Goal: Communication & Community: Answer question/provide support

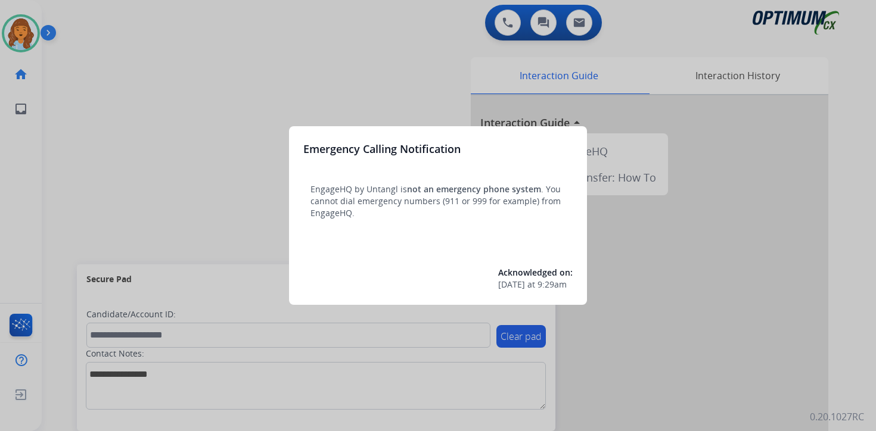
click at [79, 74] on div at bounding box center [438, 215] width 876 height 431
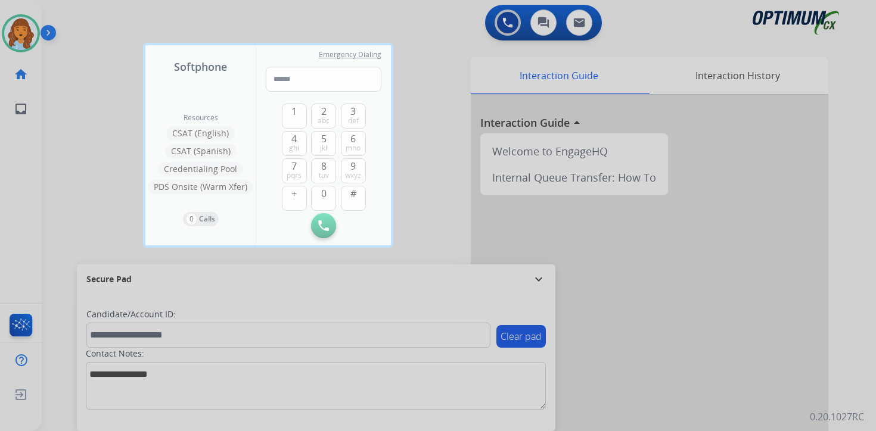
click at [72, 57] on div at bounding box center [438, 215] width 876 height 431
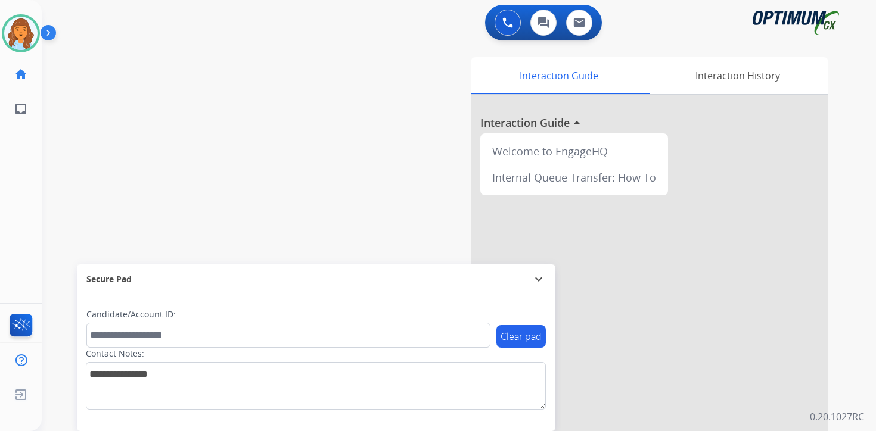
click at [45, 29] on img at bounding box center [51, 35] width 20 height 23
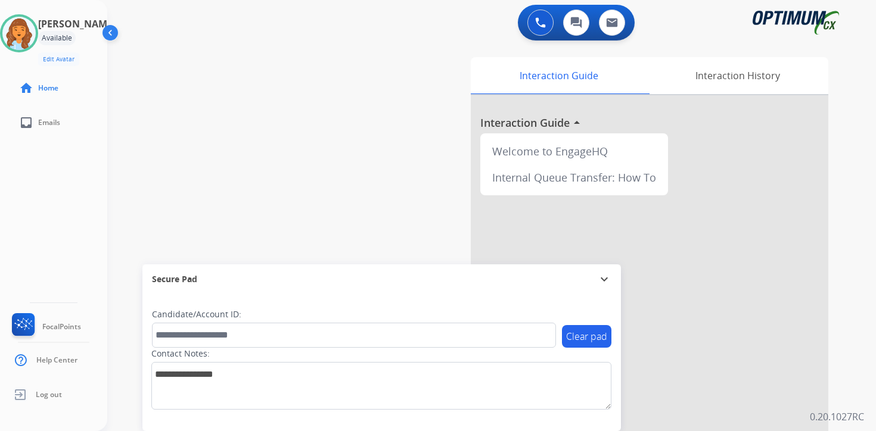
click at [846, 244] on div "Interaction Guide Interaction History Interaction Guide arrow_drop_up Welcome t…" at bounding box center [631, 295] width 432 height 487
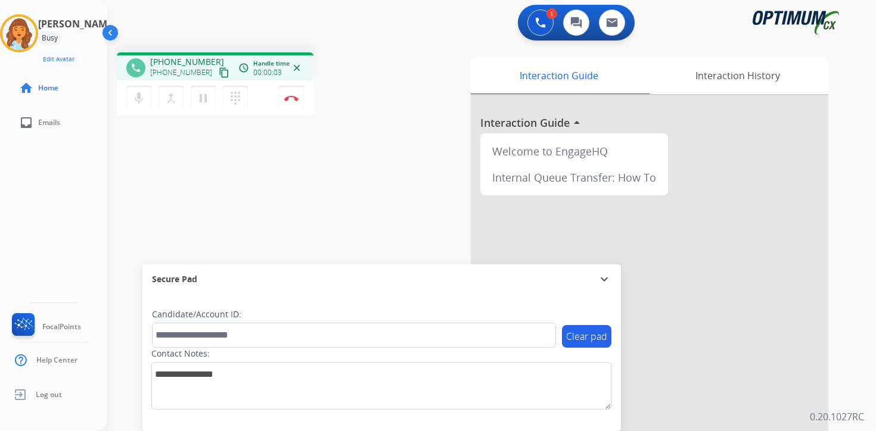
click at [219, 71] on mat-icon "content_copy" at bounding box center [224, 72] width 11 height 11
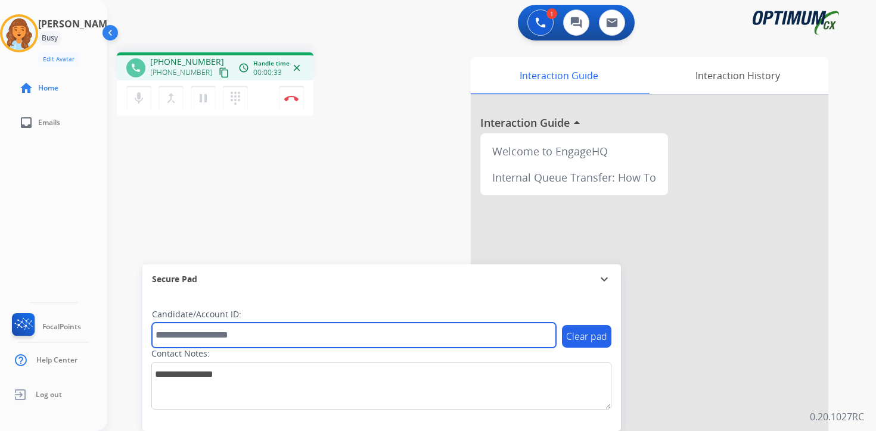
click at [201, 339] on input "text" at bounding box center [354, 335] width 404 height 25
type input "*******"
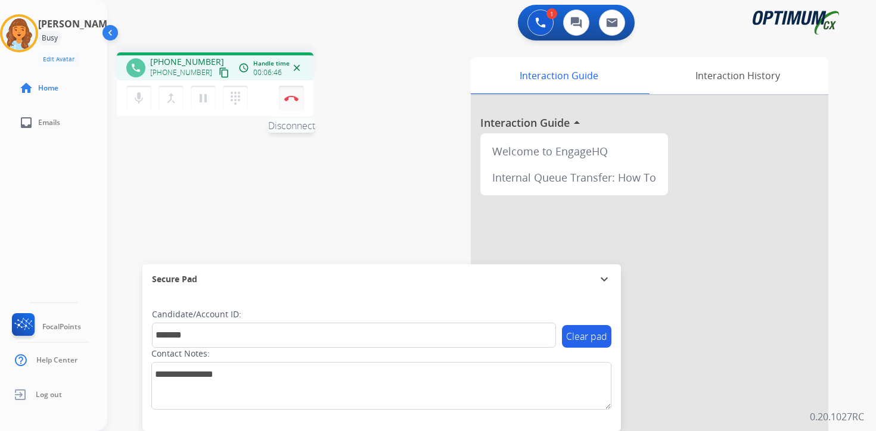
click at [297, 100] on img at bounding box center [291, 98] width 14 height 6
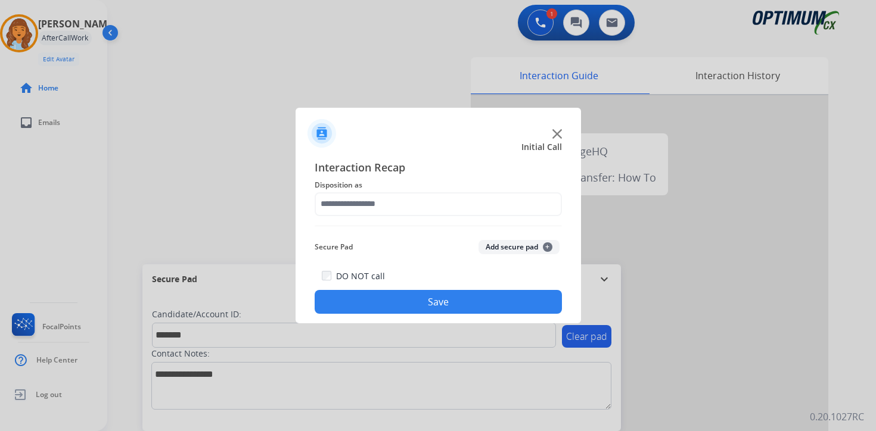
click at [532, 239] on div "Secure Pad Add secure pad +" at bounding box center [438, 247] width 247 height 24
click at [531, 246] on button "Add secure pad +" at bounding box center [518, 247] width 81 height 14
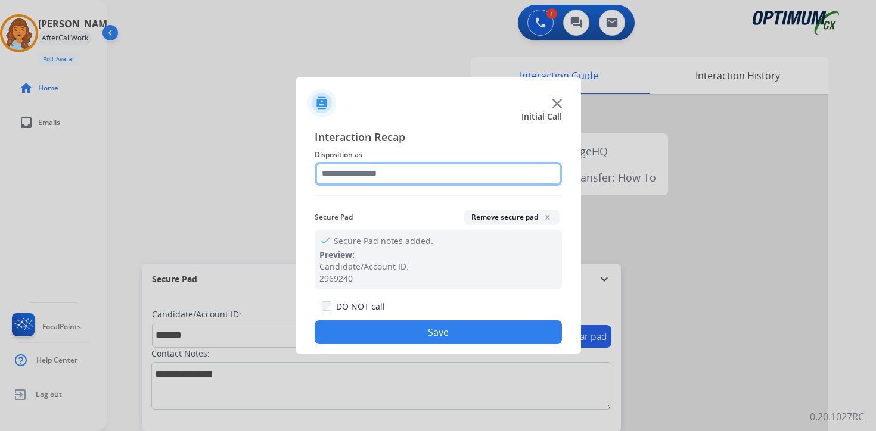
click at [372, 169] on input "text" at bounding box center [438, 174] width 247 height 24
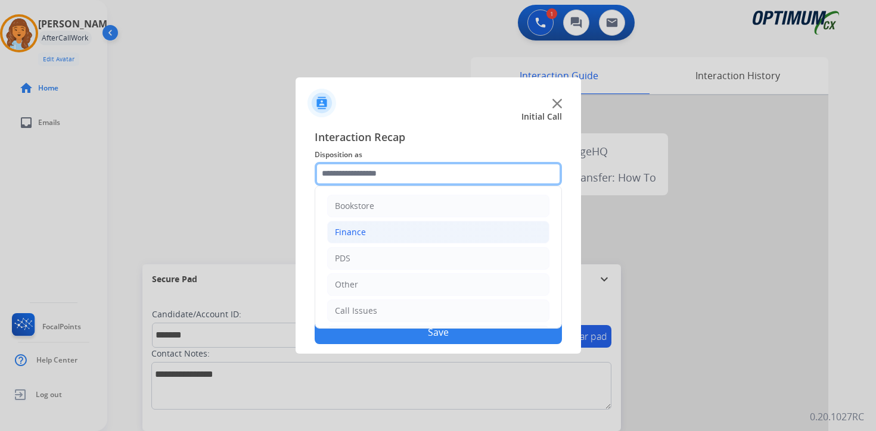
scroll to position [81, 0]
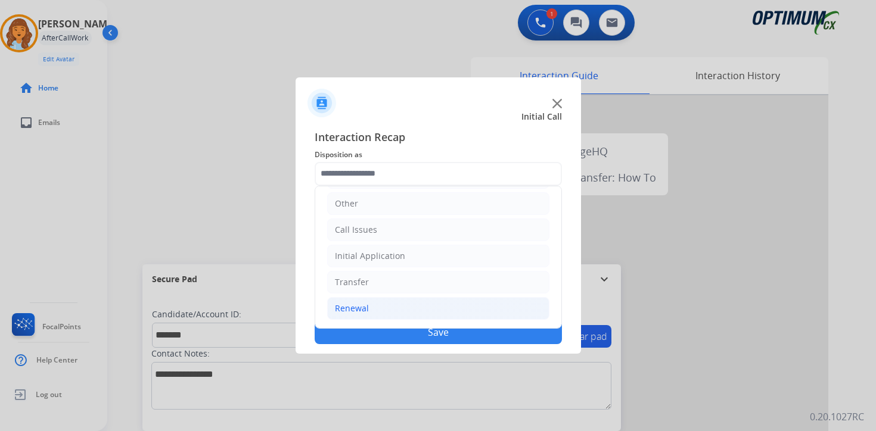
click at [377, 314] on li "Renewal" at bounding box center [438, 308] width 222 height 23
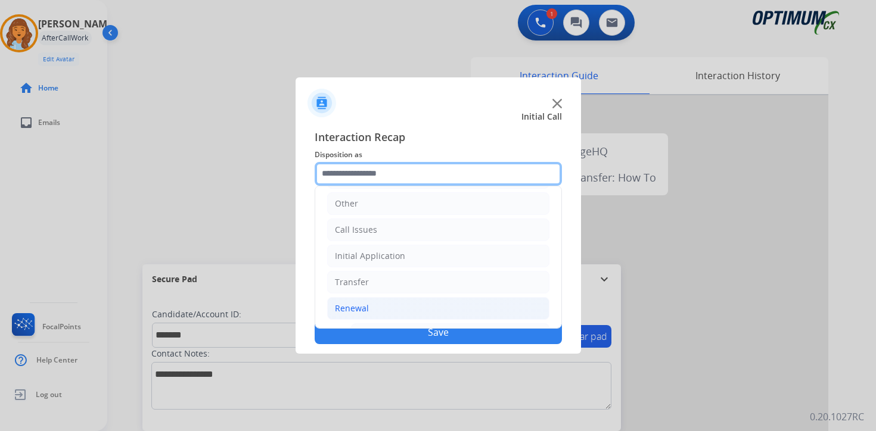
scroll to position [279, 0]
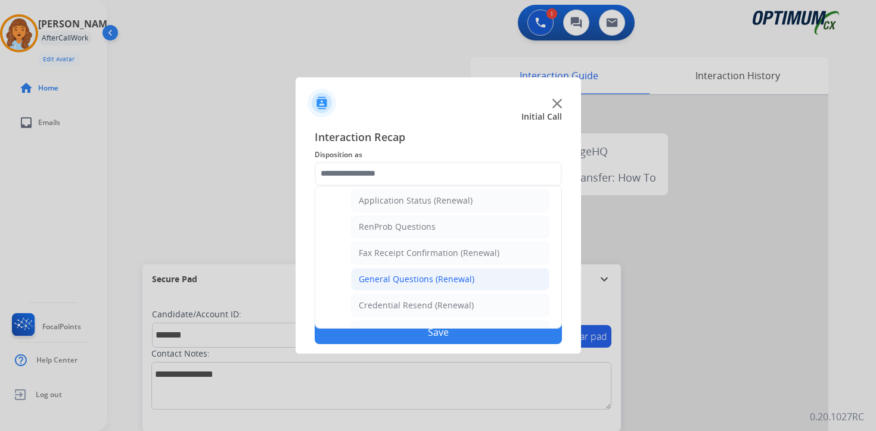
click at [395, 288] on li "General Questions (Renewal)" at bounding box center [450, 279] width 198 height 23
type input "**********"
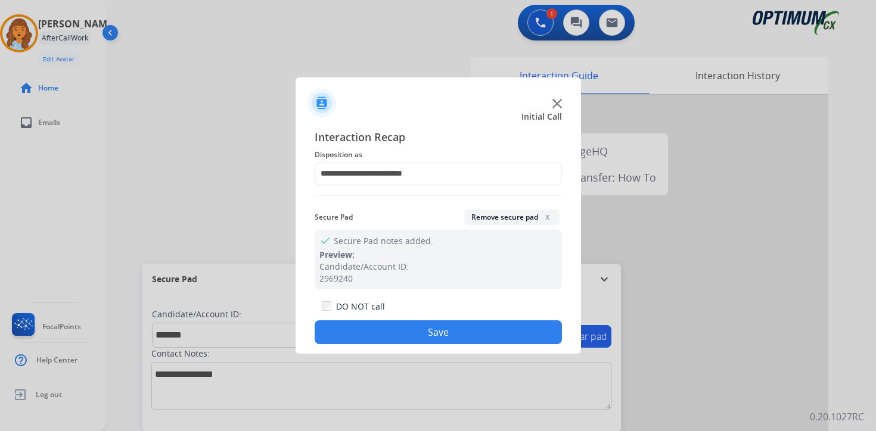
click at [396, 329] on button "Save" at bounding box center [438, 333] width 247 height 24
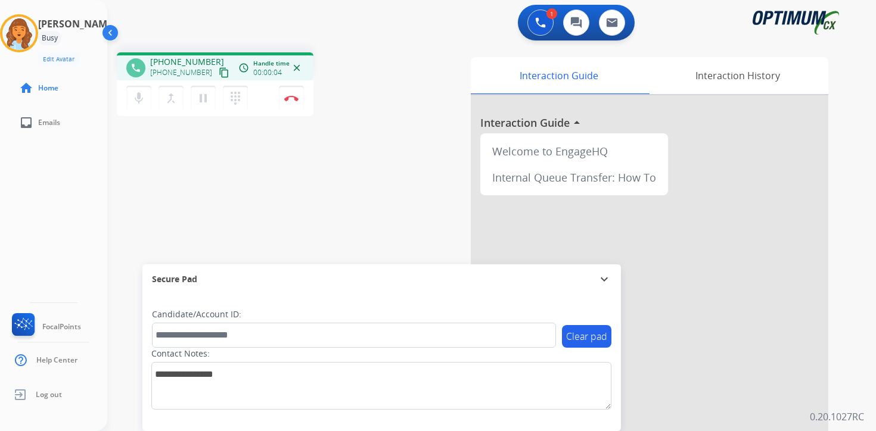
click at [219, 73] on mat-icon "content_copy" at bounding box center [224, 72] width 11 height 11
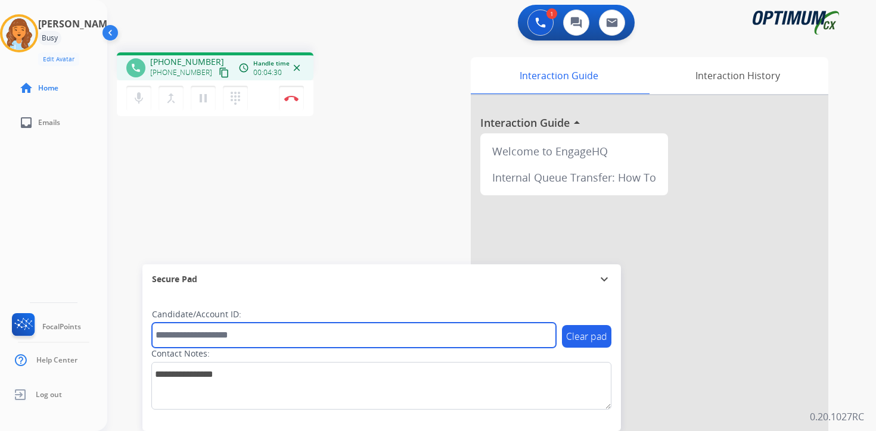
click at [252, 336] on input "text" at bounding box center [354, 335] width 404 height 25
type input "*******"
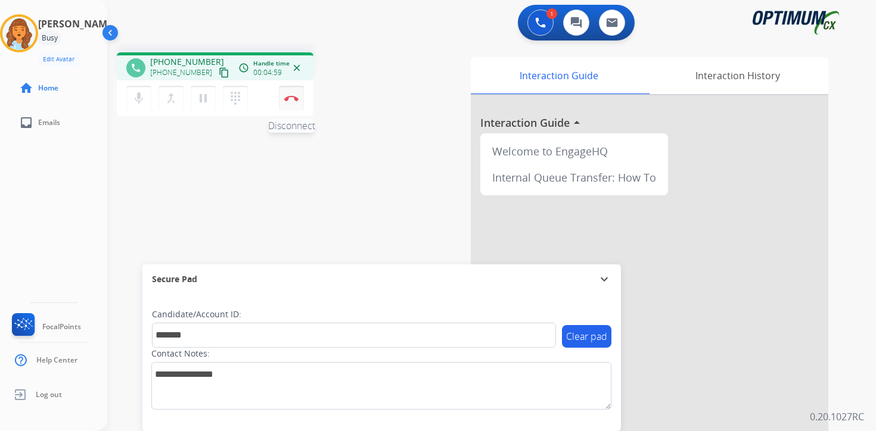
click at [295, 95] on img at bounding box center [291, 98] width 14 height 6
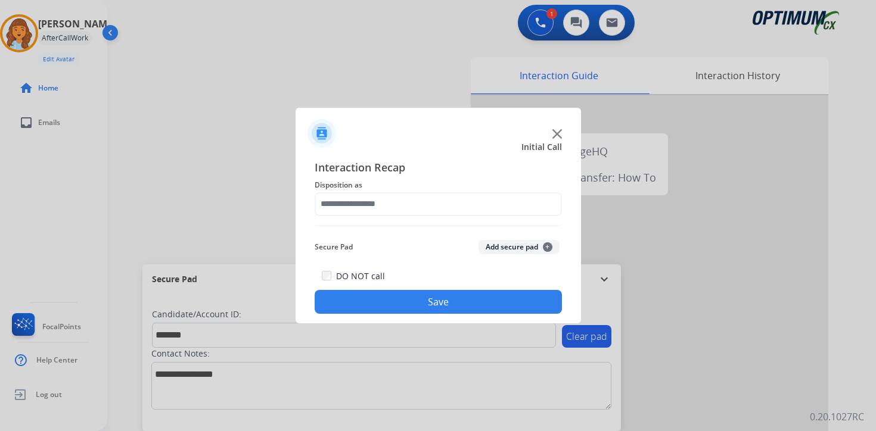
click at [520, 243] on button "Add secure pad +" at bounding box center [518, 247] width 81 height 14
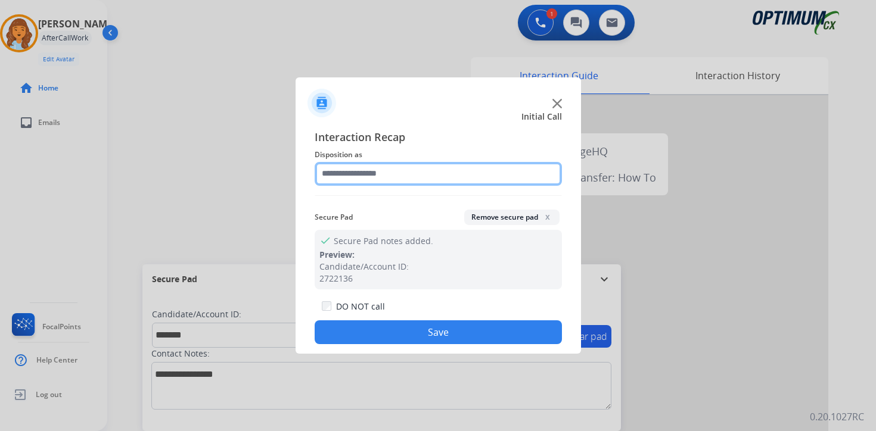
click at [365, 173] on input "text" at bounding box center [438, 174] width 247 height 24
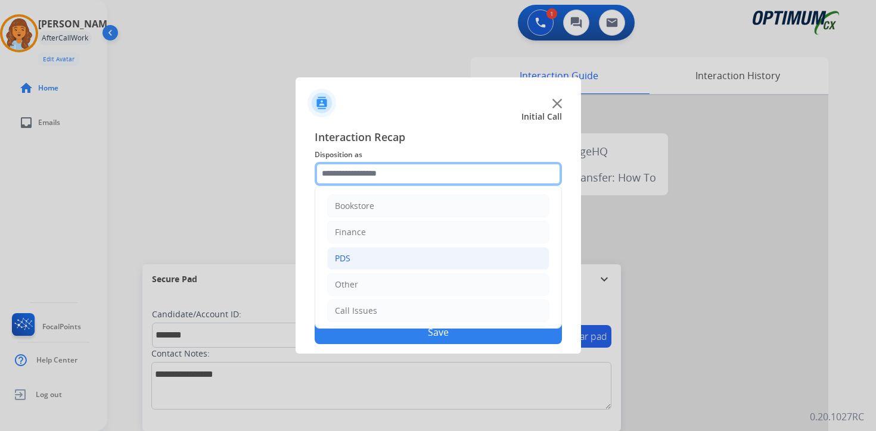
scroll to position [81, 0]
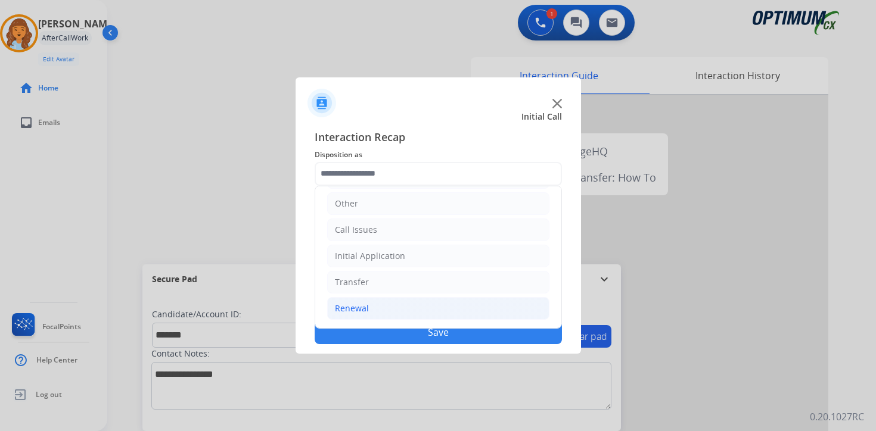
click at [370, 314] on li "Renewal" at bounding box center [438, 308] width 222 height 23
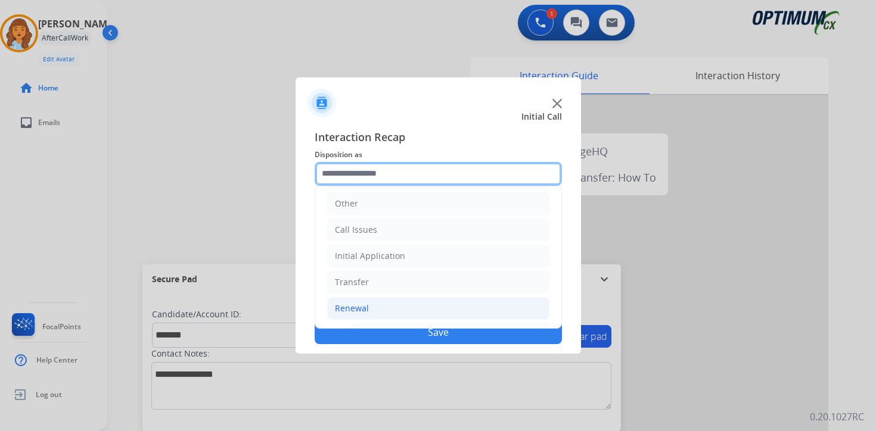
scroll to position [279, 0]
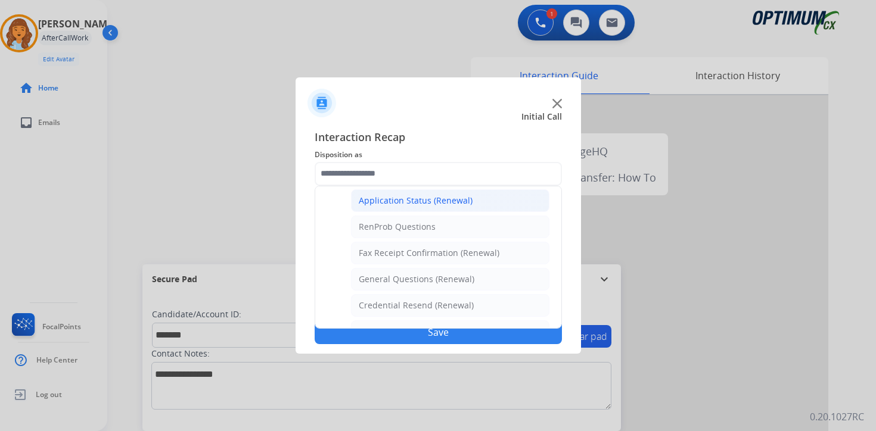
click at [392, 206] on div "Application Status (Renewal)" at bounding box center [416, 201] width 114 height 12
type input "**********"
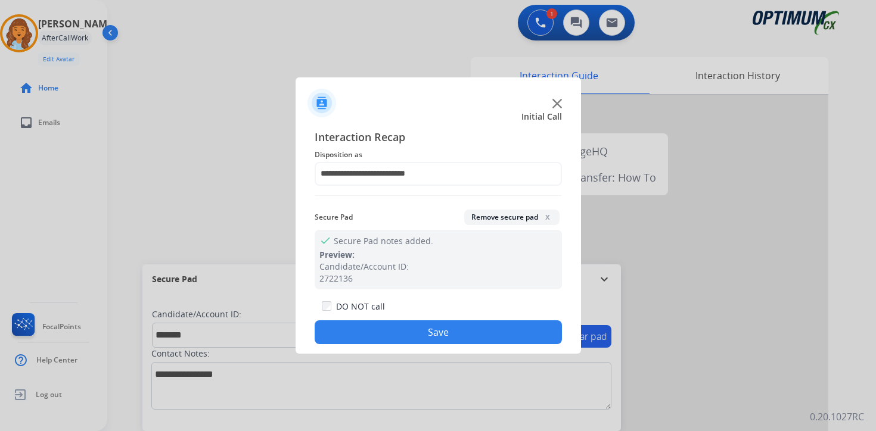
click at [400, 327] on button "Save" at bounding box center [438, 333] width 247 height 24
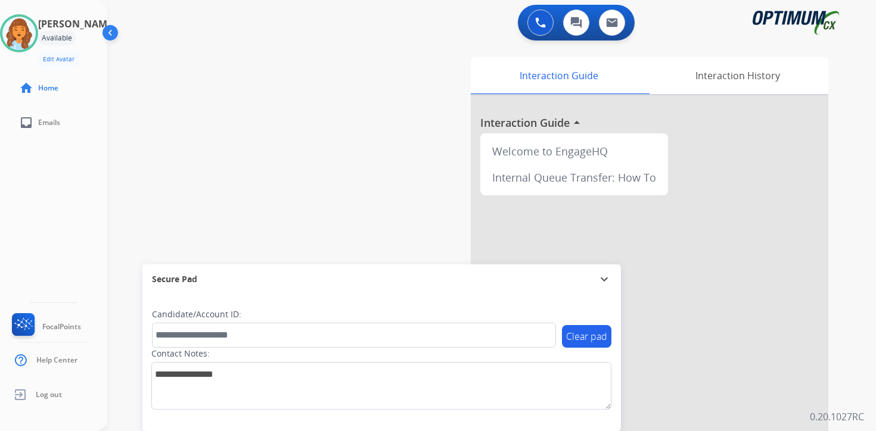
click at [846, 335] on div "Interaction Guide Interaction History Interaction Guide arrow_drop_up Welcome t…" at bounding box center [631, 295] width 432 height 487
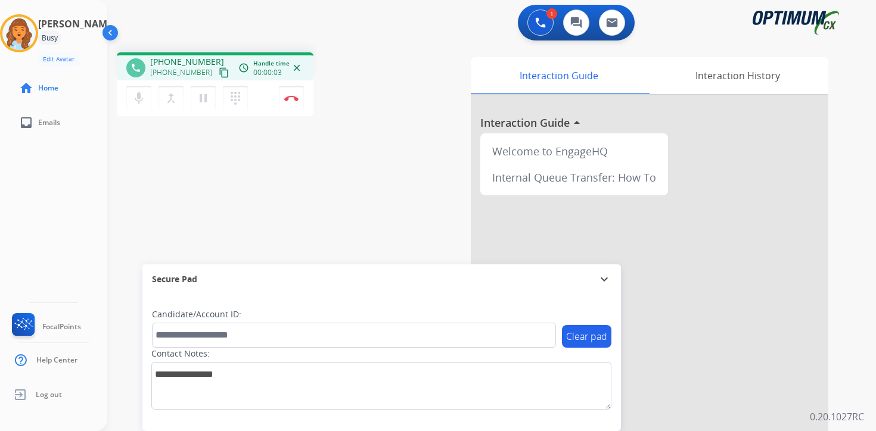
click at [219, 70] on mat-icon "content_copy" at bounding box center [224, 72] width 11 height 11
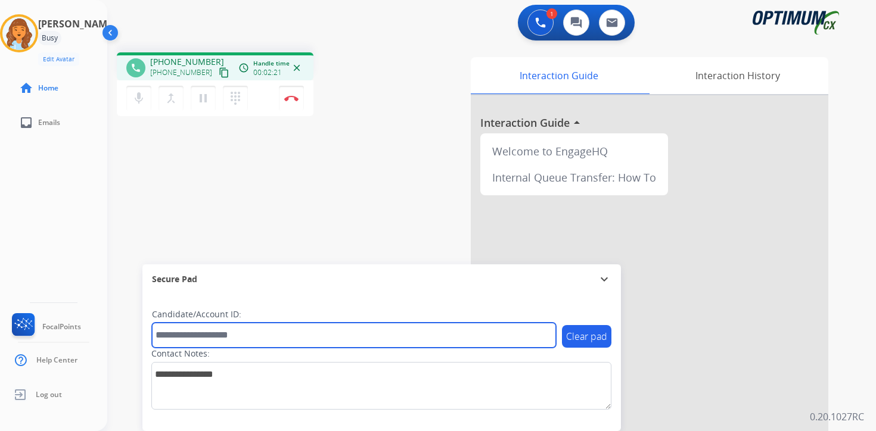
click at [198, 333] on input "text" at bounding box center [354, 335] width 404 height 25
type input "*******"
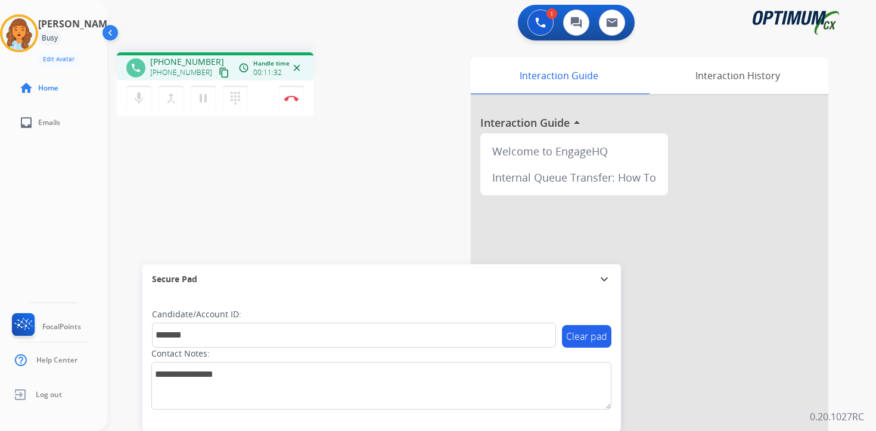
click at [843, 412] on p "0.20.1027RC" at bounding box center [837, 417] width 54 height 14
click at [295, 103] on button "Disconnect" at bounding box center [291, 98] width 25 height 25
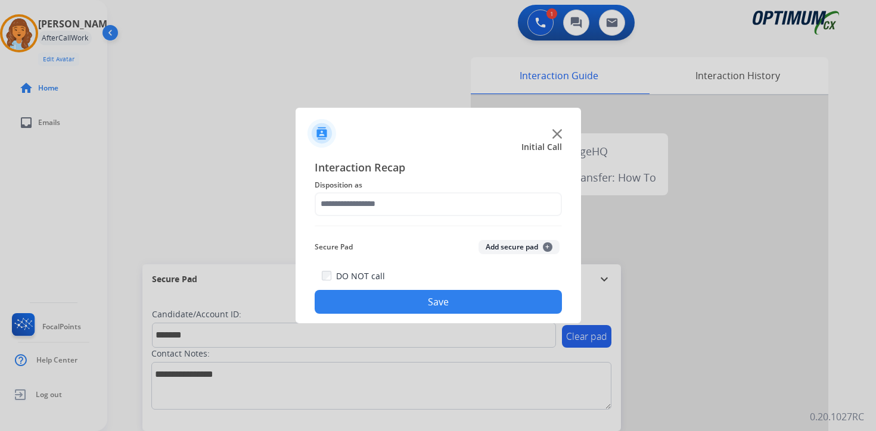
click at [545, 243] on button "Add secure pad +" at bounding box center [518, 247] width 81 height 14
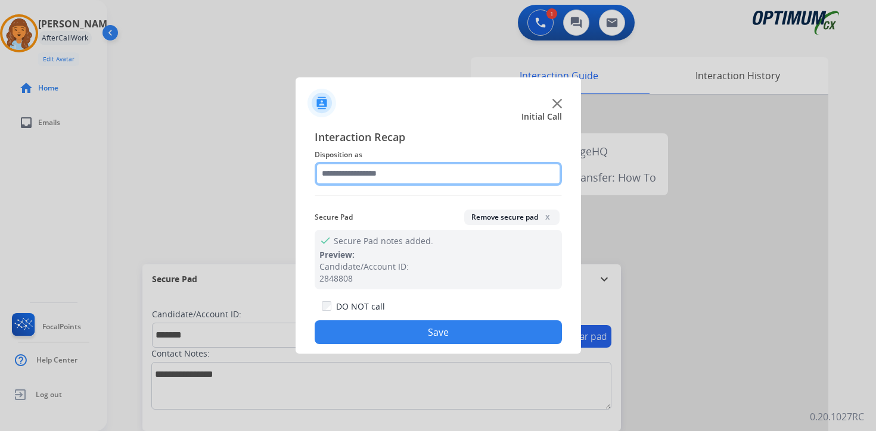
click at [359, 171] on input "text" at bounding box center [438, 174] width 247 height 24
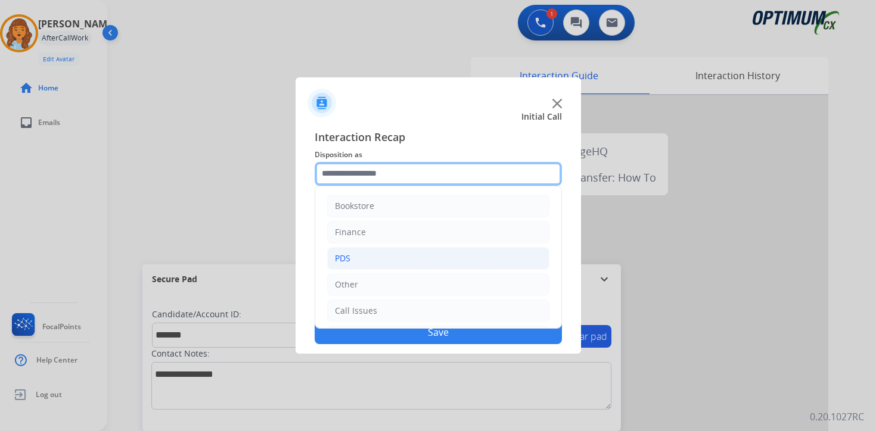
scroll to position [81, 0]
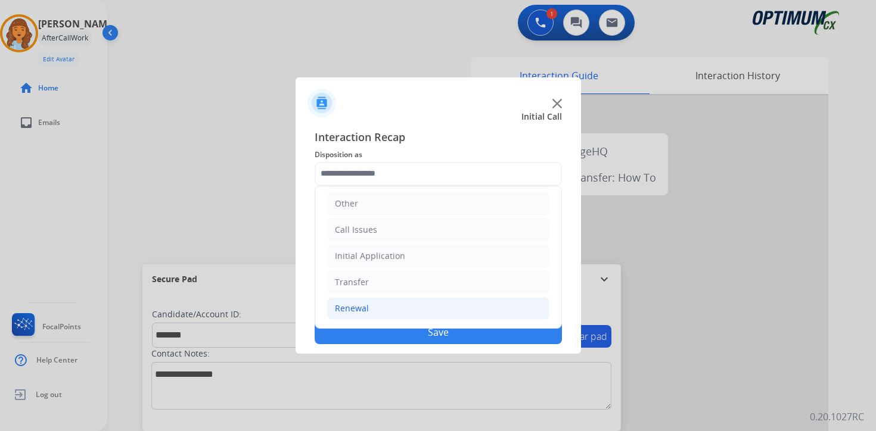
click at [382, 306] on li "Renewal" at bounding box center [438, 308] width 222 height 23
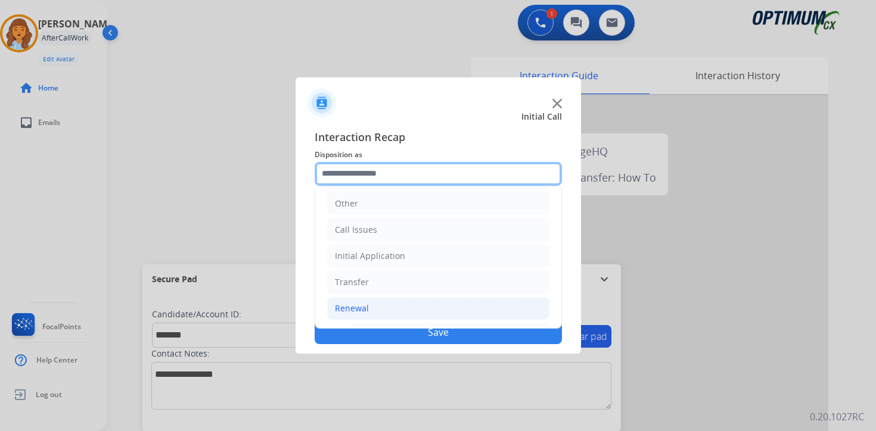
scroll to position [279, 0]
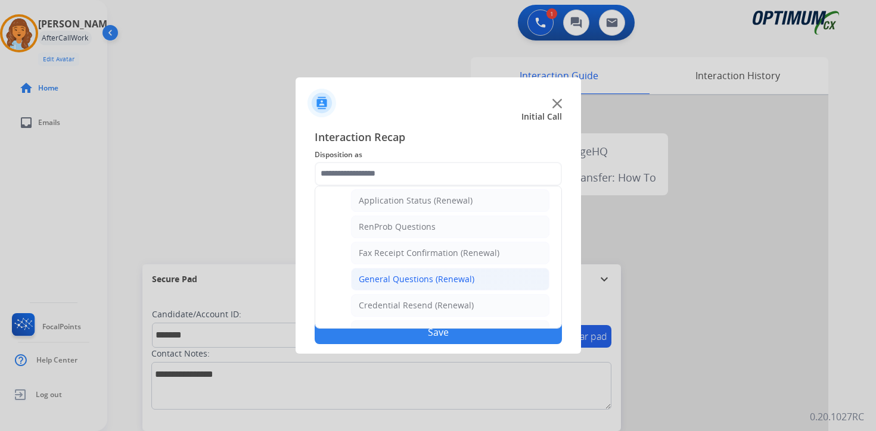
click at [394, 284] on div "General Questions (Renewal)" at bounding box center [417, 280] width 116 height 12
type input "**********"
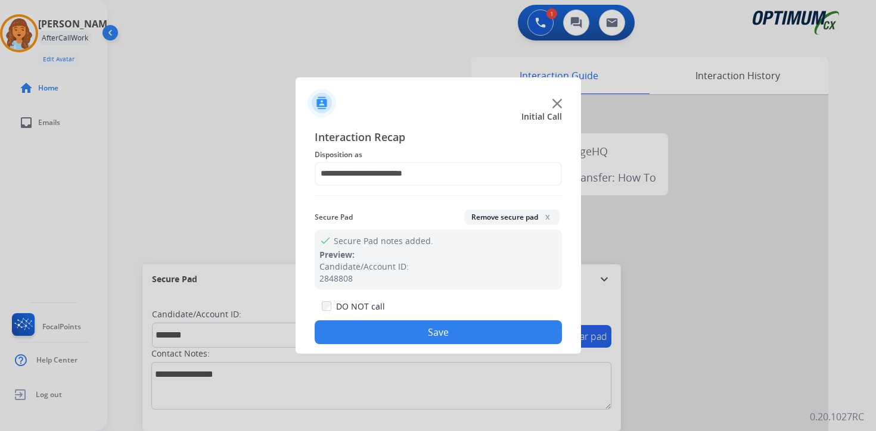
click at [389, 331] on button "Save" at bounding box center [438, 333] width 247 height 24
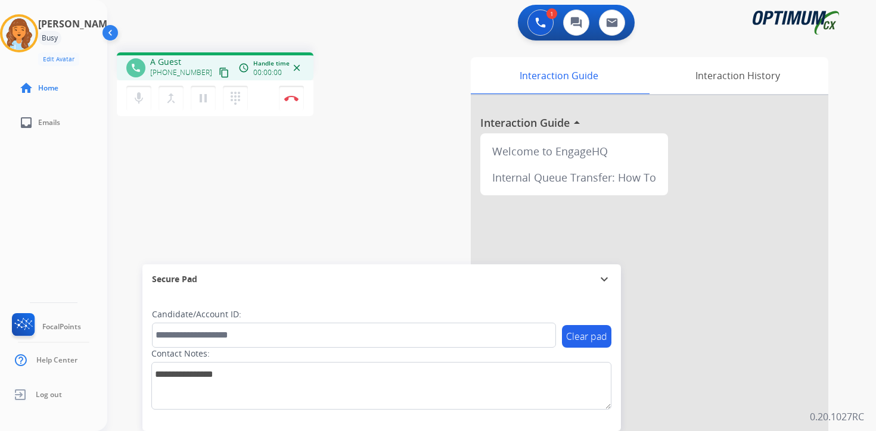
click at [837, 271] on div "Interaction Guide Interaction History Interaction Guide arrow_drop_up Welcome t…" at bounding box center [631, 295] width 432 height 487
click at [219, 69] on mat-icon "content_copy" at bounding box center [224, 72] width 11 height 11
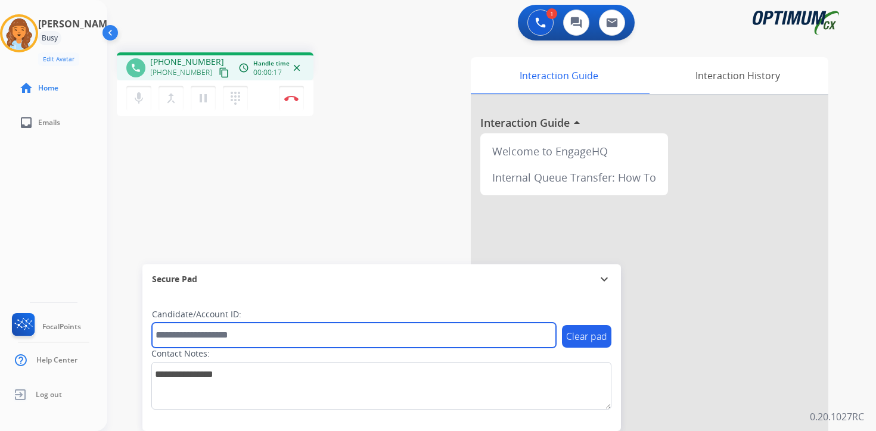
click at [282, 334] on input "text" at bounding box center [354, 335] width 404 height 25
type input "*********"
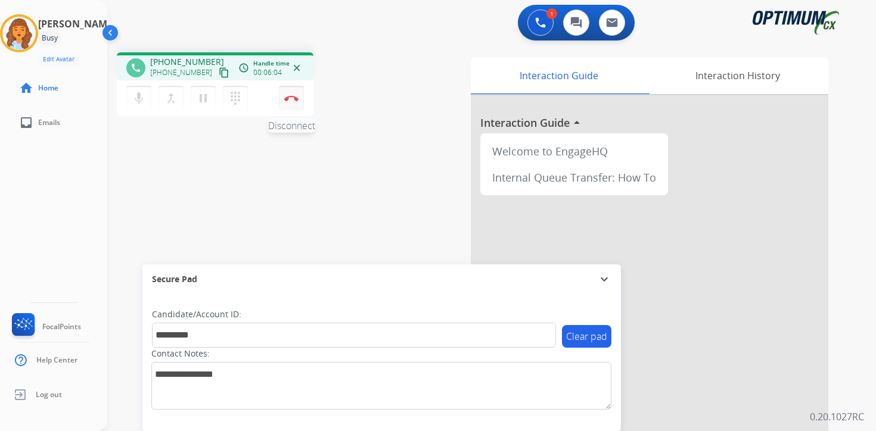
click at [293, 94] on button "Disconnect" at bounding box center [291, 98] width 25 height 25
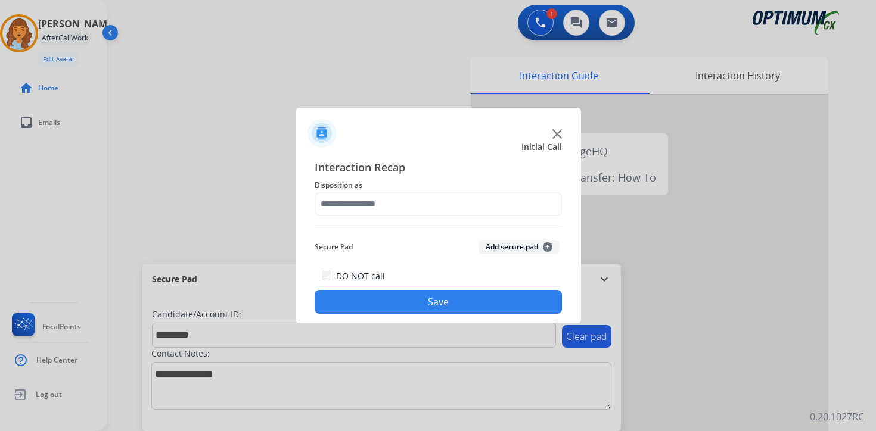
click at [538, 249] on button "Add secure pad +" at bounding box center [518, 247] width 81 height 14
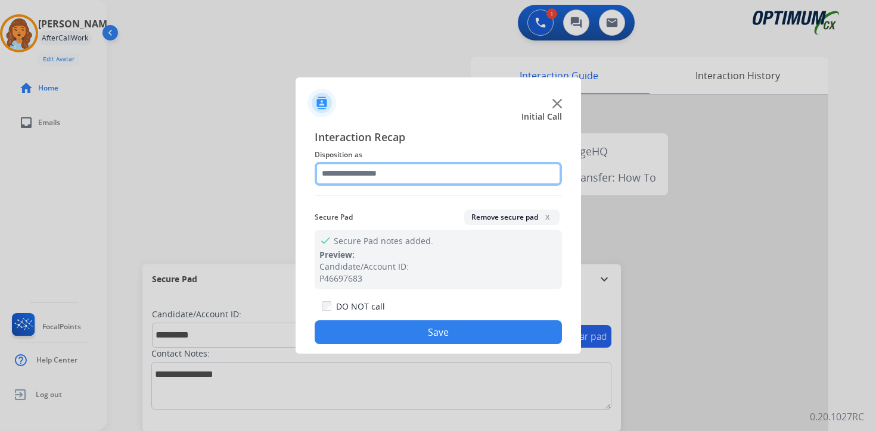
click at [379, 176] on input "text" at bounding box center [438, 174] width 247 height 24
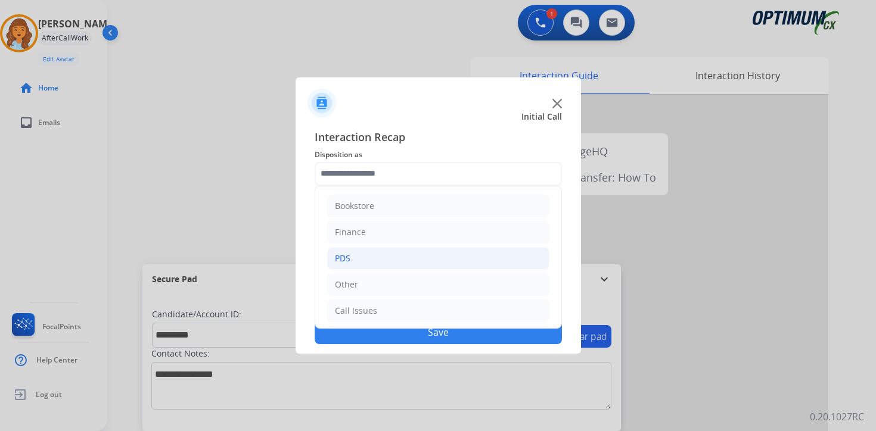
click at [369, 252] on li "PDS" at bounding box center [438, 258] width 222 height 23
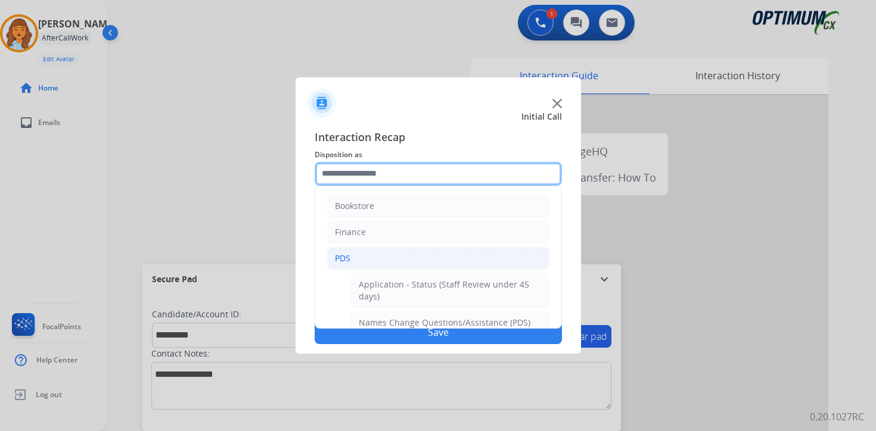
scroll to position [198, 0]
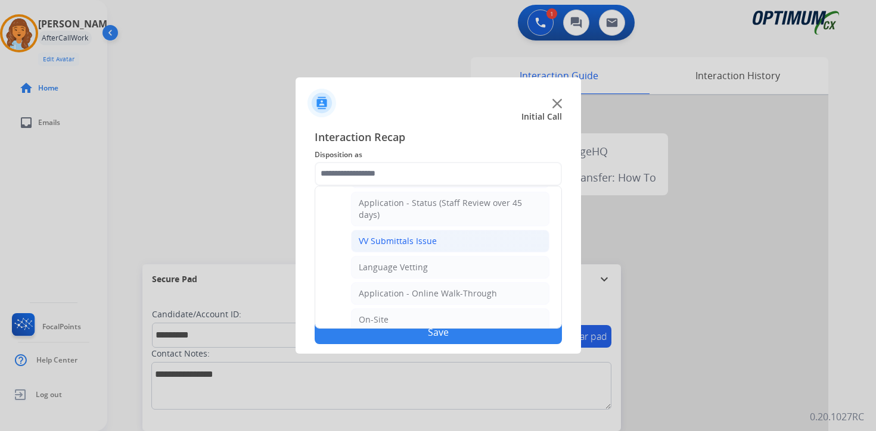
click at [369, 243] on div "VV Submittals Issue" at bounding box center [398, 241] width 78 height 12
type input "**********"
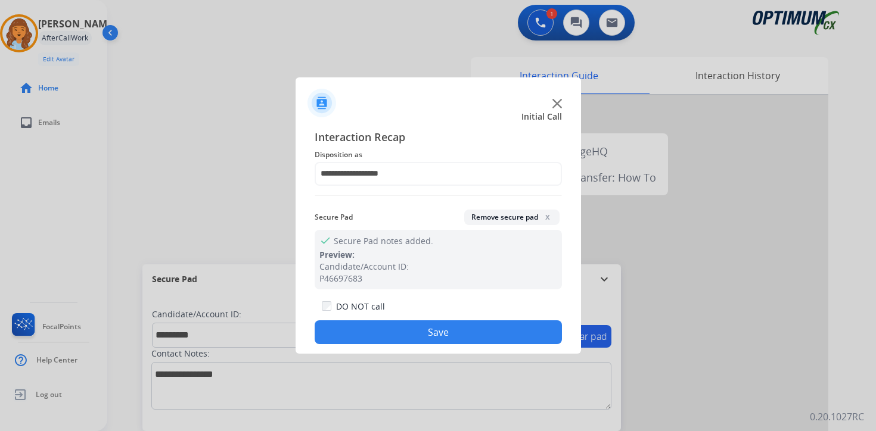
click at [372, 337] on button "Save" at bounding box center [438, 333] width 247 height 24
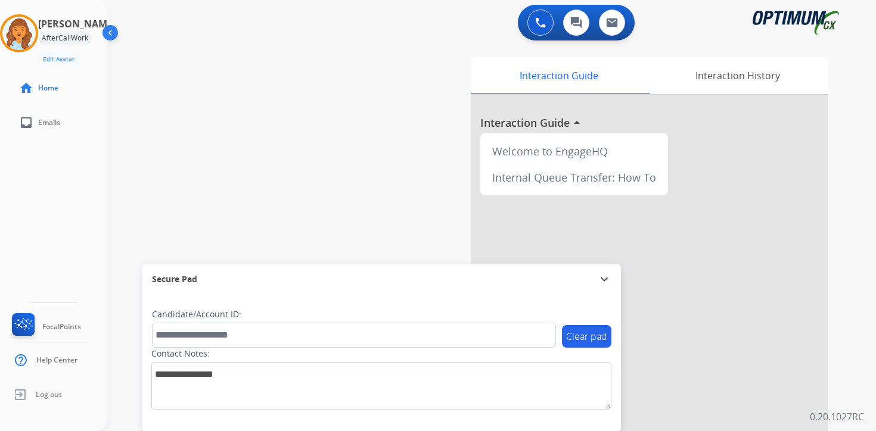
click at [847, 366] on div "Interaction Guide Interaction History Interaction Guide arrow_drop_up Welcome t…" at bounding box center [631, 295] width 432 height 487
click at [17, 27] on img at bounding box center [18, 33] width 33 height 33
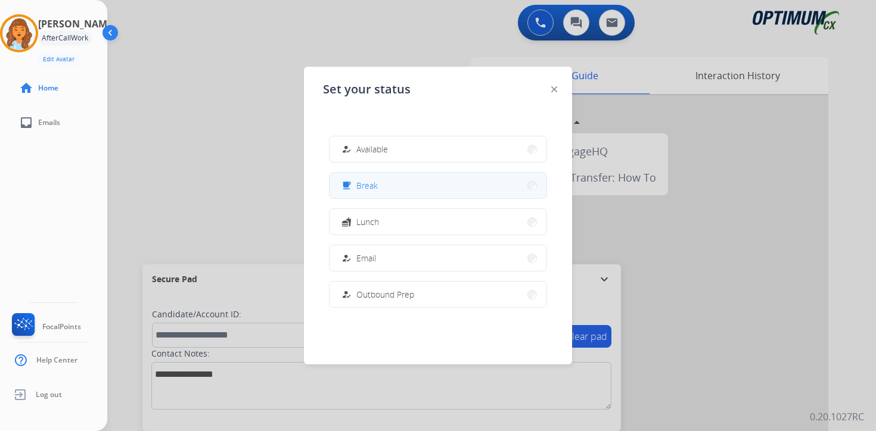
click at [388, 187] on button "free_breakfast Break" at bounding box center [438, 186] width 217 height 26
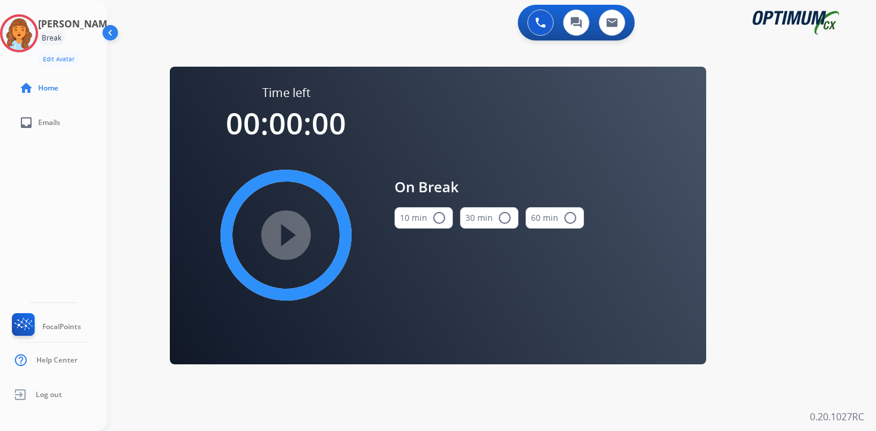
click at [837, 336] on div "0 Voice Interactions 0 Chat Interactions 0 Email Interactions swap_horiz Break …" at bounding box center [491, 215] width 769 height 431
click at [36, 32] on img at bounding box center [18, 33] width 33 height 33
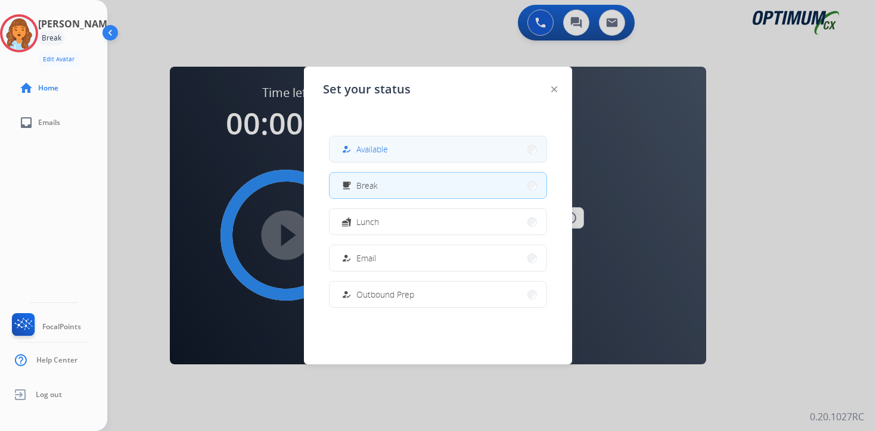
click at [347, 140] on button "how_to_reg Available" at bounding box center [438, 149] width 217 height 26
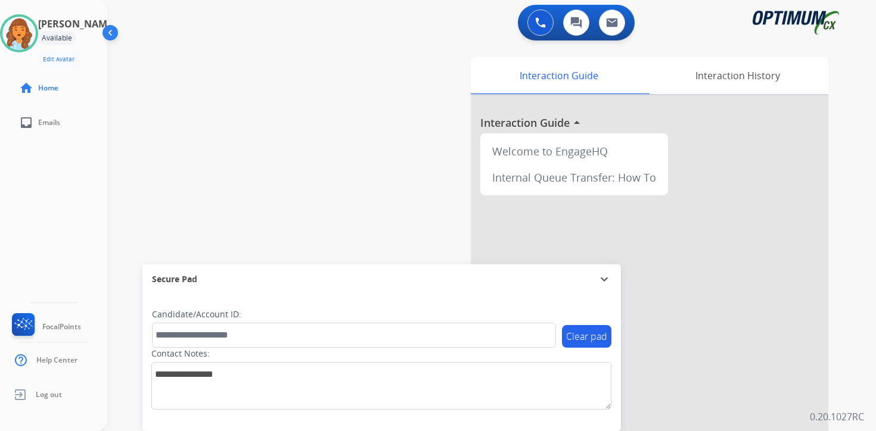
click at [844, 284] on div "Interaction Guide Interaction History Interaction Guide arrow_drop_up Welcome t…" at bounding box center [631, 295] width 432 height 487
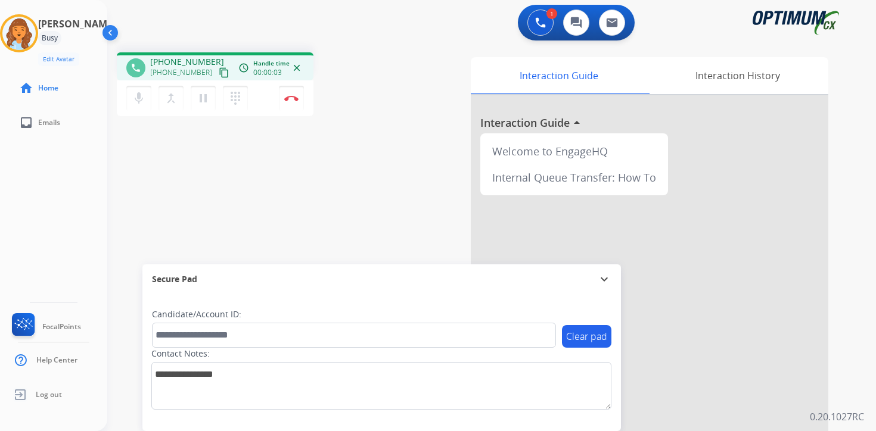
click at [217, 77] on button "content_copy" at bounding box center [224, 73] width 14 height 14
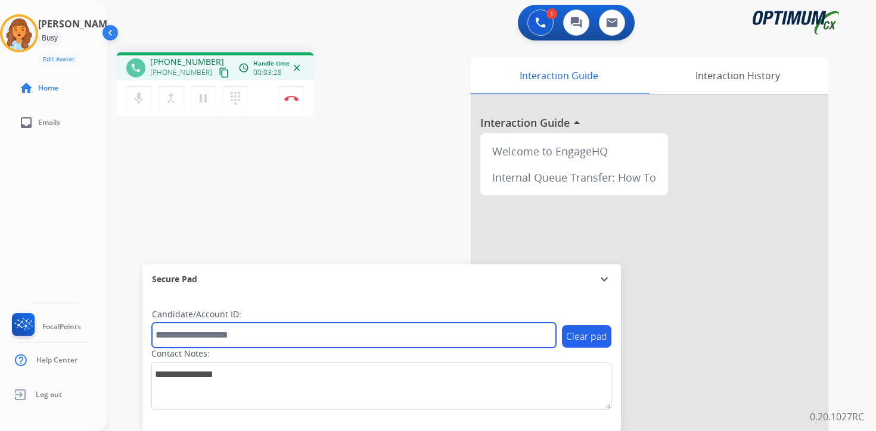
click at [227, 330] on input "text" at bounding box center [354, 335] width 404 height 25
type input "*******"
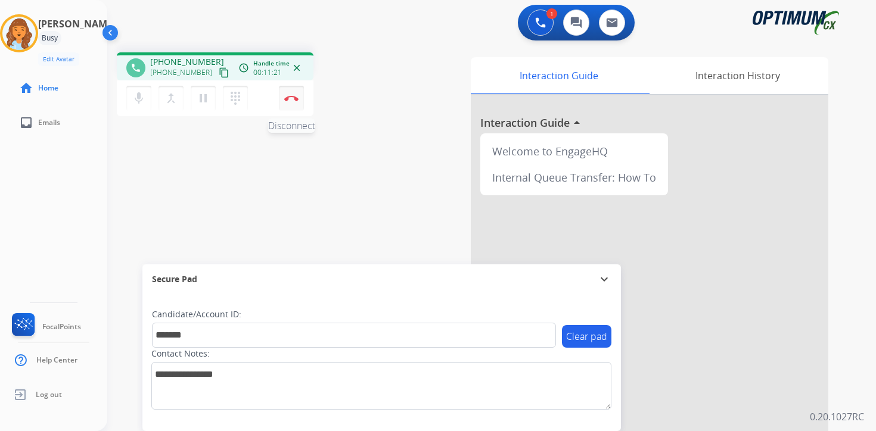
click at [294, 97] on img at bounding box center [291, 98] width 14 height 6
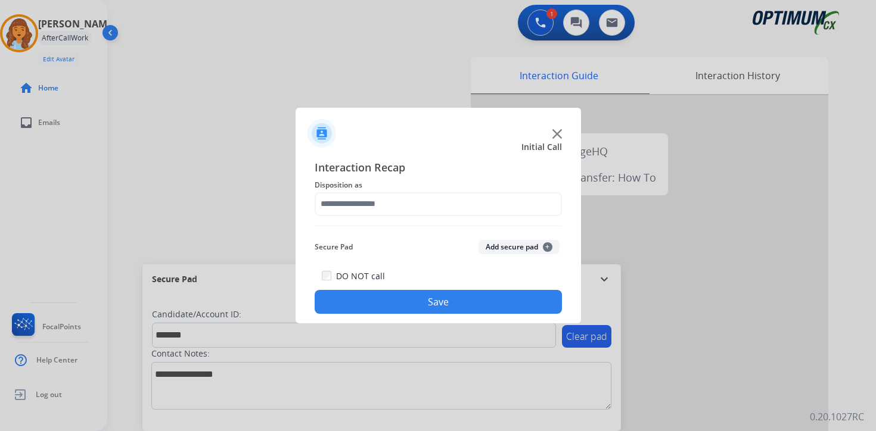
click at [536, 246] on button "Add secure pad +" at bounding box center [518, 247] width 81 height 14
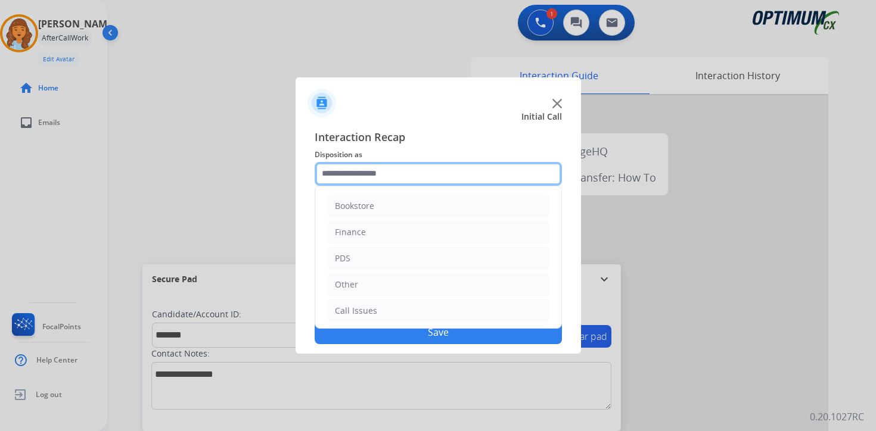
click at [372, 164] on input "text" at bounding box center [438, 174] width 247 height 24
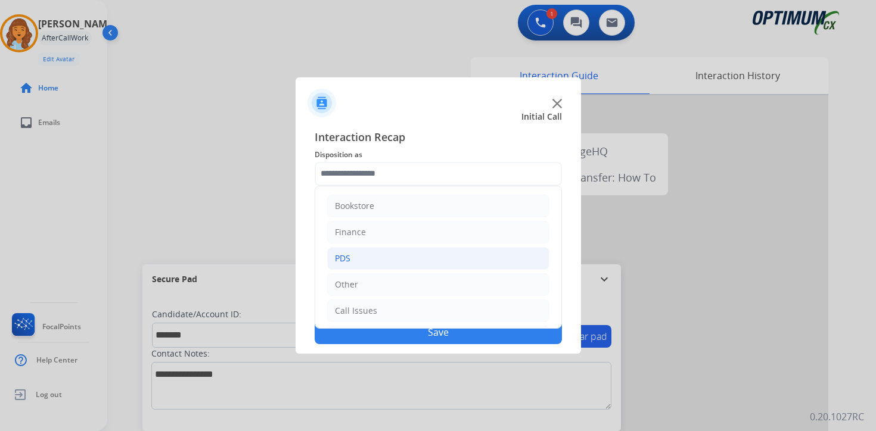
click at [364, 254] on li "PDS" at bounding box center [438, 258] width 222 height 23
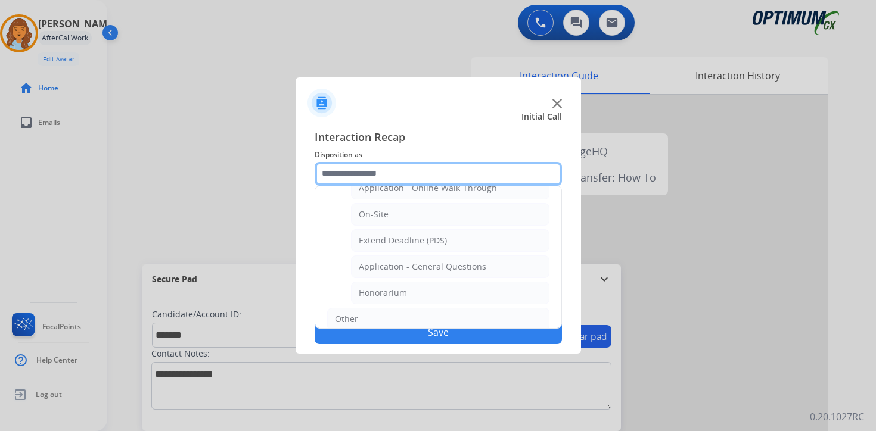
scroll to position [306, 0]
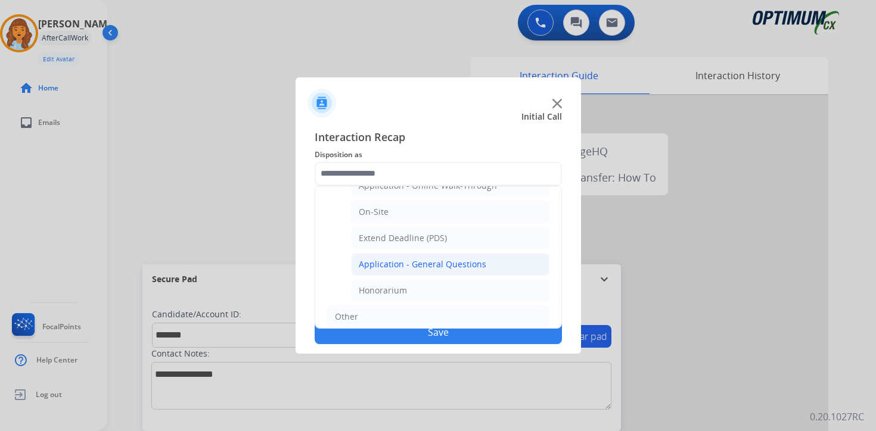
click at [496, 260] on li "Application - General Questions" at bounding box center [450, 264] width 198 height 23
type input "**********"
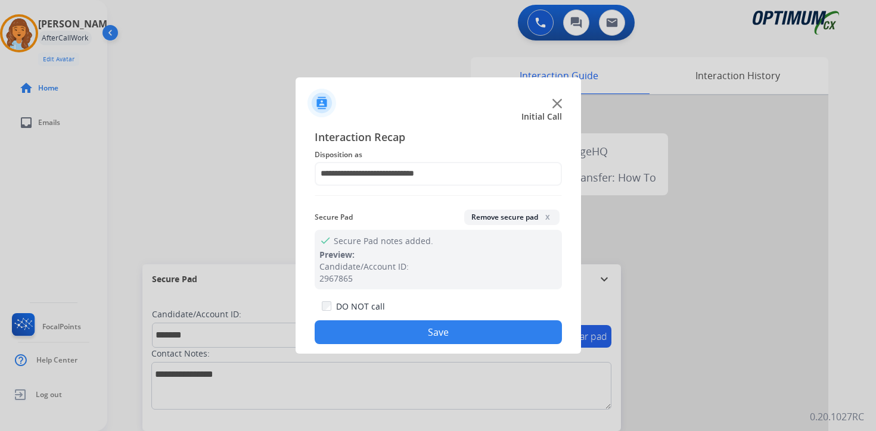
click at [466, 334] on button "Save" at bounding box center [438, 333] width 247 height 24
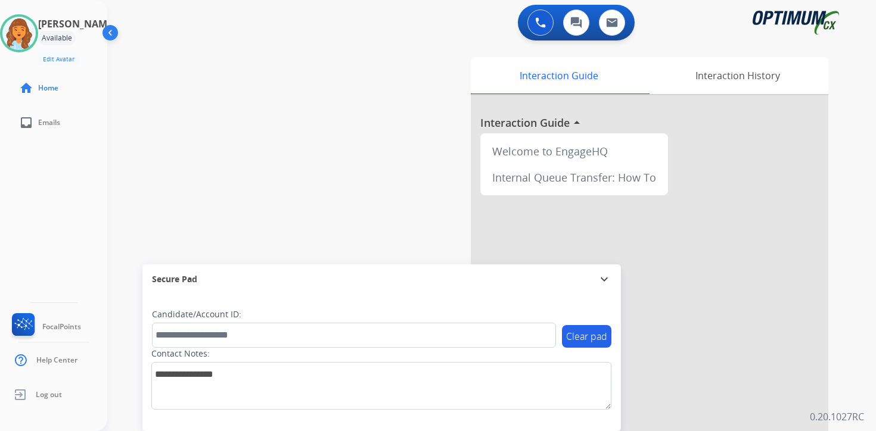
click at [869, 408] on div "0 Voice Interactions 0 Chat Interactions 0 Email Interactions swap_horiz Break …" at bounding box center [491, 215] width 769 height 431
click at [862, 362] on div "0 Voice Interactions 0 Chat Interactions 0 Email Interactions swap_horiz Break …" at bounding box center [491, 215] width 769 height 431
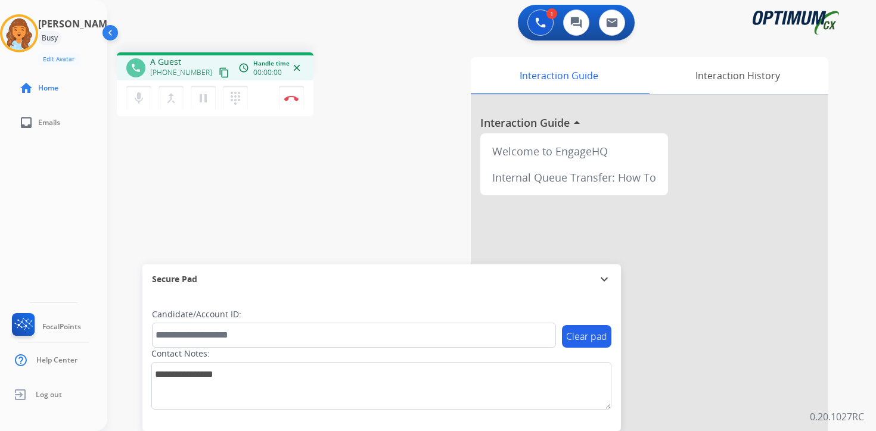
click at [847, 374] on div "1 Voice Interactions 0 Chat Interactions 0 Email Interactions phone A Guest [PH…" at bounding box center [491, 215] width 769 height 431
click at [219, 70] on mat-icon "content_copy" at bounding box center [224, 72] width 11 height 11
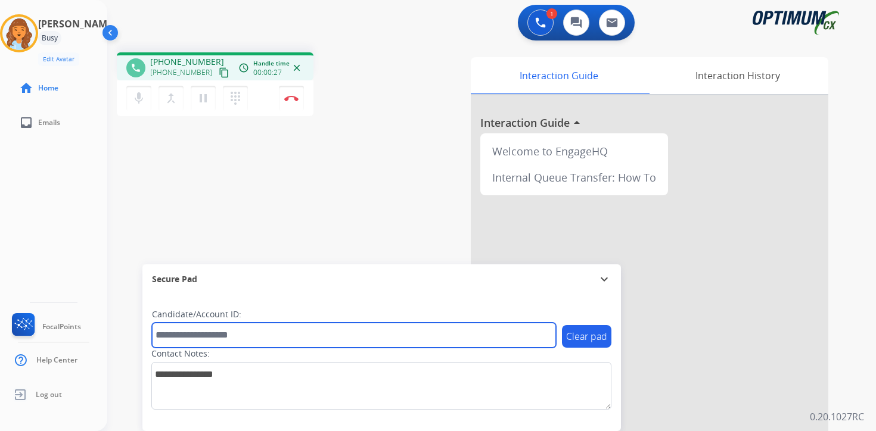
click at [299, 331] on input "text" at bounding box center [354, 335] width 404 height 25
type input "*******"
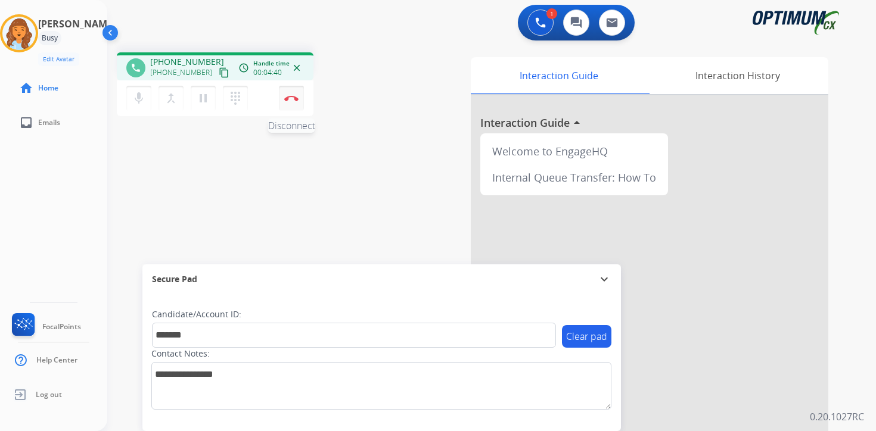
click at [288, 105] on button "Disconnect" at bounding box center [291, 98] width 25 height 25
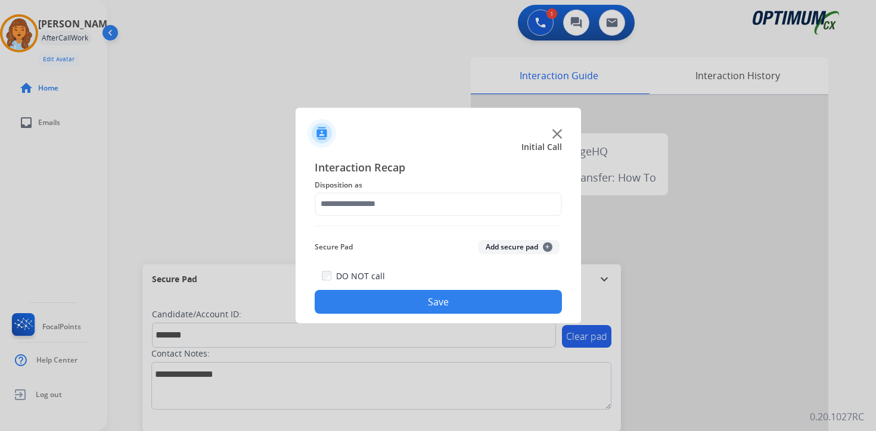
click at [546, 247] on span "+" at bounding box center [548, 248] width 10 height 10
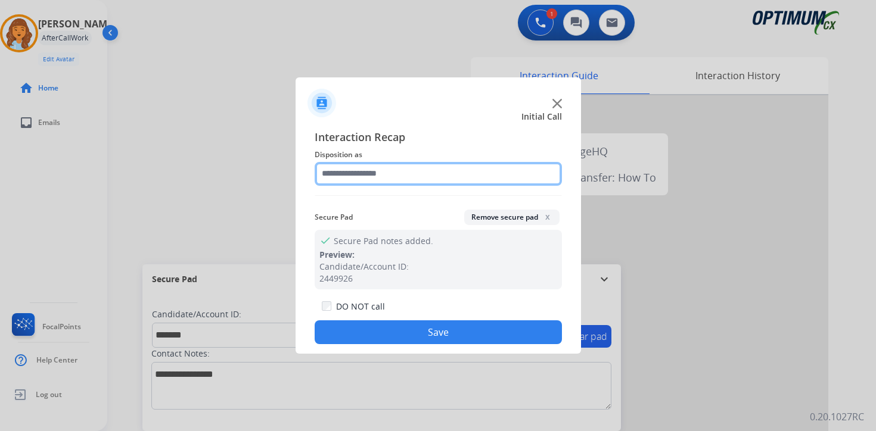
click at [350, 173] on input "text" at bounding box center [438, 174] width 247 height 24
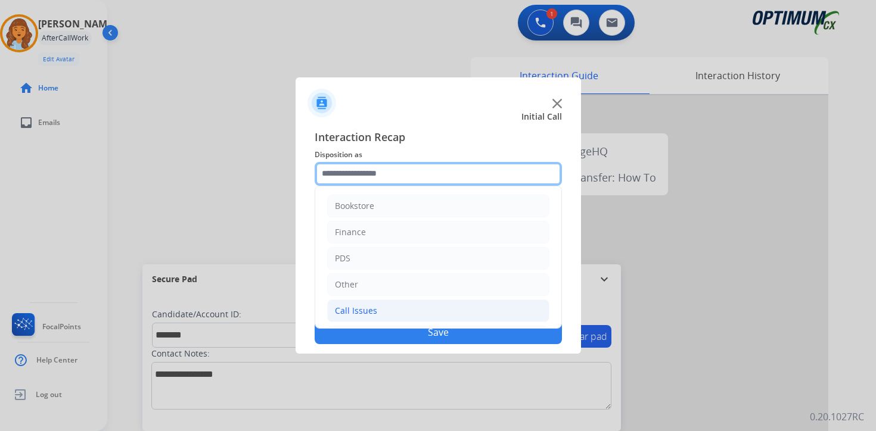
scroll to position [81, 0]
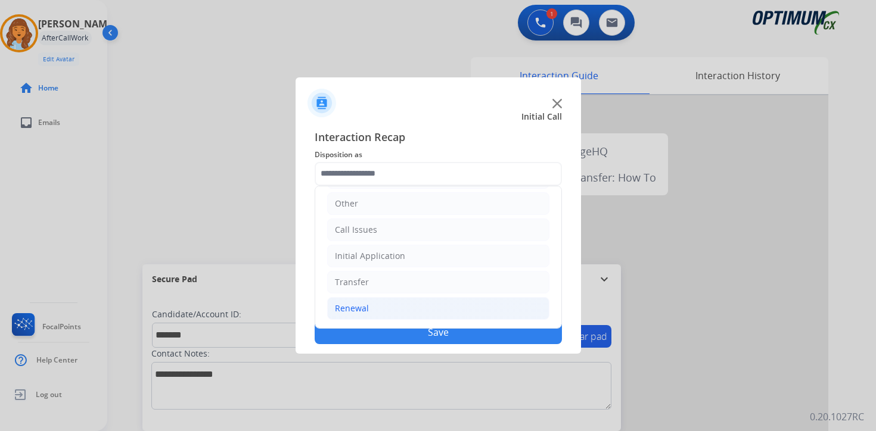
click at [361, 306] on div "Renewal" at bounding box center [352, 309] width 34 height 12
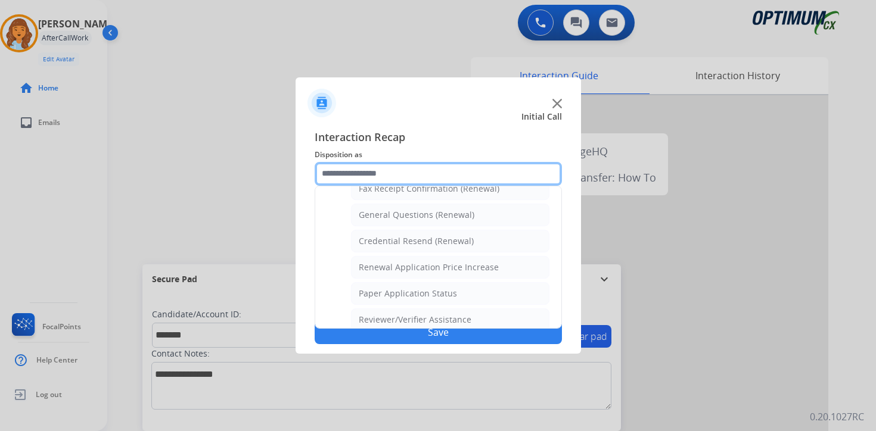
scroll to position [351, 0]
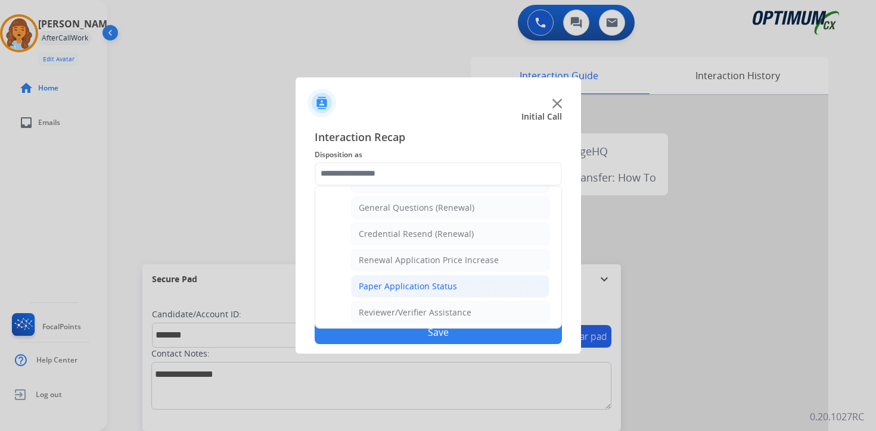
click at [485, 287] on li "Paper Application Status" at bounding box center [450, 286] width 198 height 23
type input "**********"
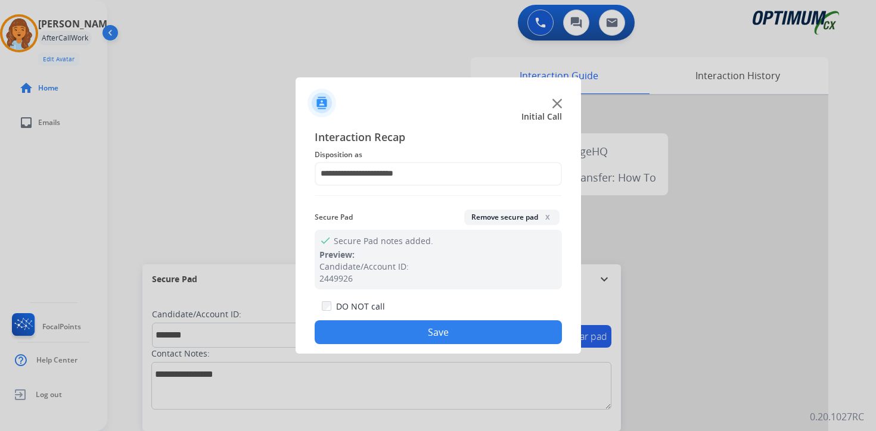
click at [450, 323] on button "Save" at bounding box center [438, 333] width 247 height 24
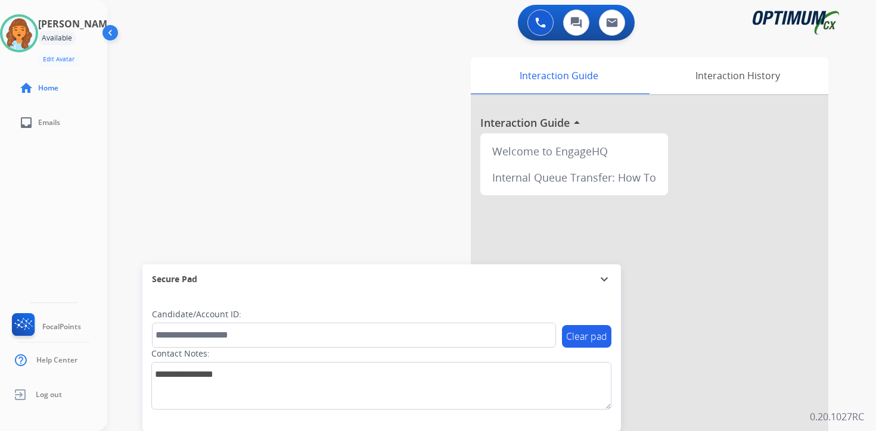
click at [850, 314] on div "0 Voice Interactions 0 Chat Interactions 0 Email Interactions swap_horiz Break …" at bounding box center [491, 215] width 769 height 431
click at [861, 399] on div "0 Voice Interactions 0 Chat Interactions 0 Email Interactions swap_horiz Break …" at bounding box center [491, 215] width 769 height 431
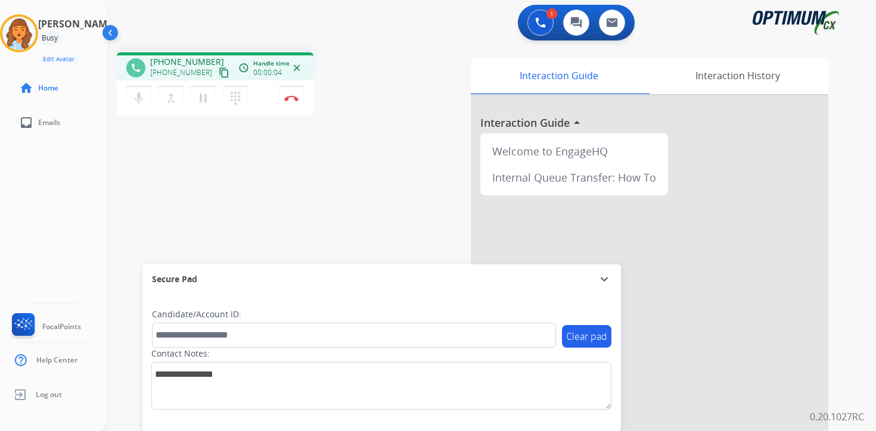
click at [219, 76] on mat-icon "content_copy" at bounding box center [224, 72] width 11 height 11
click at [862, 315] on div "1 Voice Interactions 0 Chat Interactions 0 Email Interactions phone [PHONE_NUMB…" at bounding box center [491, 215] width 769 height 431
click at [291, 103] on button "Disconnect" at bounding box center [291, 98] width 25 height 25
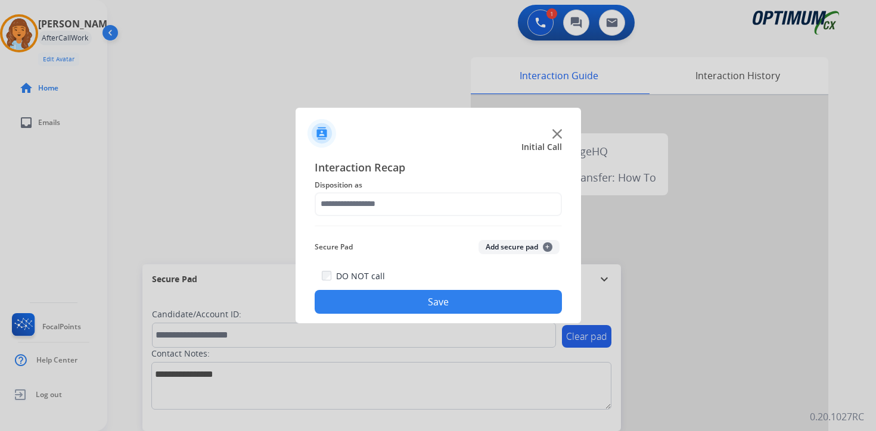
click at [539, 244] on button "Add secure pad +" at bounding box center [518, 247] width 81 height 14
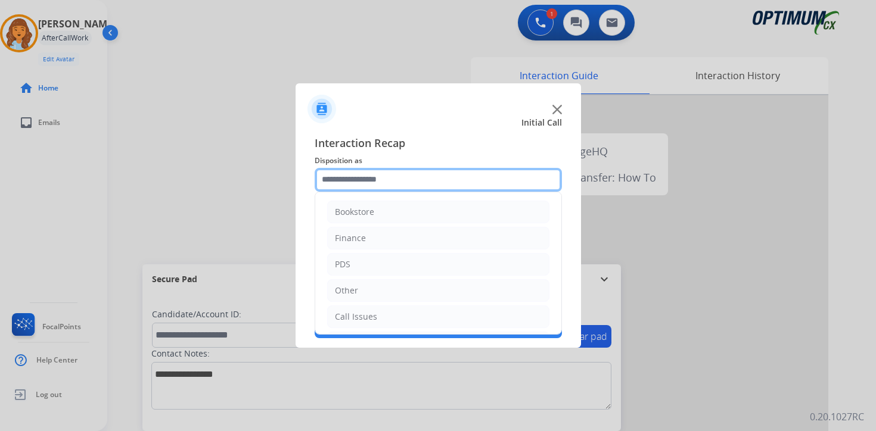
click at [327, 170] on input "text" at bounding box center [438, 180] width 247 height 24
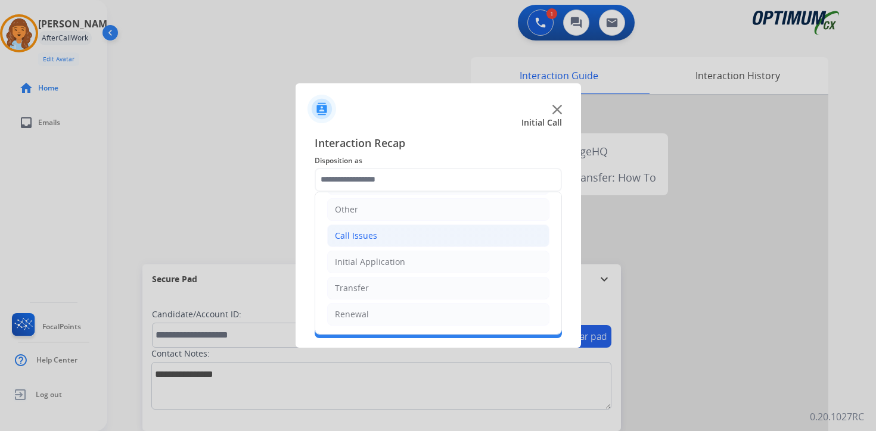
click at [356, 238] on div "Call Issues" at bounding box center [356, 236] width 42 height 12
click at [350, 241] on div "Call Issues" at bounding box center [356, 236] width 42 height 12
click at [358, 262] on div "Initial Application" at bounding box center [370, 262] width 70 height 12
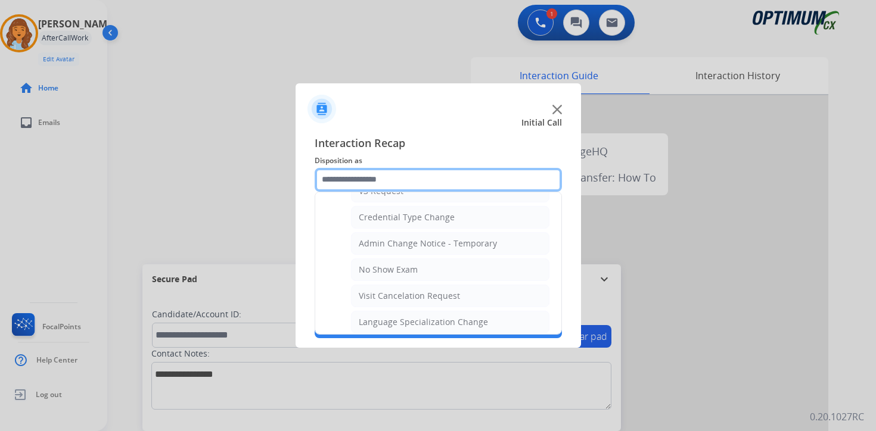
scroll to position [677, 0]
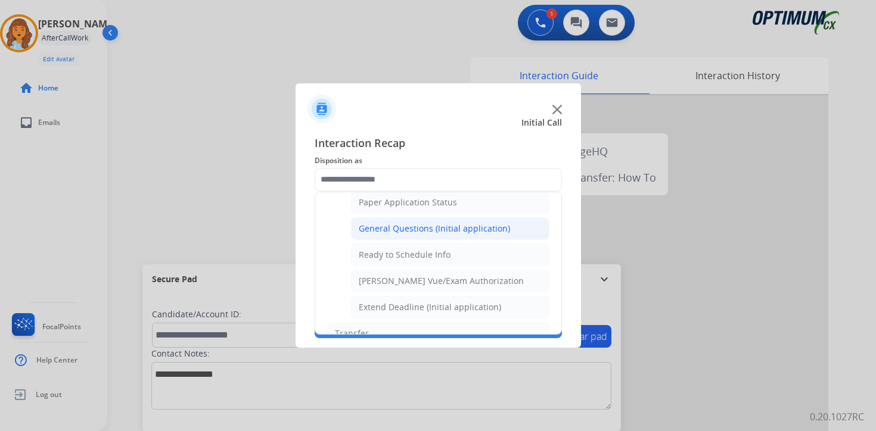
click at [393, 227] on div "General Questions (Initial application)" at bounding box center [434, 229] width 151 height 12
type input "**********"
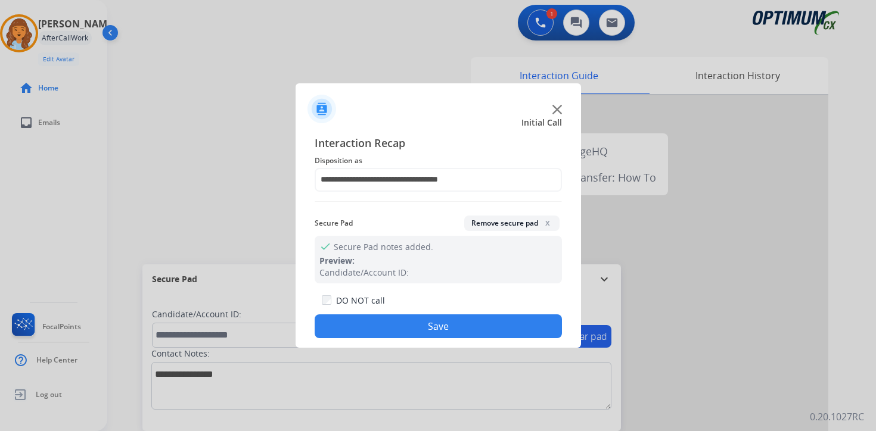
click at [398, 344] on div "**********" at bounding box center [438, 236] width 285 height 223
click at [390, 330] on button "Save" at bounding box center [438, 327] width 247 height 24
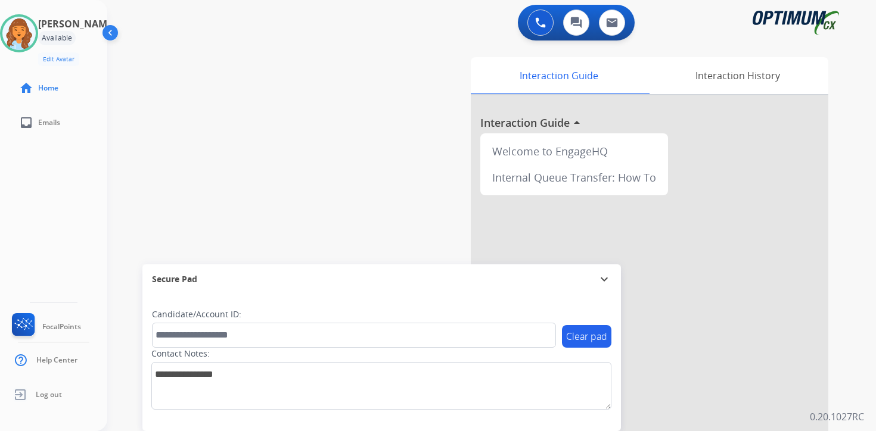
click at [852, 333] on div "0 Voice Interactions 0 Chat Interactions 0 Email Interactions swap_horiz Break …" at bounding box center [491, 215] width 769 height 431
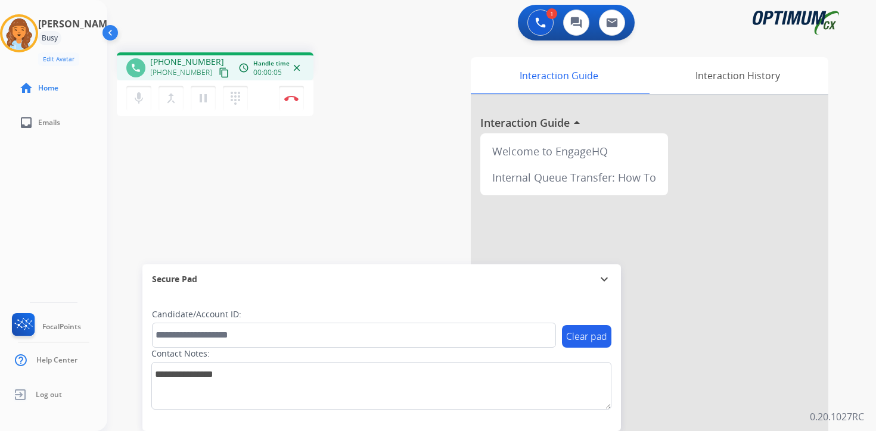
click at [219, 71] on mat-icon "content_copy" at bounding box center [224, 72] width 11 height 11
click at [201, 107] on button "pause Hold" at bounding box center [203, 98] width 25 height 25
click at [538, 27] on img at bounding box center [540, 22] width 11 height 11
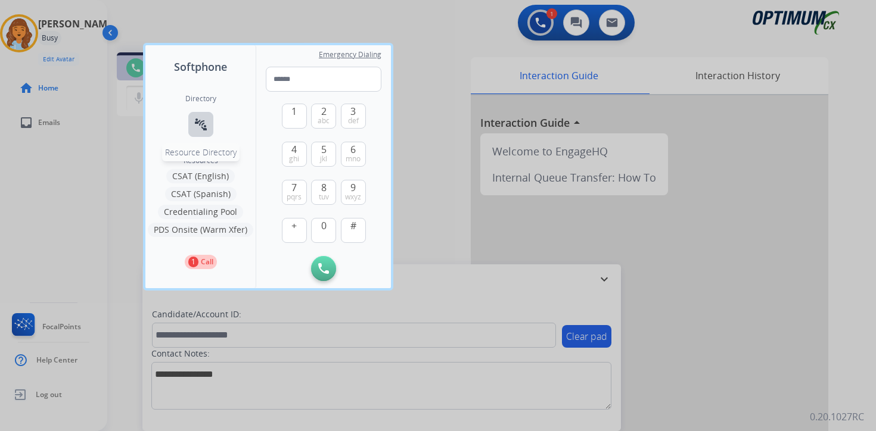
click at [190, 128] on button "connect_without_contact Resource Directory" at bounding box center [200, 124] width 25 height 25
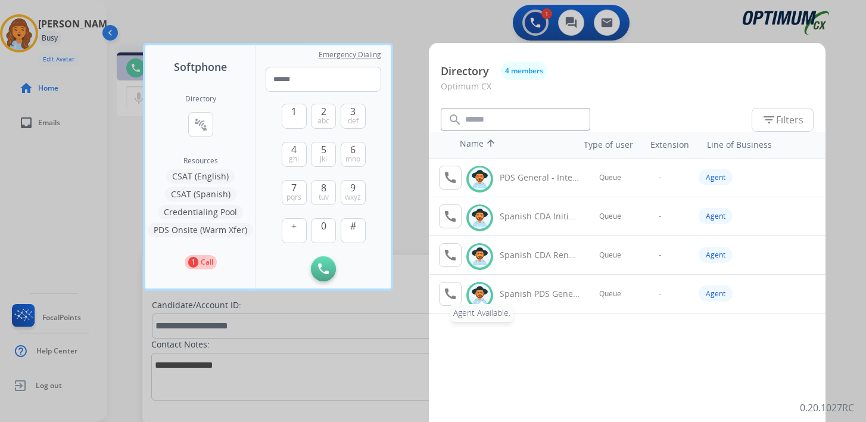
click at [451, 298] on mat-icon "call" at bounding box center [450, 294] width 14 height 14
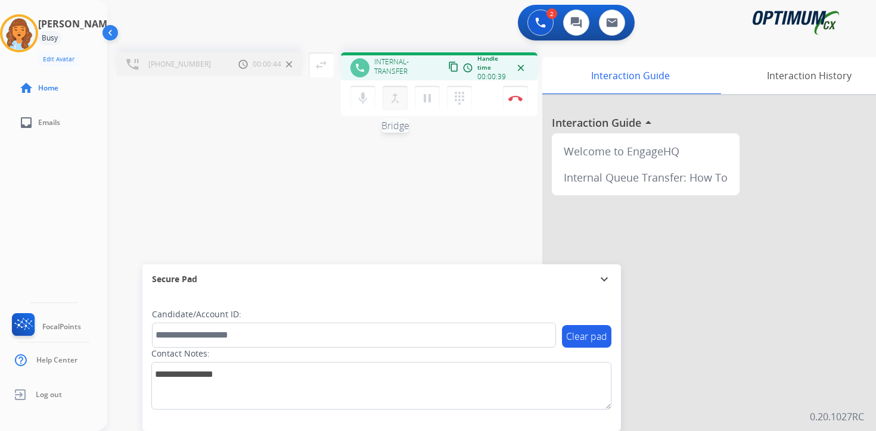
click at [398, 97] on mat-icon "merge_type" at bounding box center [395, 98] width 14 height 14
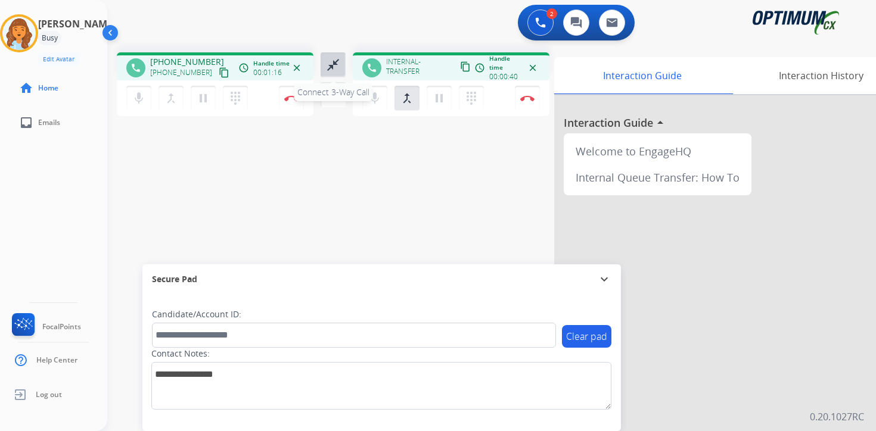
click at [335, 64] on mat-icon "close_fullscreen" at bounding box center [333, 65] width 14 height 14
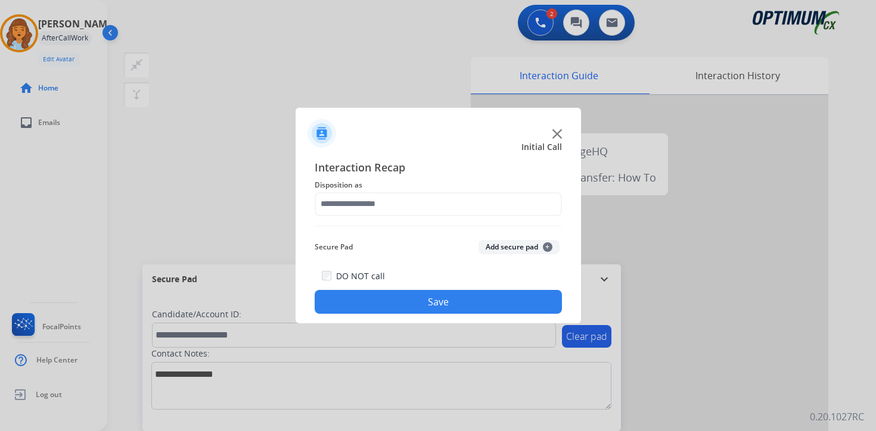
click at [538, 249] on button "Add secure pad +" at bounding box center [518, 247] width 81 height 14
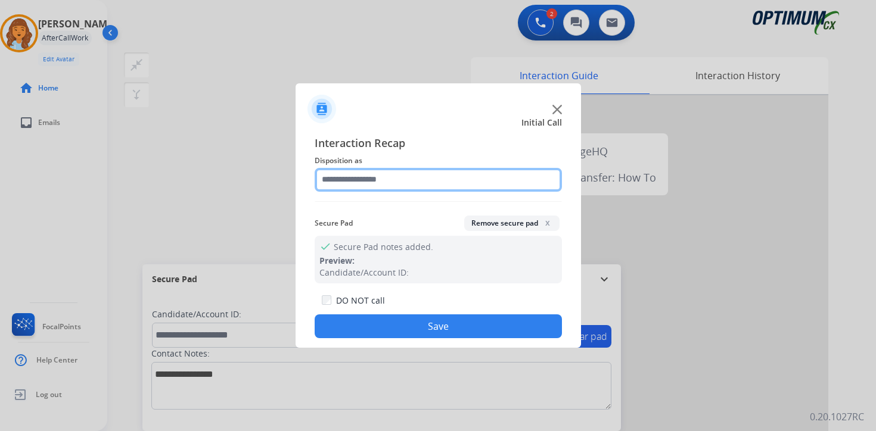
click at [397, 179] on input "text" at bounding box center [438, 180] width 247 height 24
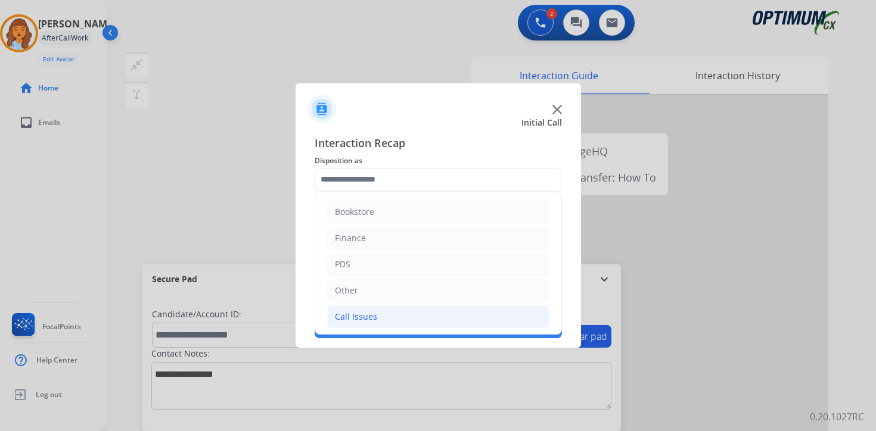
click at [372, 317] on div "Call Issues" at bounding box center [356, 317] width 42 height 12
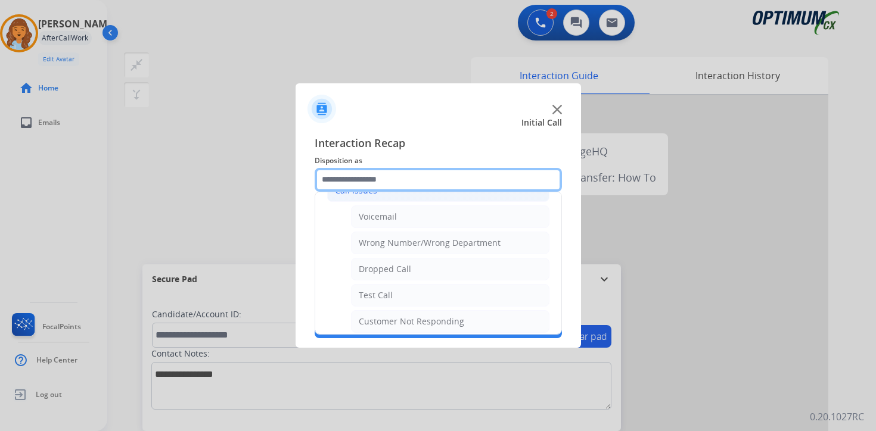
scroll to position [125, 0]
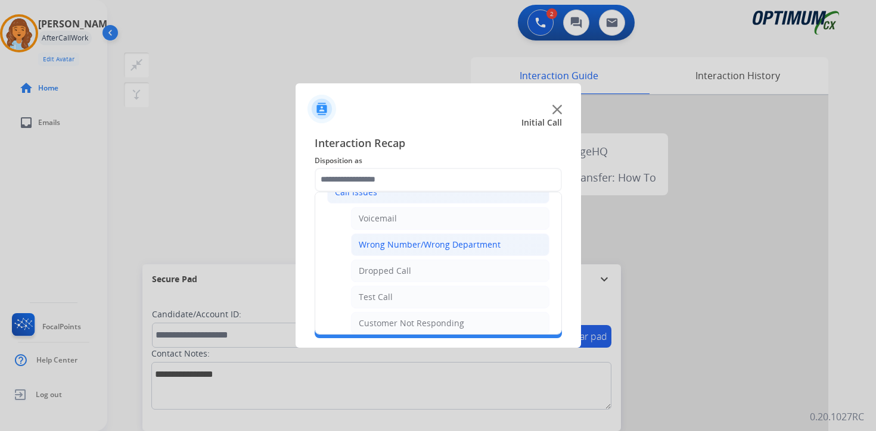
click at [507, 248] on li "Wrong Number/Wrong Department" at bounding box center [450, 245] width 198 height 23
type input "**********"
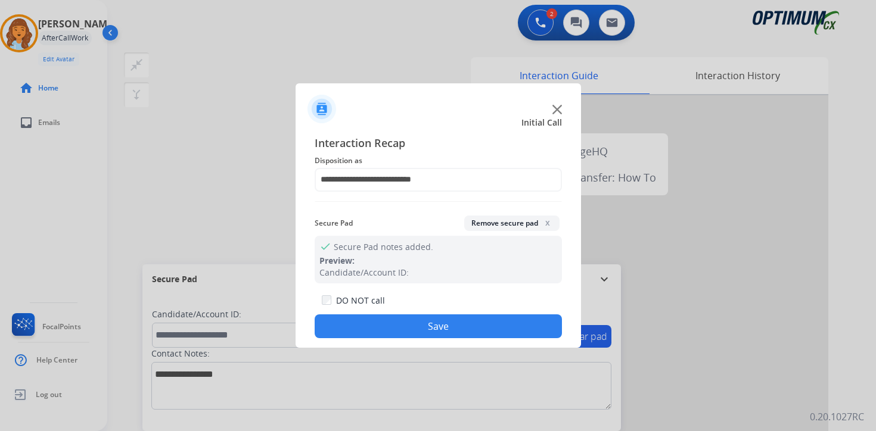
click at [490, 325] on button "Save" at bounding box center [438, 327] width 247 height 24
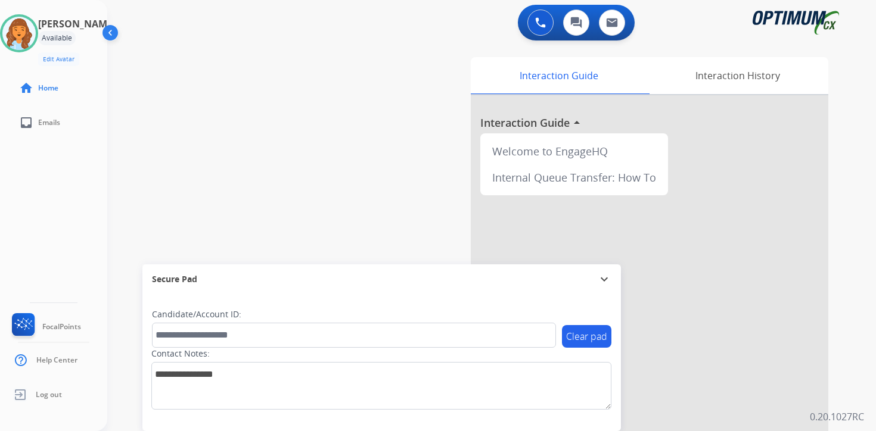
click at [853, 387] on div "0 Voice Interactions 0 Chat Interactions 0 Email Interactions swap_horiz Break …" at bounding box center [491, 215] width 769 height 431
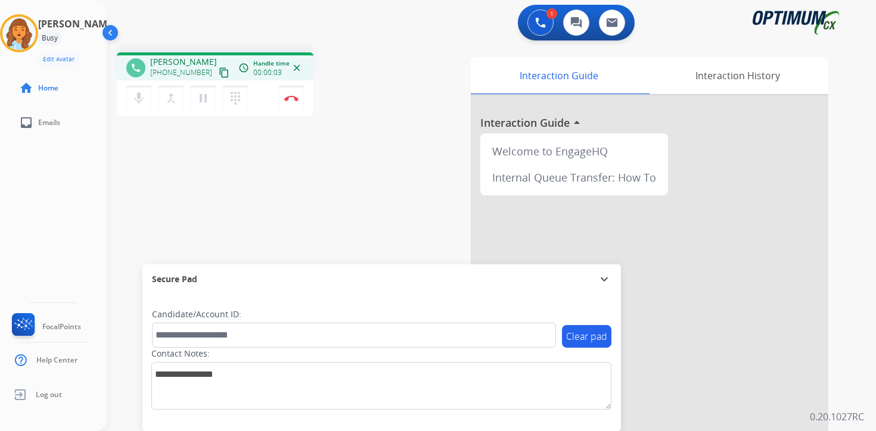
click at [219, 76] on mat-icon "content_copy" at bounding box center [224, 72] width 11 height 11
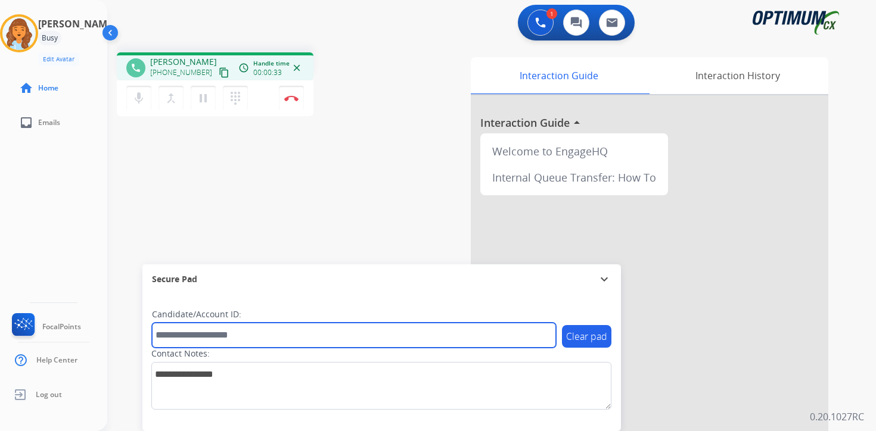
click at [203, 334] on input "text" at bounding box center [354, 335] width 404 height 25
type input "*******"
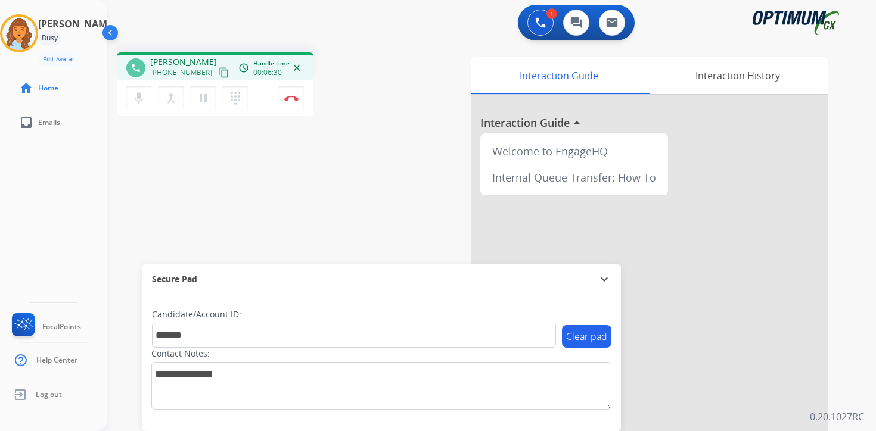
click at [320, 215] on div "phone [PERSON_NAME] [PHONE_NUMBER] content_copy access_time Call metrics Queue …" at bounding box center [477, 291] width 740 height 497
click at [296, 100] on img at bounding box center [291, 98] width 14 height 6
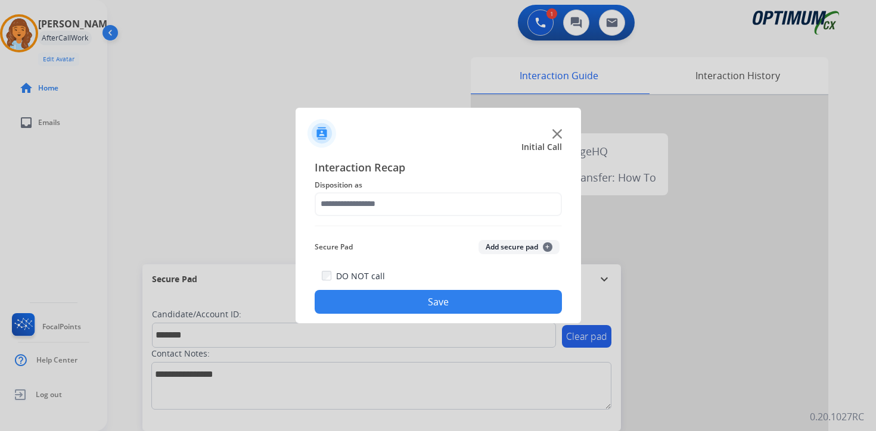
click at [553, 243] on button "Add secure pad +" at bounding box center [518, 247] width 81 height 14
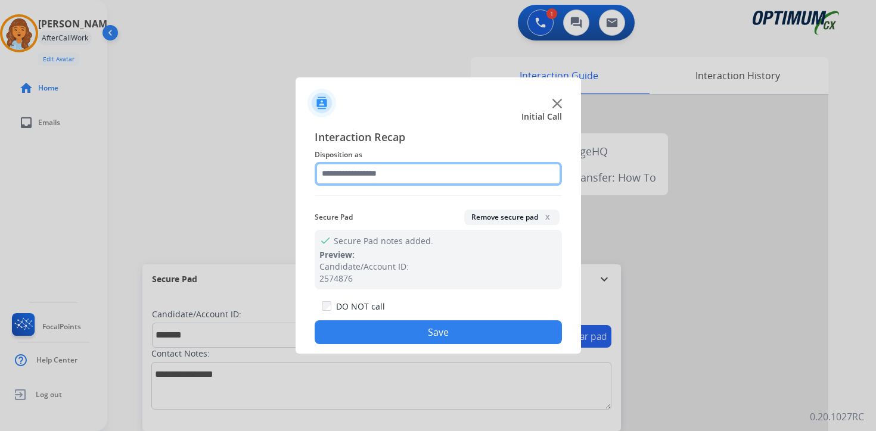
click at [359, 169] on input "text" at bounding box center [438, 174] width 247 height 24
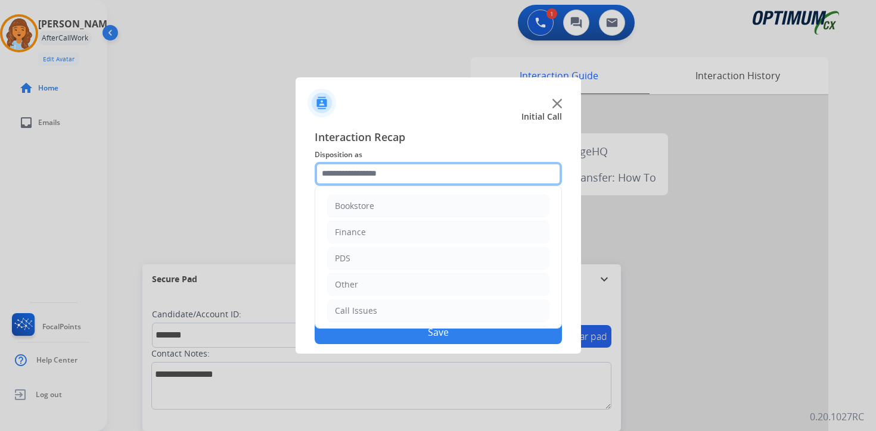
scroll to position [81, 0]
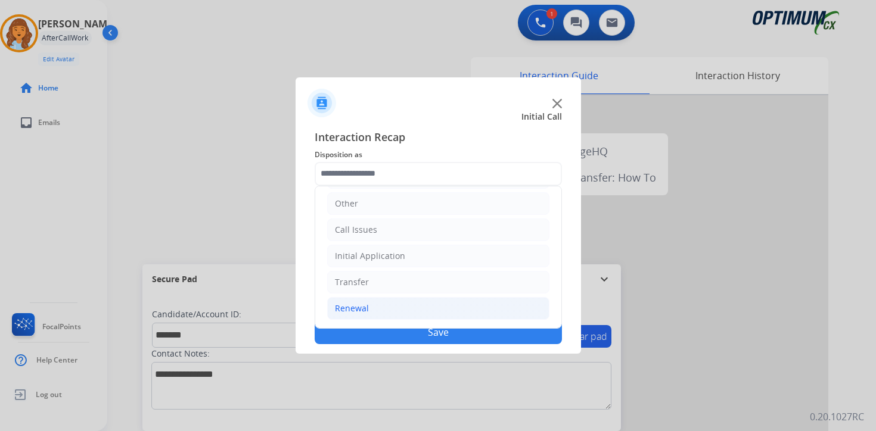
click at [361, 304] on div "Renewal" at bounding box center [352, 309] width 34 height 12
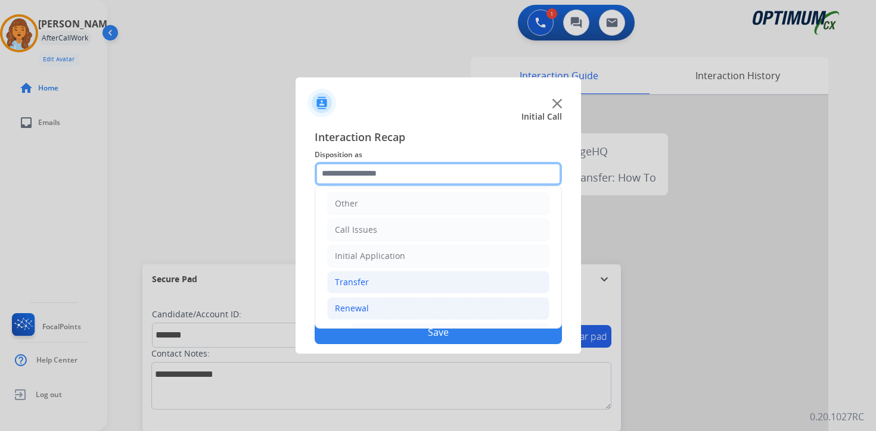
scroll to position [279, 0]
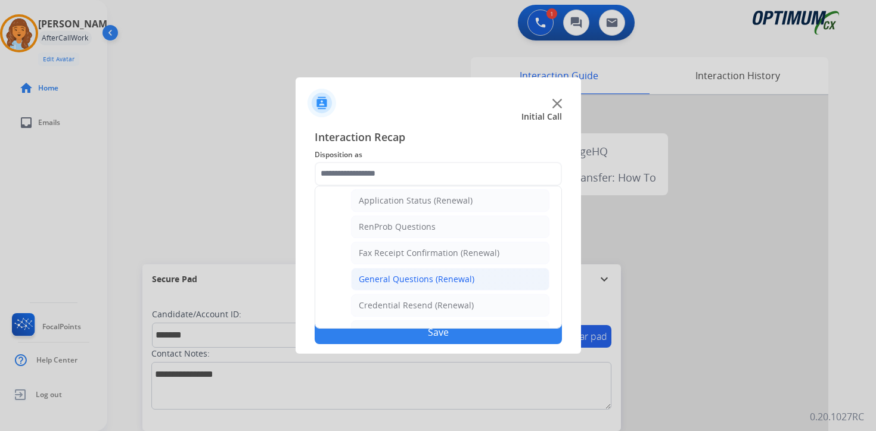
click at [373, 280] on div "General Questions (Renewal)" at bounding box center [417, 280] width 116 height 12
type input "**********"
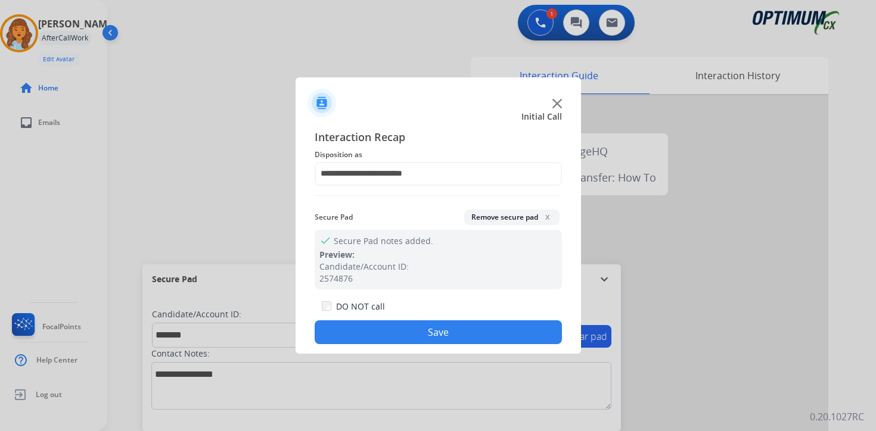
click at [372, 341] on button "Save" at bounding box center [438, 333] width 247 height 24
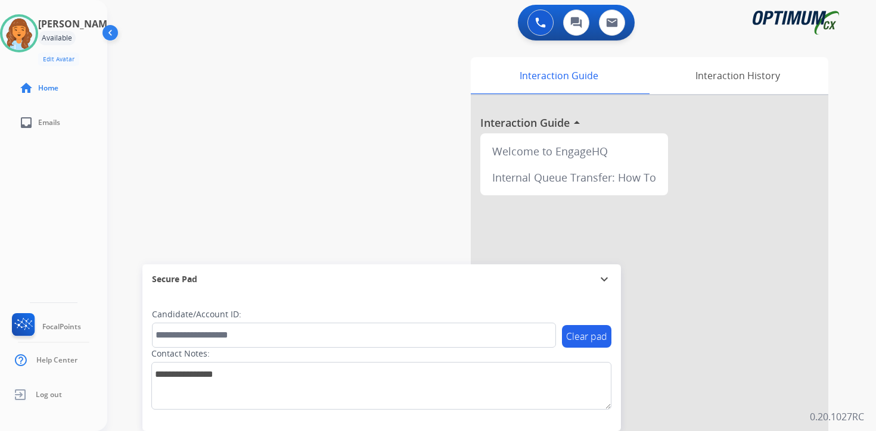
click at [852, 362] on div "0 Voice Interactions 0 Chat Interactions 0 Email Interactions swap_horiz Break …" at bounding box center [491, 215] width 769 height 431
click at [28, 24] on img at bounding box center [18, 33] width 33 height 33
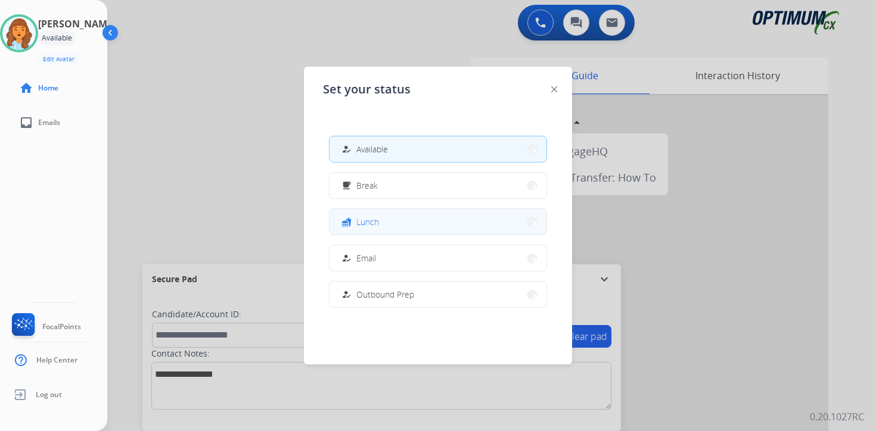
click at [376, 225] on span "Lunch" at bounding box center [367, 222] width 23 height 13
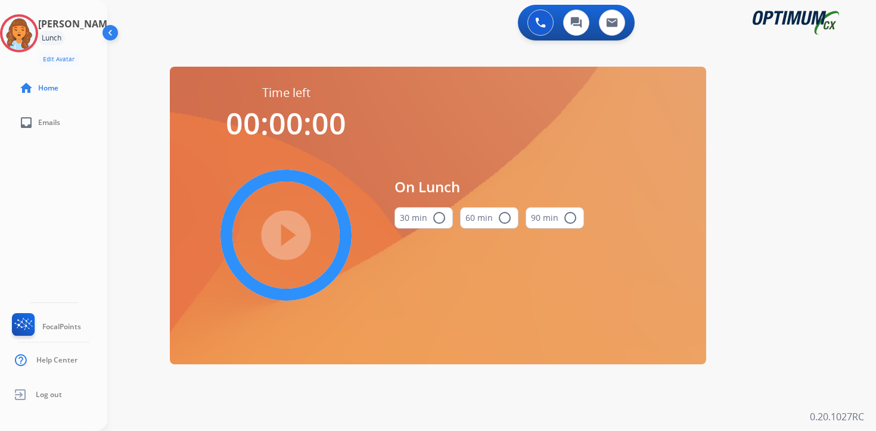
click at [828, 322] on div "0 Voice Interactions 0 Chat Interactions 0 Email Interactions swap_horiz Break …" at bounding box center [491, 215] width 769 height 431
click at [36, 35] on img at bounding box center [18, 33] width 33 height 33
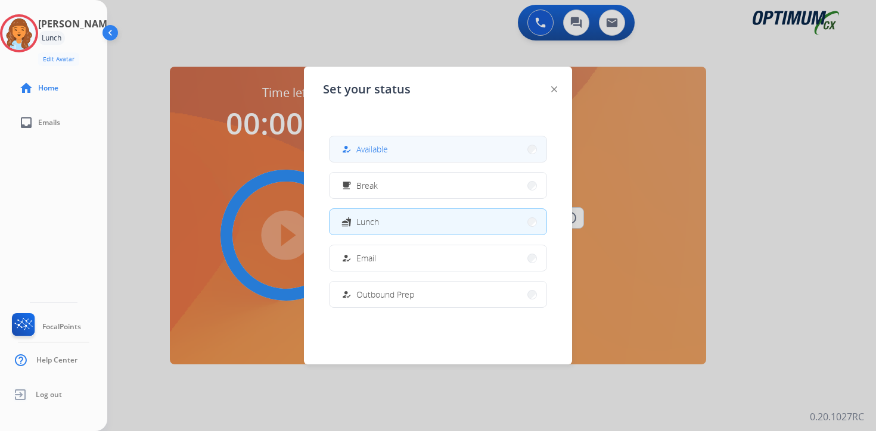
click at [372, 140] on button "how_to_reg Available" at bounding box center [438, 149] width 217 height 26
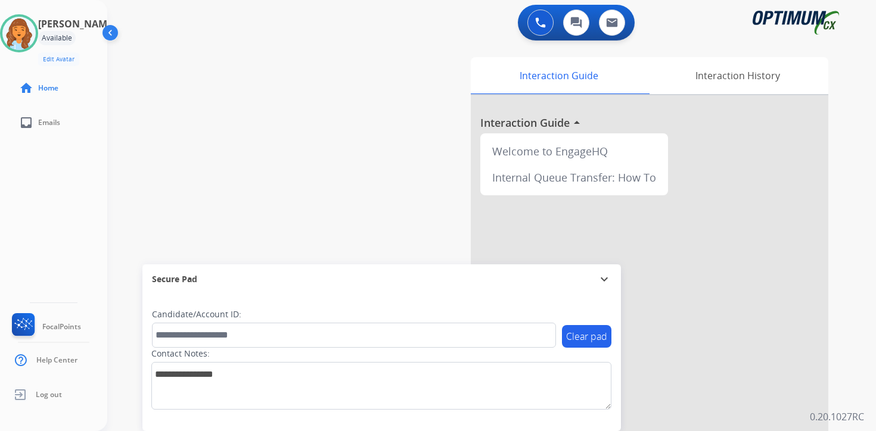
click at [847, 410] on p "0.20.1027RC" at bounding box center [837, 417] width 54 height 14
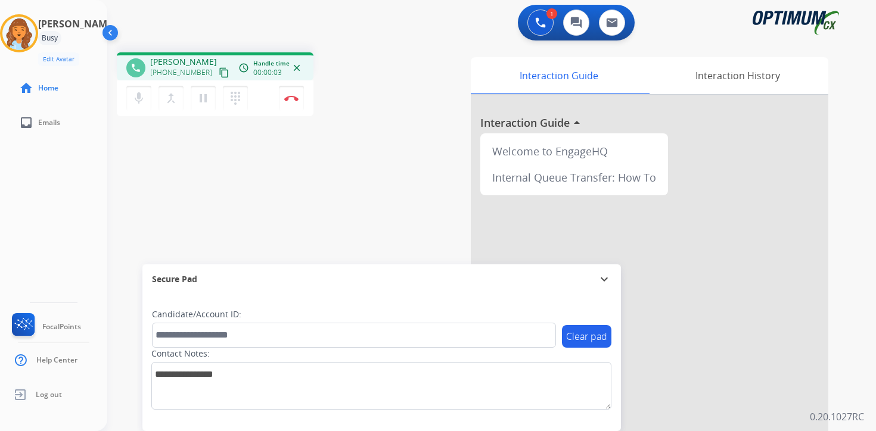
click at [219, 74] on mat-icon "content_copy" at bounding box center [224, 72] width 11 height 11
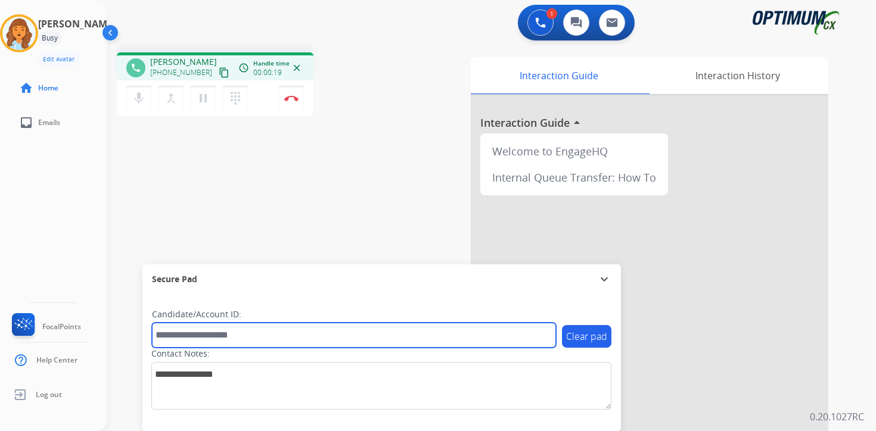
click at [198, 336] on input "text" at bounding box center [354, 335] width 404 height 25
type input "*******"
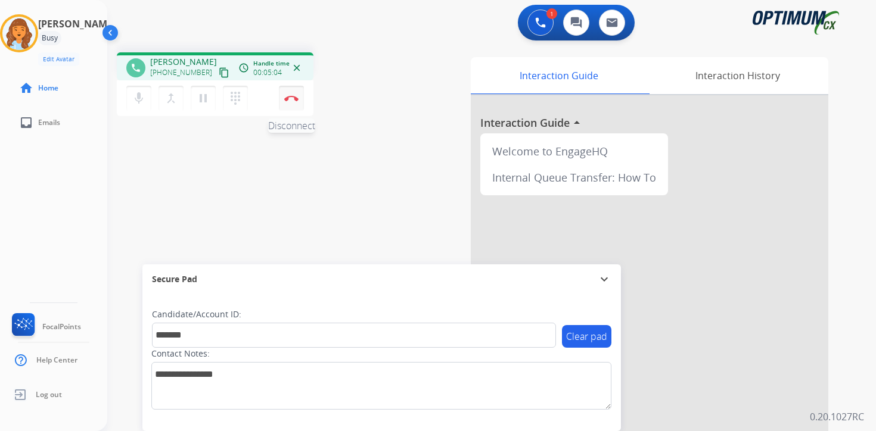
click at [290, 100] on img at bounding box center [291, 98] width 14 height 6
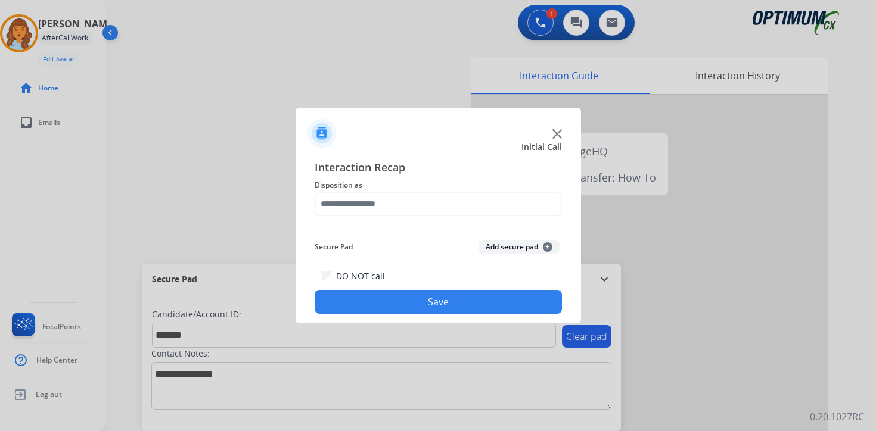
click at [528, 249] on button "Add secure pad +" at bounding box center [518, 247] width 81 height 14
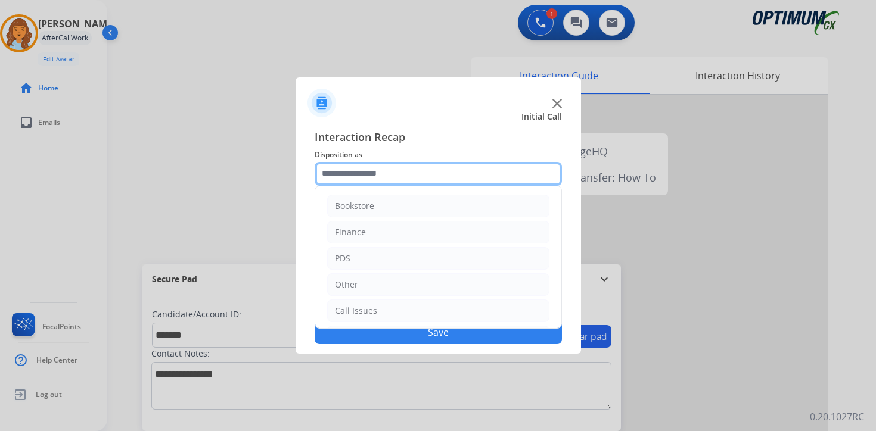
click at [357, 169] on input "text" at bounding box center [438, 174] width 247 height 24
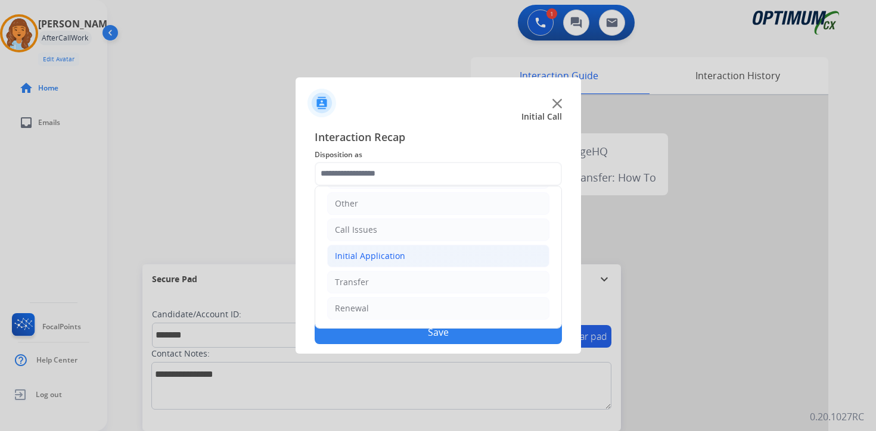
click at [358, 259] on div "Initial Application" at bounding box center [370, 256] width 70 height 12
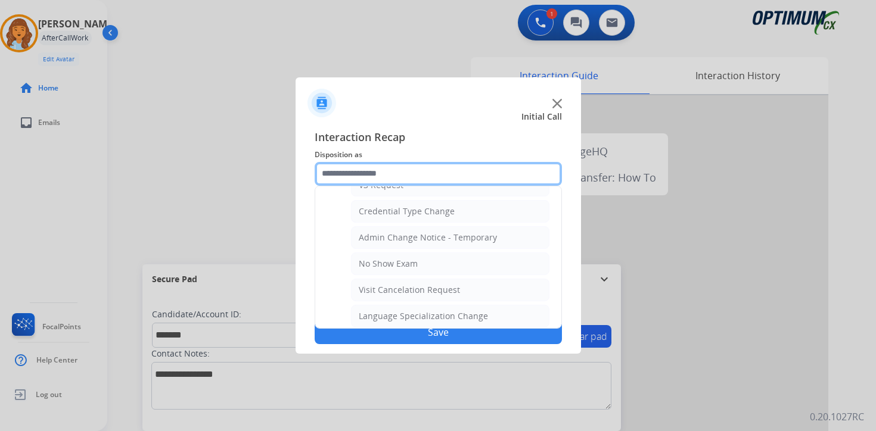
scroll to position [677, 0]
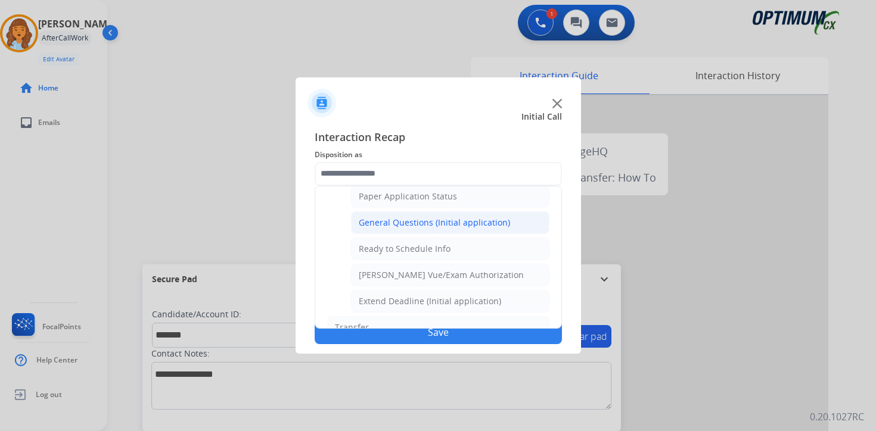
click at [352, 229] on li "General Questions (Initial application)" at bounding box center [450, 223] width 198 height 23
type input "**********"
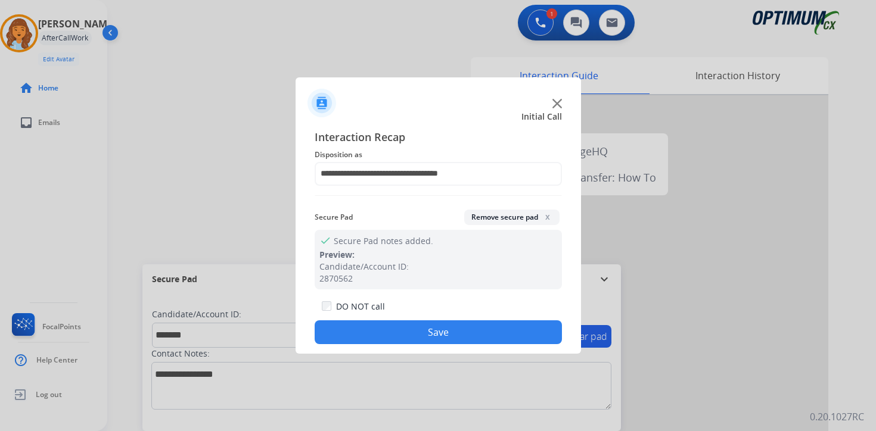
click at [359, 333] on button "Save" at bounding box center [438, 333] width 247 height 24
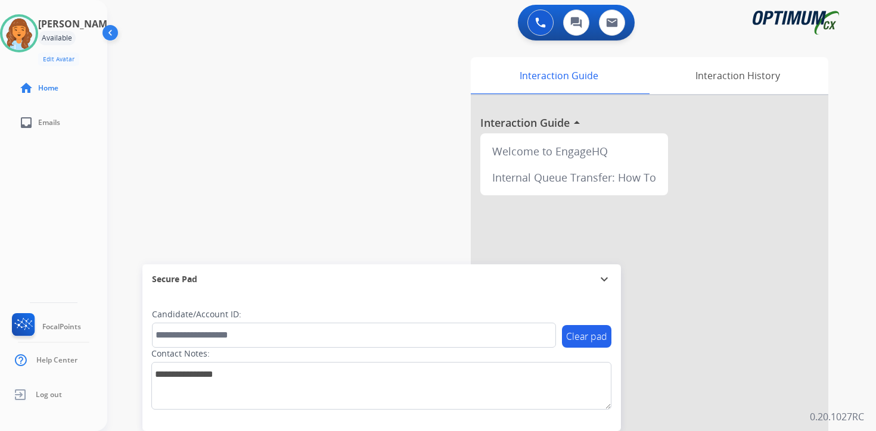
click at [850, 306] on div "0 Voice Interactions 0 Chat Interactions 0 Email Interactions swap_horiz Break …" at bounding box center [491, 215] width 769 height 431
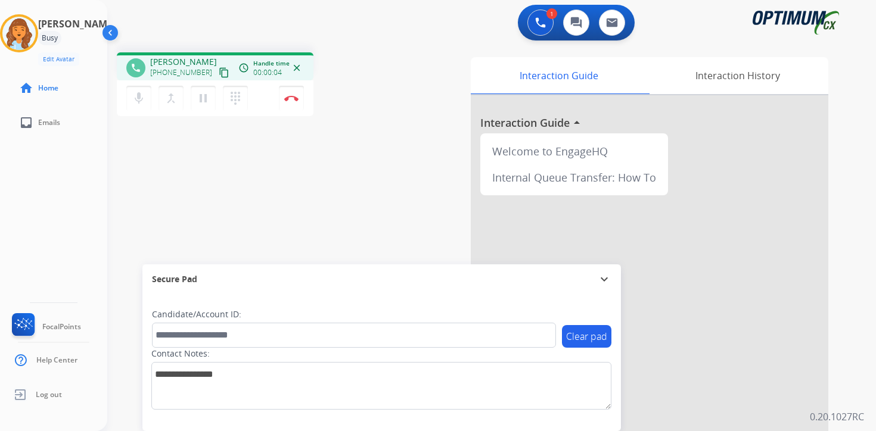
click at [219, 74] on mat-icon "content_copy" at bounding box center [224, 72] width 11 height 11
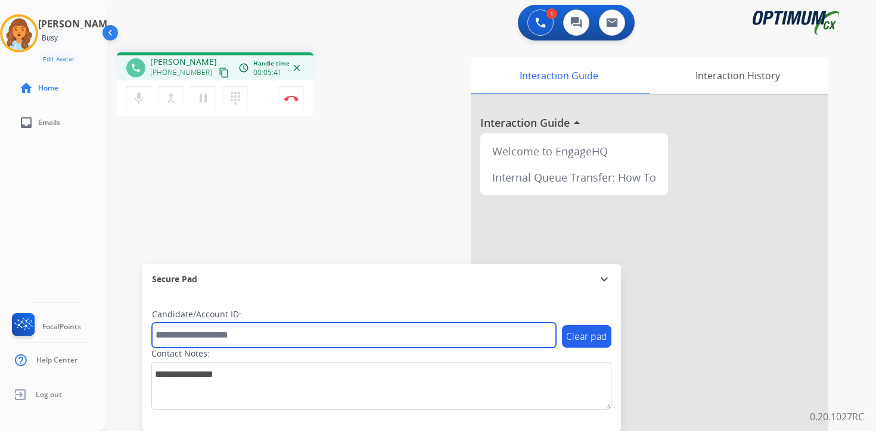
click at [194, 334] on input "text" at bounding box center [354, 335] width 404 height 25
type input "*******"
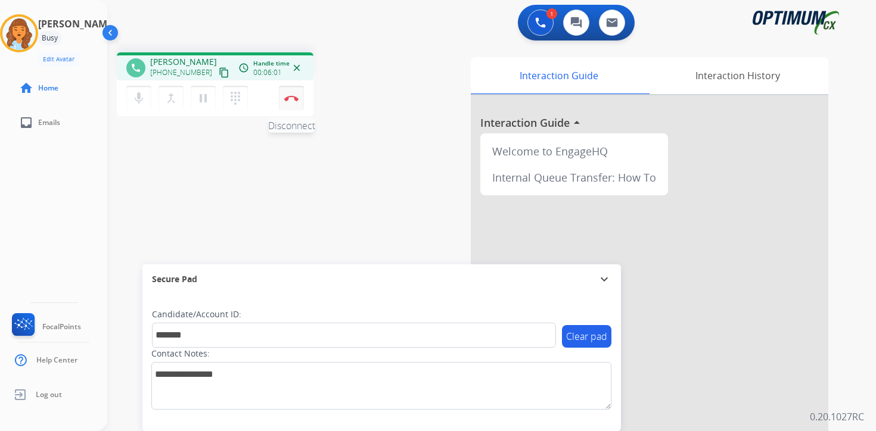
click at [291, 98] on img at bounding box center [291, 98] width 14 height 6
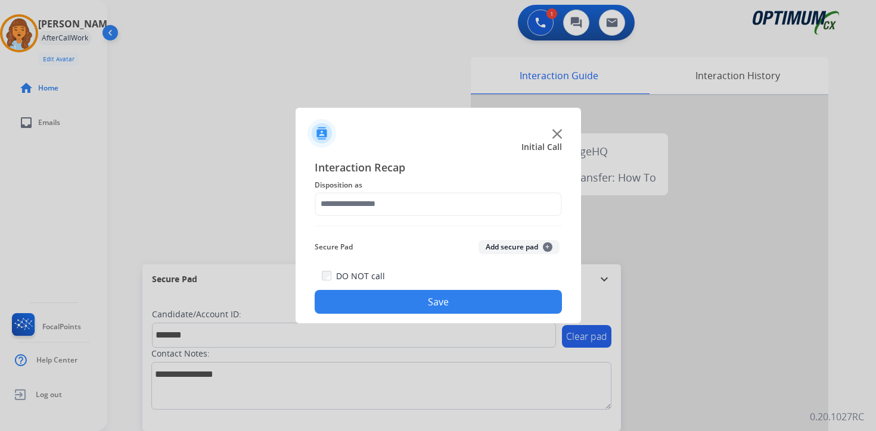
click at [545, 247] on span "+" at bounding box center [548, 248] width 10 height 10
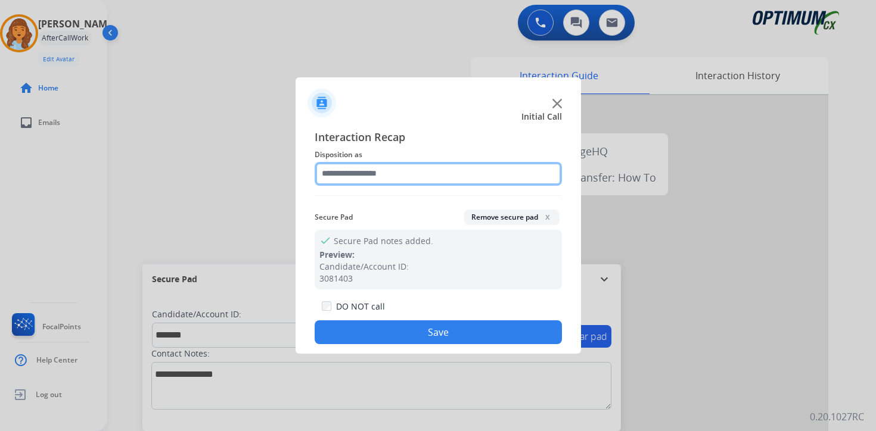
click at [378, 178] on input "text" at bounding box center [438, 174] width 247 height 24
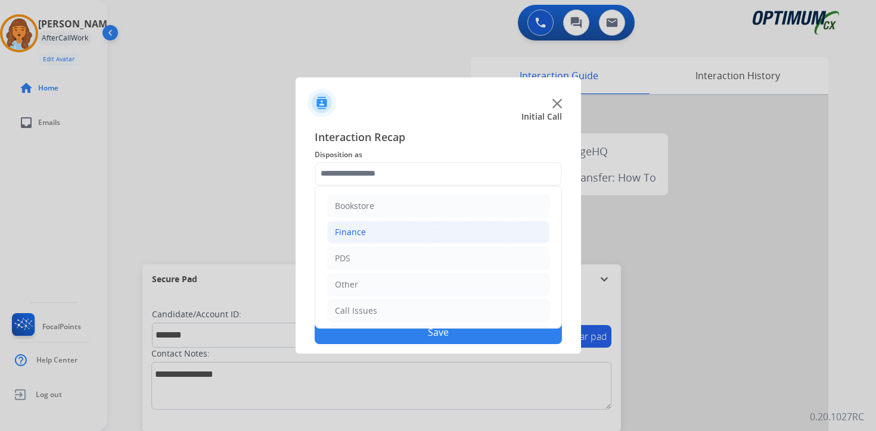
click at [372, 240] on li "Finance" at bounding box center [438, 232] width 222 height 23
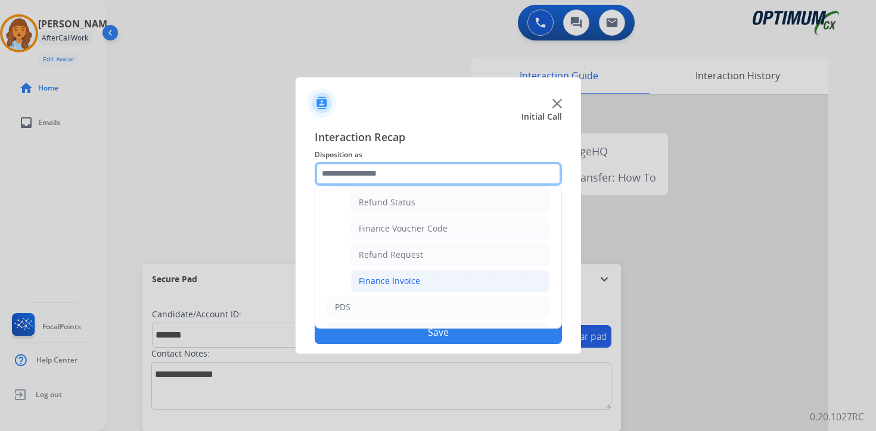
scroll to position [186, 0]
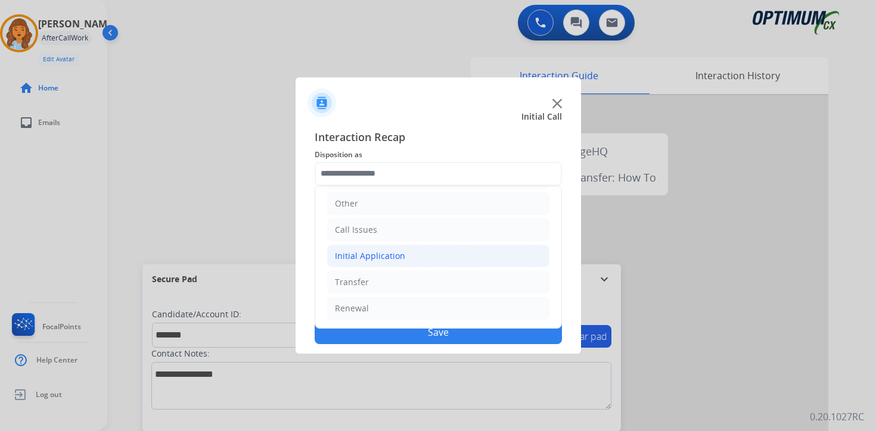
click at [361, 248] on li "Initial Application" at bounding box center [438, 256] width 222 height 23
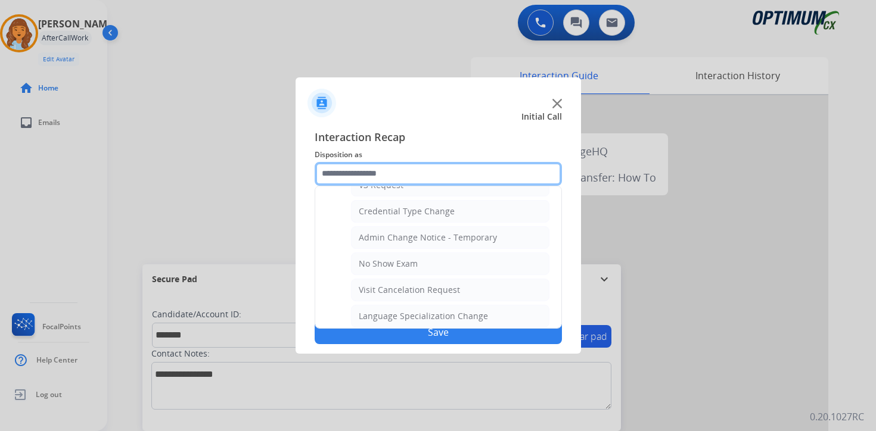
scroll to position [677, 0]
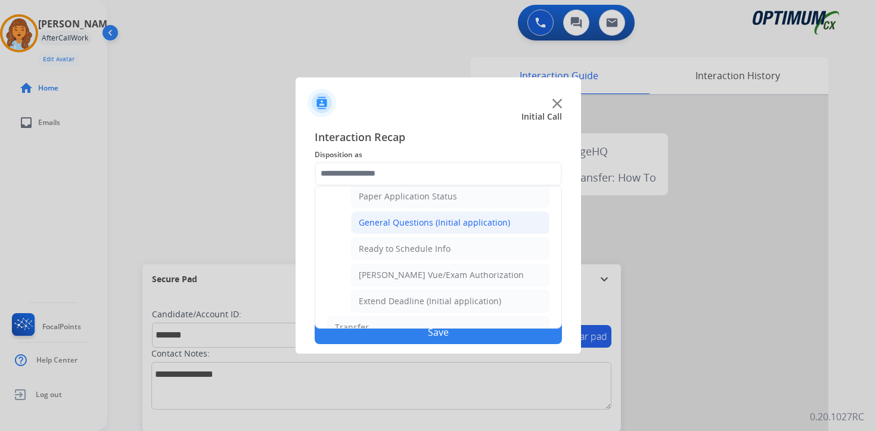
click at [384, 223] on div "General Questions (Initial application)" at bounding box center [434, 223] width 151 height 12
type input "**********"
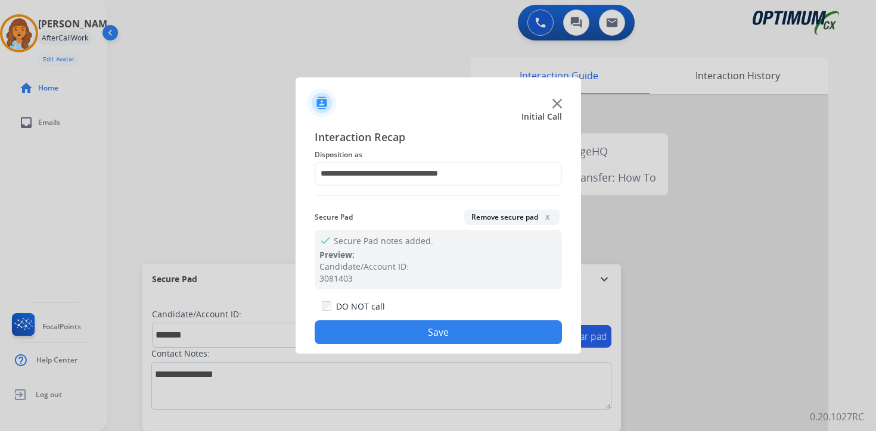
click at [384, 327] on button "Save" at bounding box center [438, 333] width 247 height 24
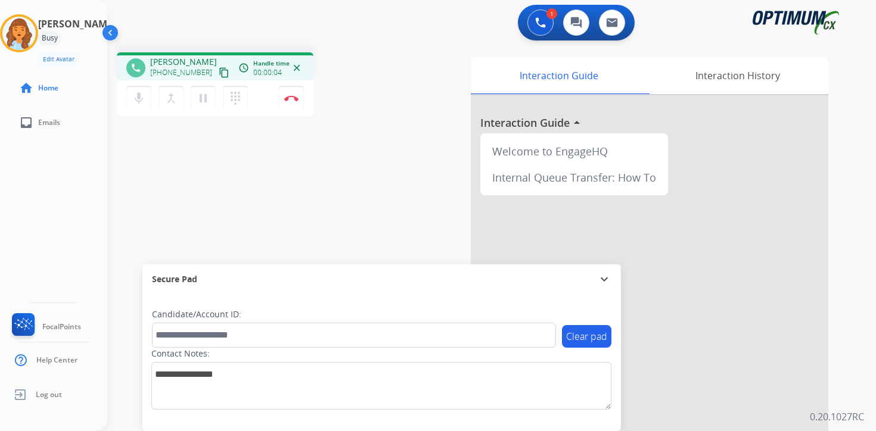
click at [219, 76] on mat-icon "content_copy" at bounding box center [224, 72] width 11 height 11
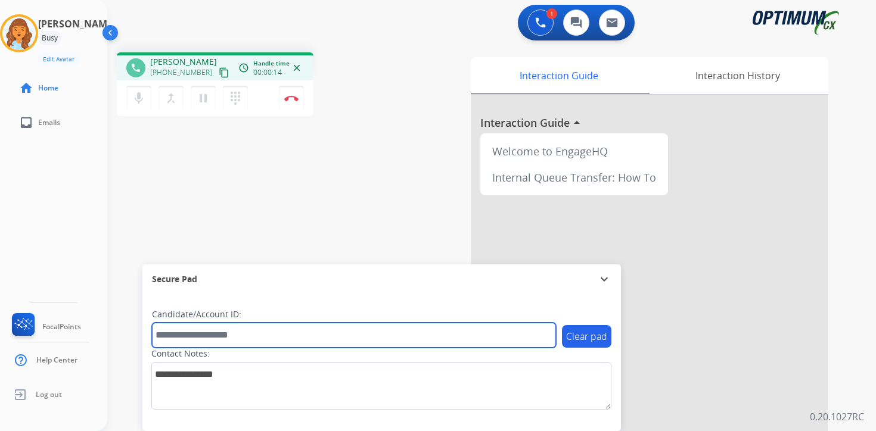
click at [189, 333] on input "text" at bounding box center [354, 335] width 404 height 25
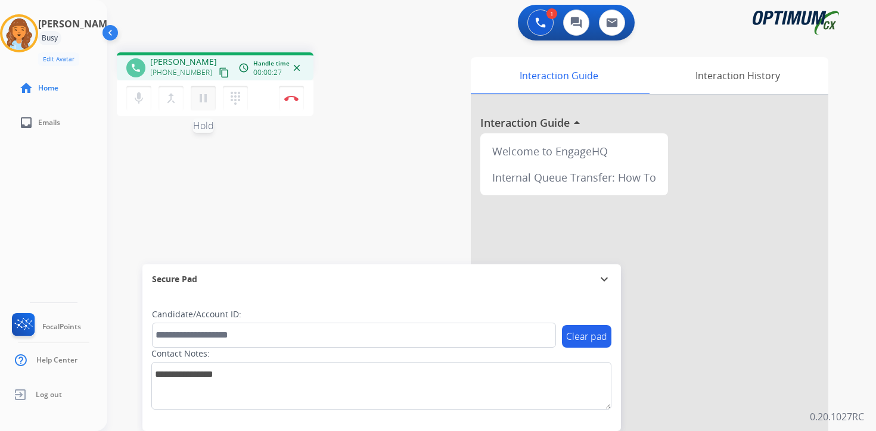
click at [203, 102] on mat-icon "pause" at bounding box center [203, 98] width 14 height 14
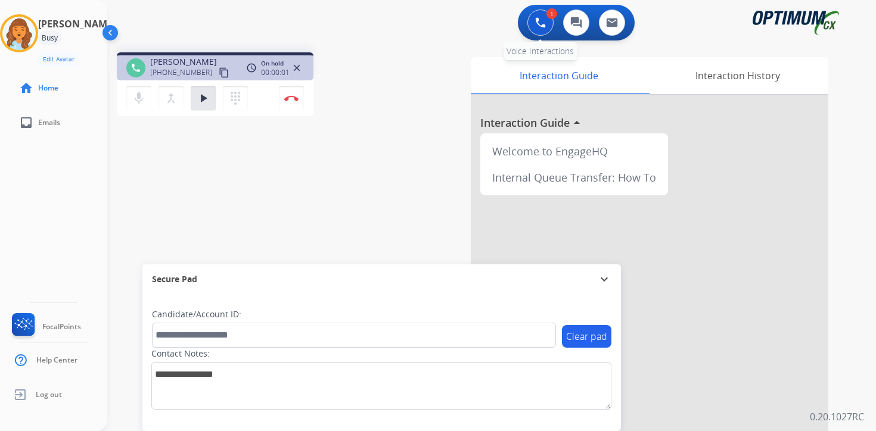
click at [539, 27] on img at bounding box center [540, 22] width 11 height 11
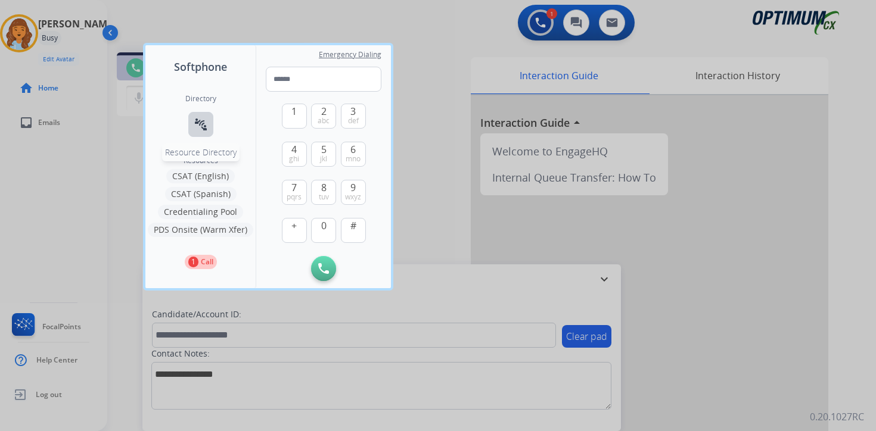
click at [206, 119] on mat-icon "connect_without_contact" at bounding box center [201, 124] width 14 height 14
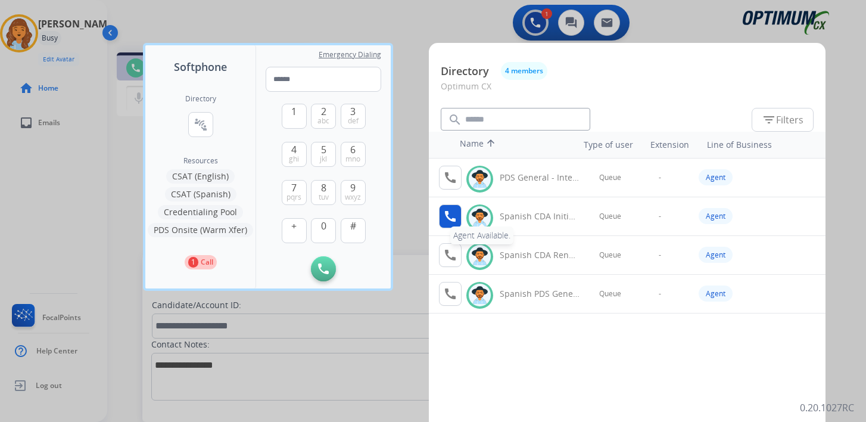
click at [446, 216] on mat-icon "call" at bounding box center [450, 216] width 14 height 14
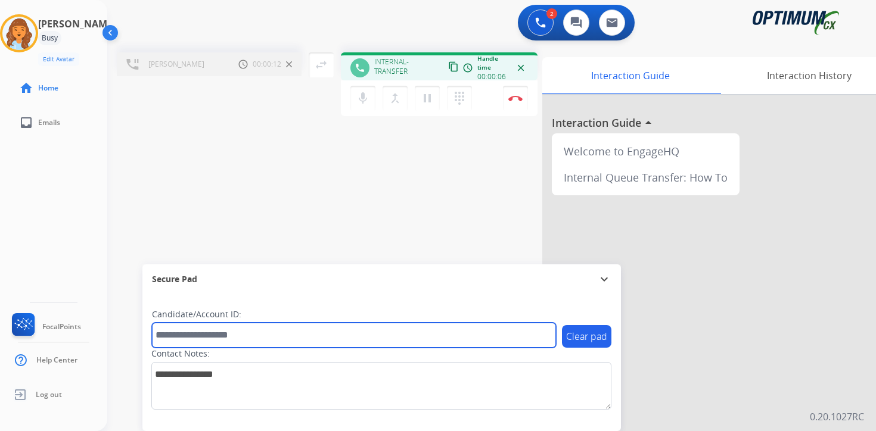
click at [223, 328] on input "text" at bounding box center [354, 335] width 404 height 25
type input "*******"
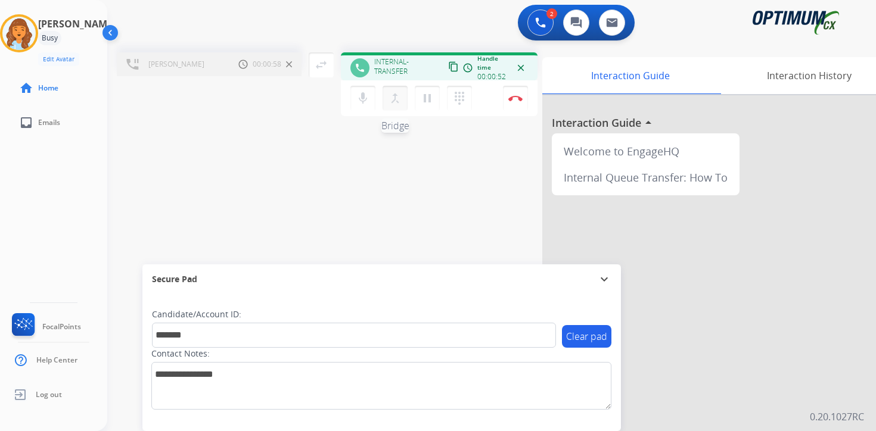
click at [396, 104] on mat-icon "merge_type" at bounding box center [395, 98] width 14 height 14
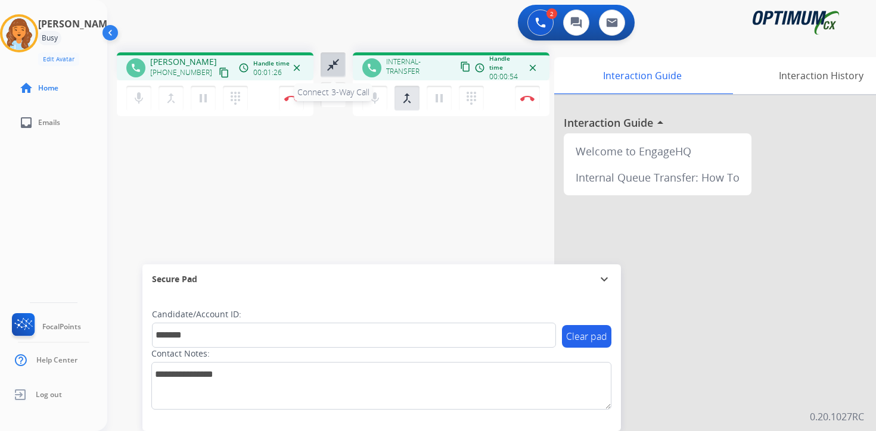
click at [337, 69] on mat-icon "close_fullscreen" at bounding box center [333, 65] width 14 height 14
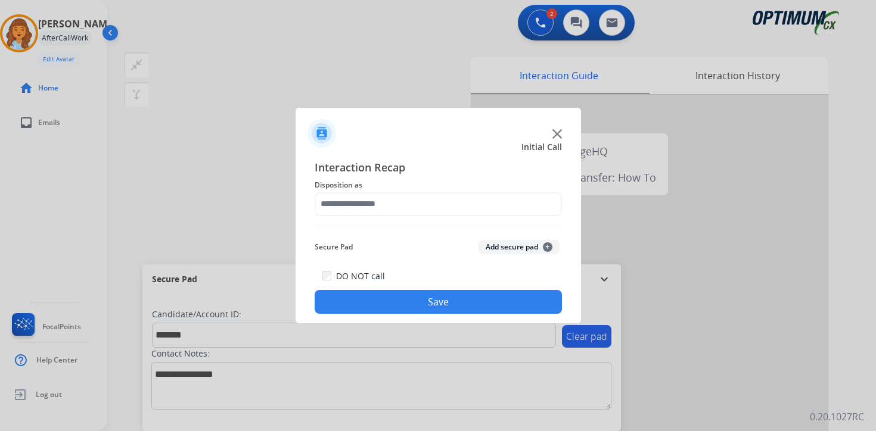
click at [522, 239] on div "Secure Pad Add secure pad +" at bounding box center [438, 247] width 247 height 24
click at [513, 251] on button "Add secure pad +" at bounding box center [518, 247] width 81 height 14
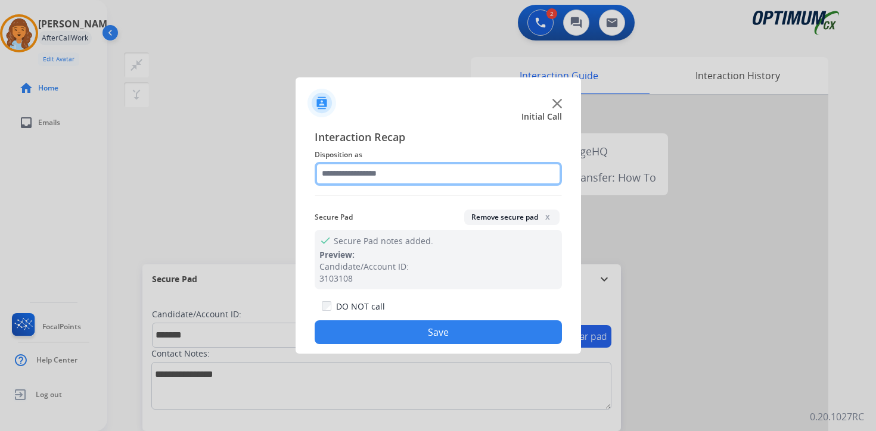
click at [385, 176] on input "text" at bounding box center [438, 174] width 247 height 24
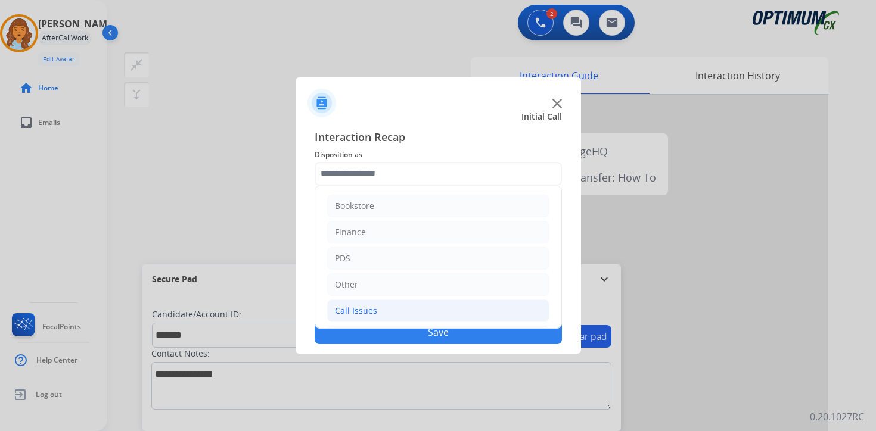
click at [358, 311] on div "Call Issues" at bounding box center [356, 311] width 42 height 12
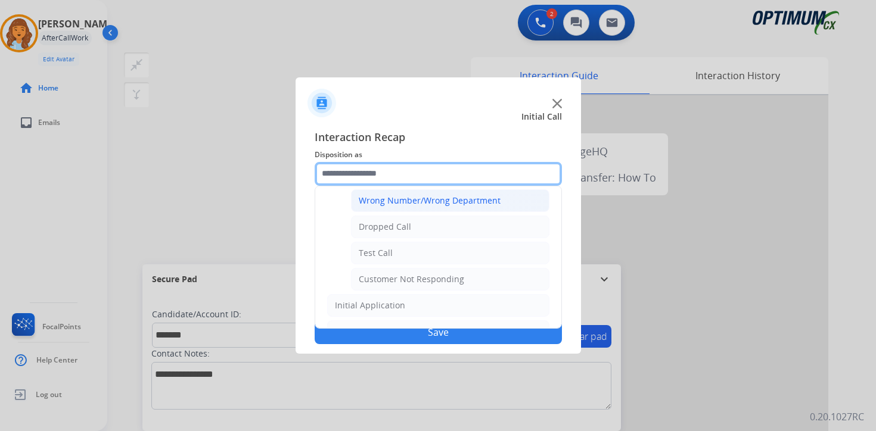
scroll to position [160, 0]
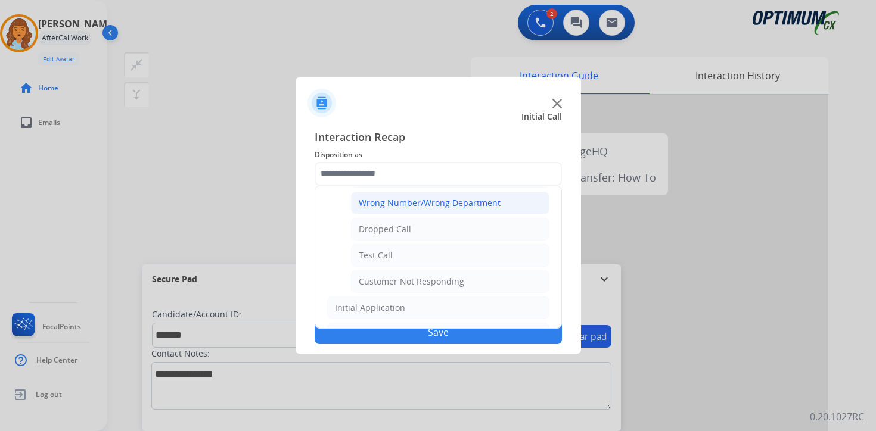
click at [478, 203] on div "Wrong Number/Wrong Department" at bounding box center [430, 203] width 142 height 12
type input "**********"
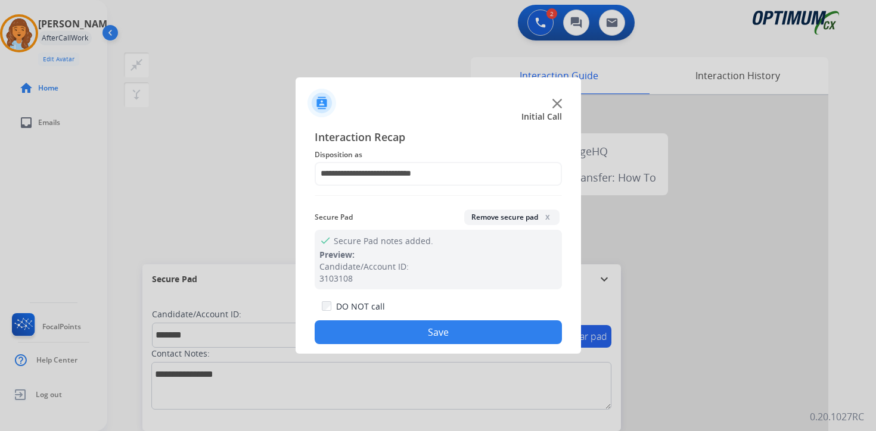
click at [424, 338] on button "Save" at bounding box center [438, 333] width 247 height 24
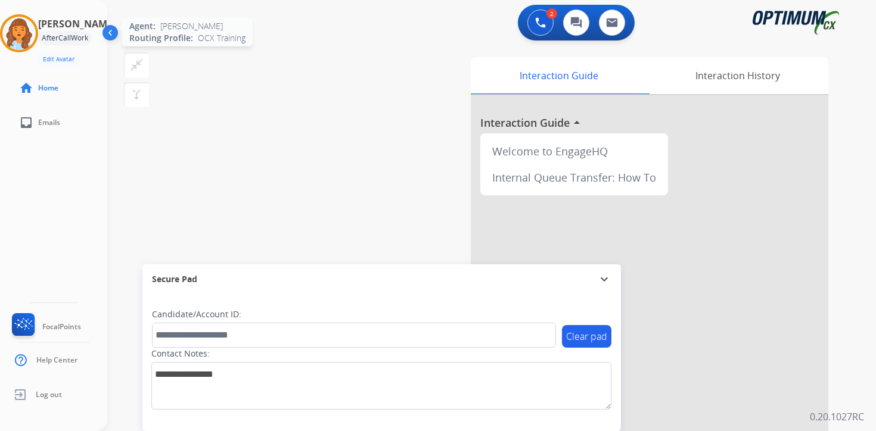
click at [27, 29] on img at bounding box center [18, 33] width 33 height 33
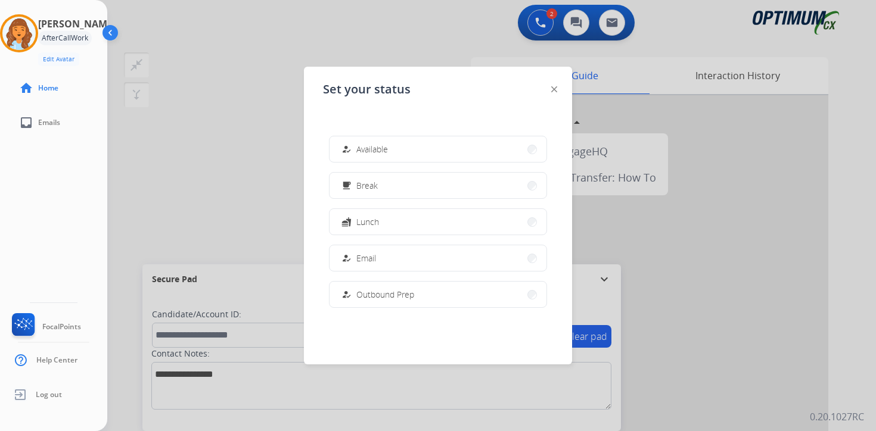
scroll to position [198, 0]
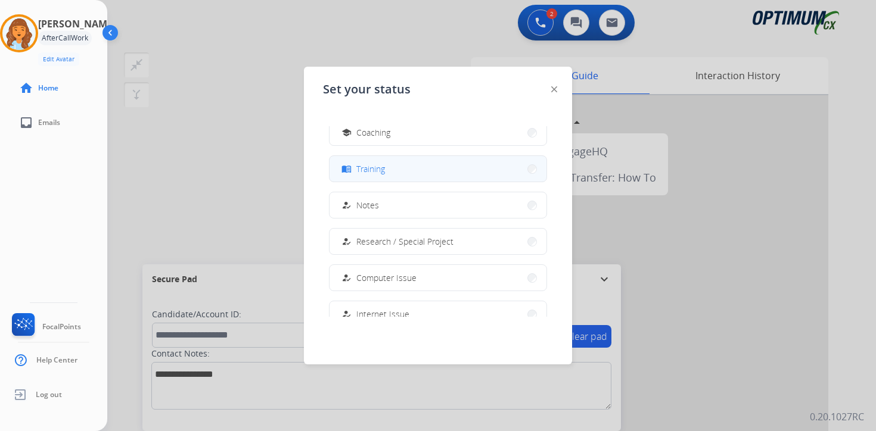
click at [427, 159] on button "menu_book Training" at bounding box center [438, 169] width 217 height 26
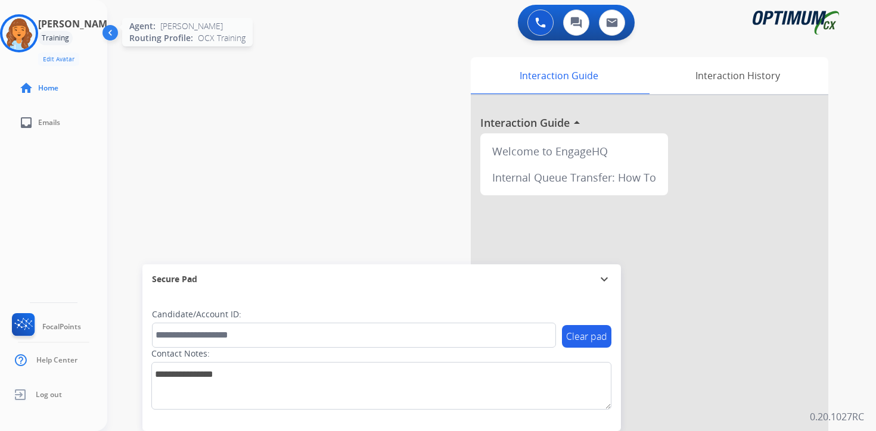
click at [25, 20] on img at bounding box center [18, 33] width 33 height 33
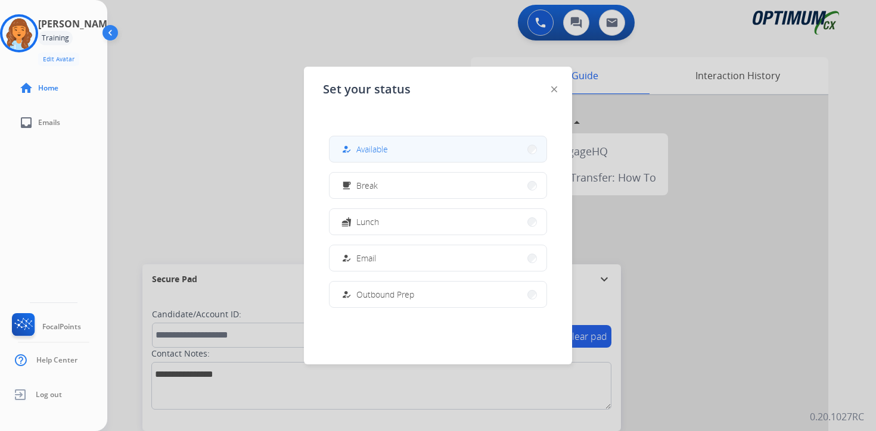
click at [396, 150] on button "how_to_reg Available" at bounding box center [438, 149] width 217 height 26
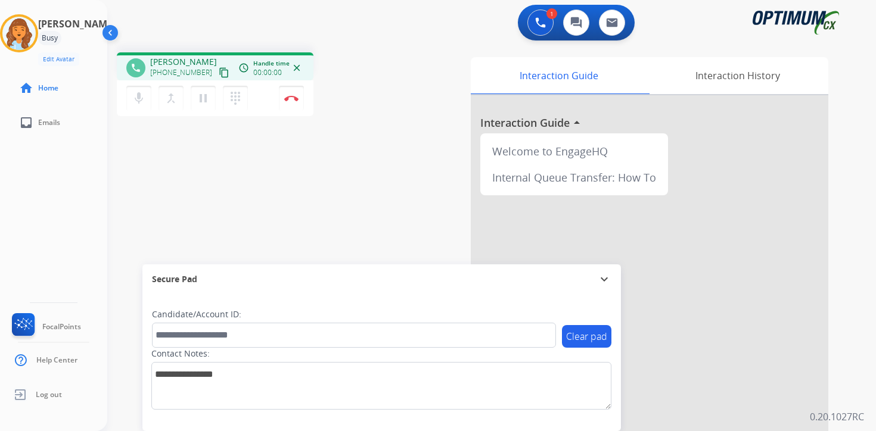
click at [219, 75] on mat-icon "content_copy" at bounding box center [224, 72] width 11 height 11
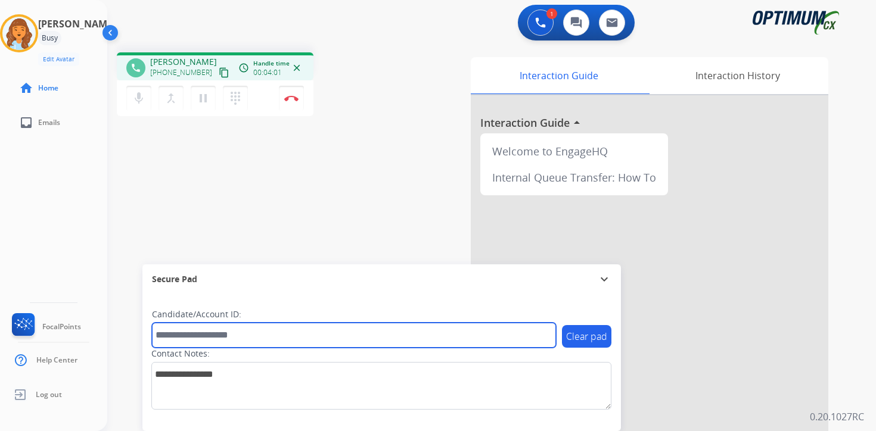
click at [192, 336] on input "text" at bounding box center [354, 335] width 404 height 25
type input "*******"
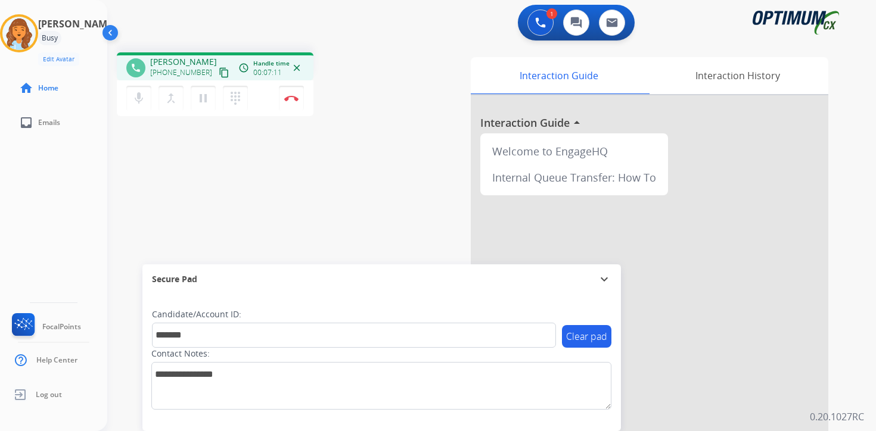
click at [853, 349] on div "1 Voice Interactions 0 Chat Interactions 0 Email Interactions phone [PERSON_NAM…" at bounding box center [491, 215] width 769 height 431
click at [293, 99] on img at bounding box center [291, 98] width 14 height 6
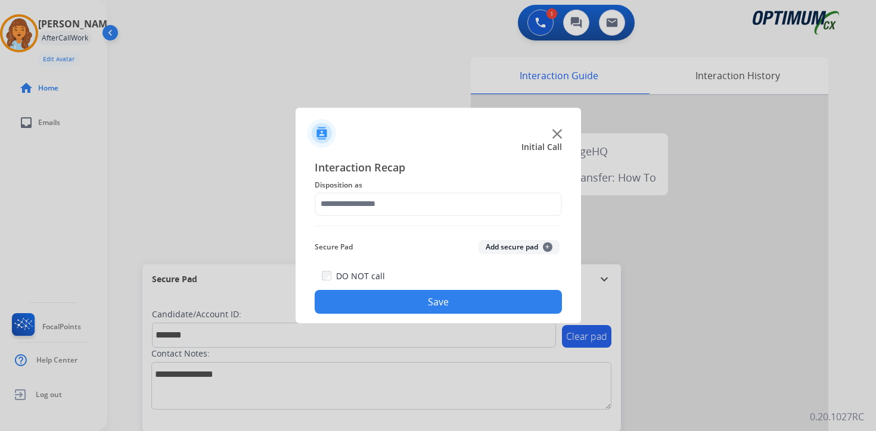
click at [547, 250] on span "+" at bounding box center [548, 248] width 10 height 10
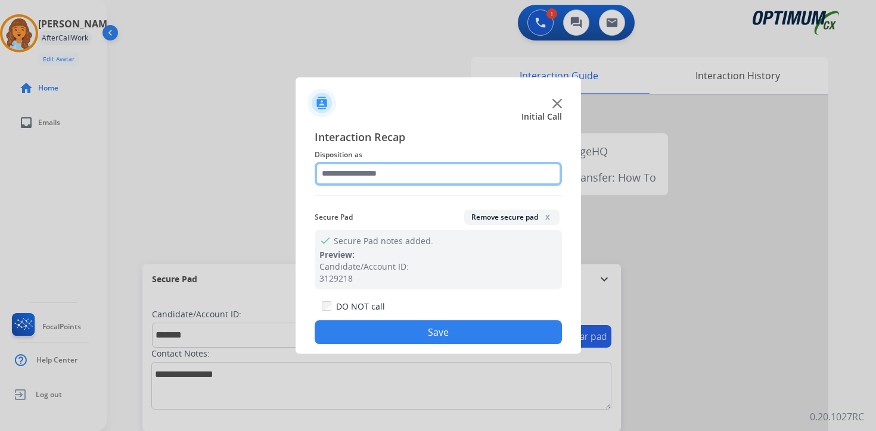
click at [375, 173] on input "text" at bounding box center [438, 174] width 247 height 24
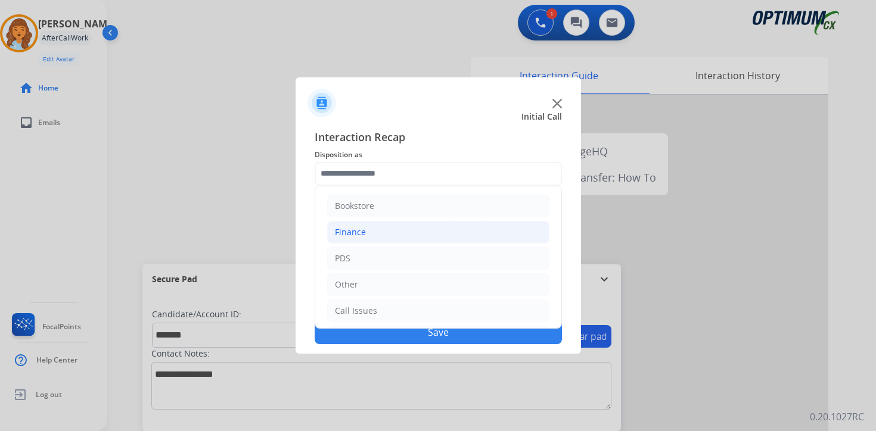
click at [371, 225] on li "Finance" at bounding box center [438, 232] width 222 height 23
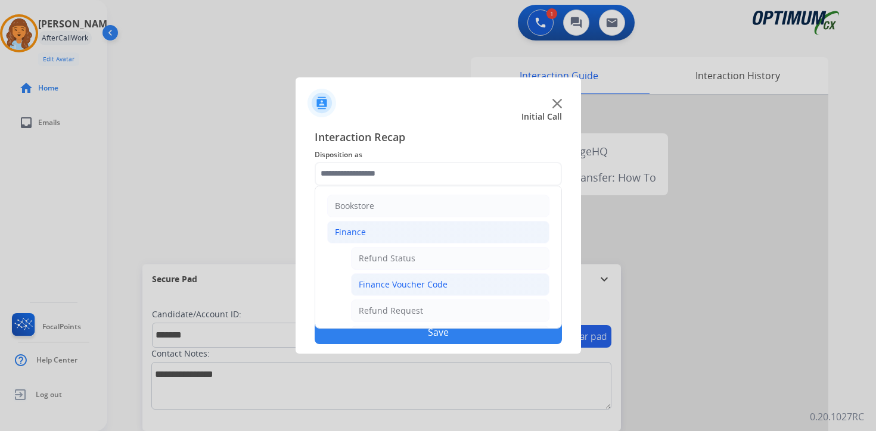
click at [396, 281] on div "Finance Voucher Code" at bounding box center [403, 285] width 89 height 12
type input "**********"
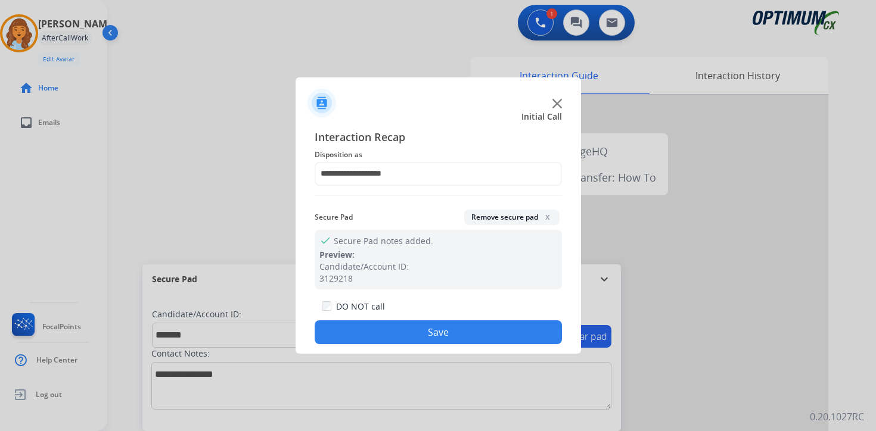
click at [393, 337] on button "Save" at bounding box center [438, 333] width 247 height 24
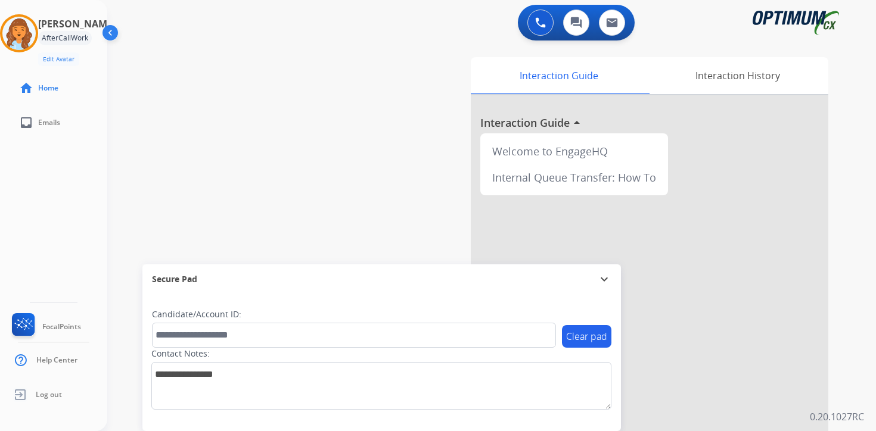
click at [863, 268] on div "0 Voice Interactions 0 Chat Interactions 0 Email Interactions swap_horiz Break …" at bounding box center [491, 215] width 769 height 431
click at [834, 378] on div "Interaction Guide Interaction History Interaction Guide arrow_drop_up Welcome t…" at bounding box center [631, 295] width 432 height 487
click at [27, 26] on img at bounding box center [18, 33] width 33 height 33
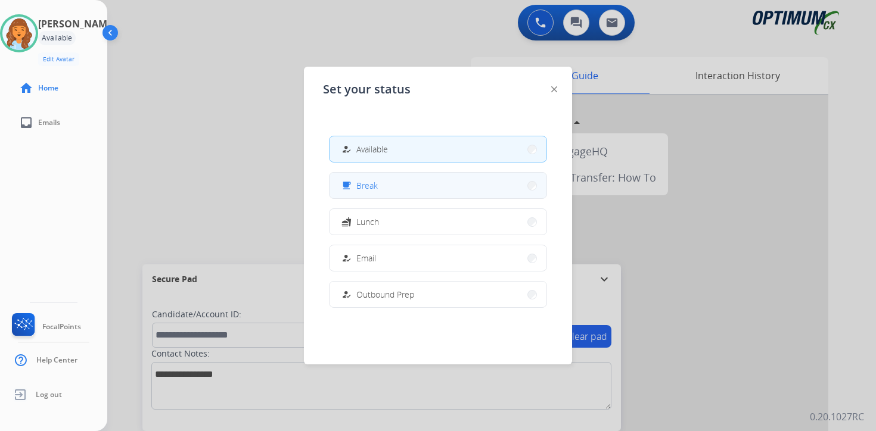
click at [354, 182] on div "free_breakfast" at bounding box center [347, 186] width 17 height 14
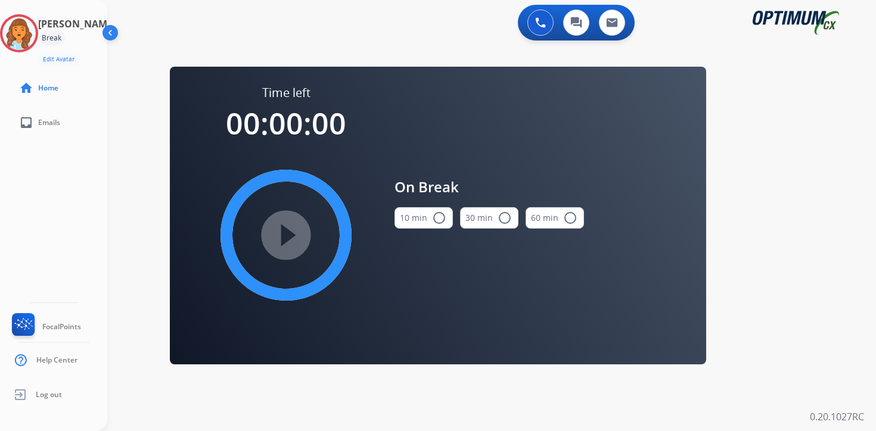
click at [812, 327] on div "0 Voice Interactions 0 Chat Interactions 0 Email Interactions swap_horiz Break …" at bounding box center [491, 215] width 769 height 431
click at [24, 33] on img at bounding box center [18, 33] width 33 height 33
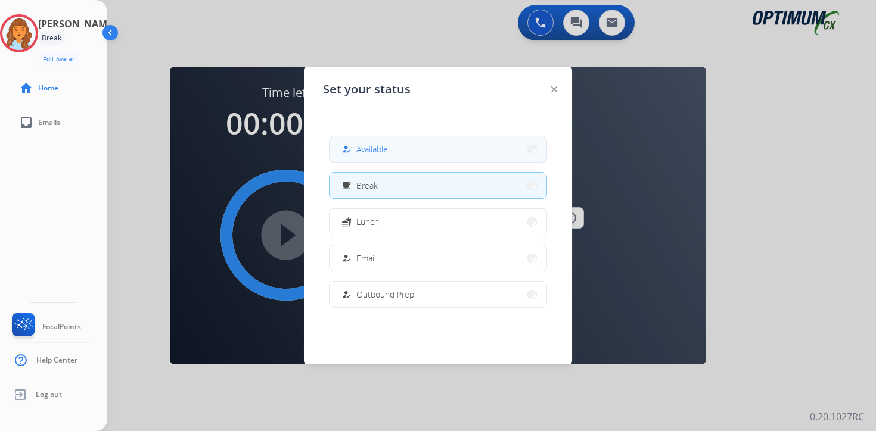
click at [422, 151] on button "how_to_reg Available" at bounding box center [438, 149] width 217 height 26
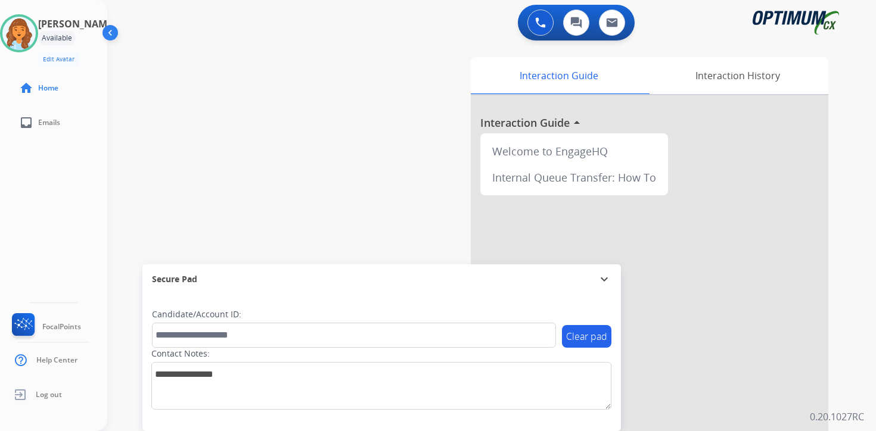
click at [859, 337] on div "0 Voice Interactions 0 Chat Interactions 0 Email Interactions swap_horiz Break …" at bounding box center [491, 215] width 769 height 431
click at [856, 361] on div "0 Voice Interactions 0 Chat Interactions 0 Email Interactions swap_horiz Break …" at bounding box center [491, 215] width 769 height 431
click at [831, 337] on div "Interaction Guide Interaction History Interaction Guide arrow_drop_up Welcome t…" at bounding box center [631, 295] width 432 height 487
click at [859, 357] on div "0 Voice Interactions 0 Chat Interactions 0 Email Interactions swap_horiz Break …" at bounding box center [491, 215] width 769 height 431
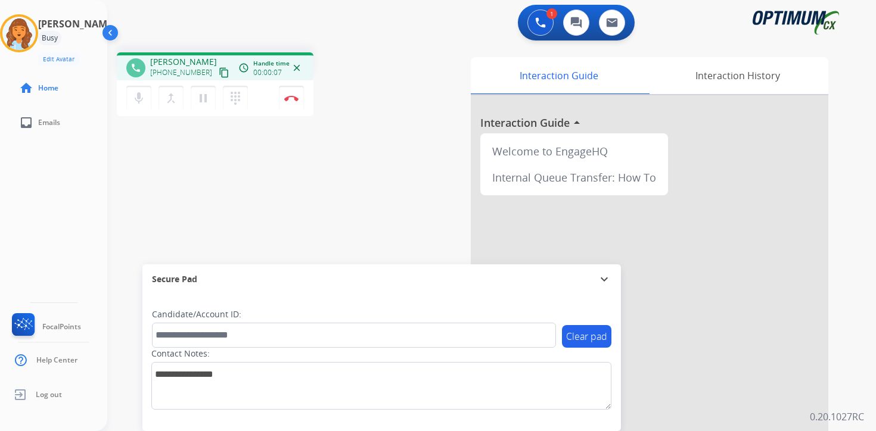
click at [219, 71] on mat-icon "content_copy" at bounding box center [224, 72] width 11 height 11
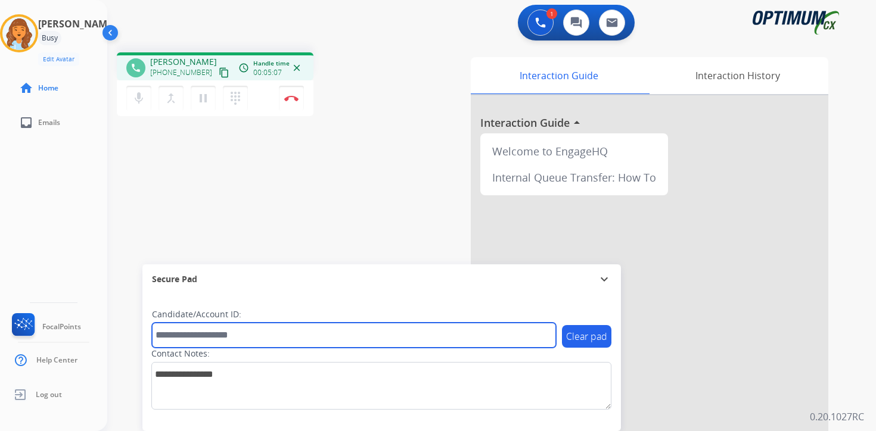
click at [213, 337] on input "text" at bounding box center [354, 335] width 404 height 25
type input "*******"
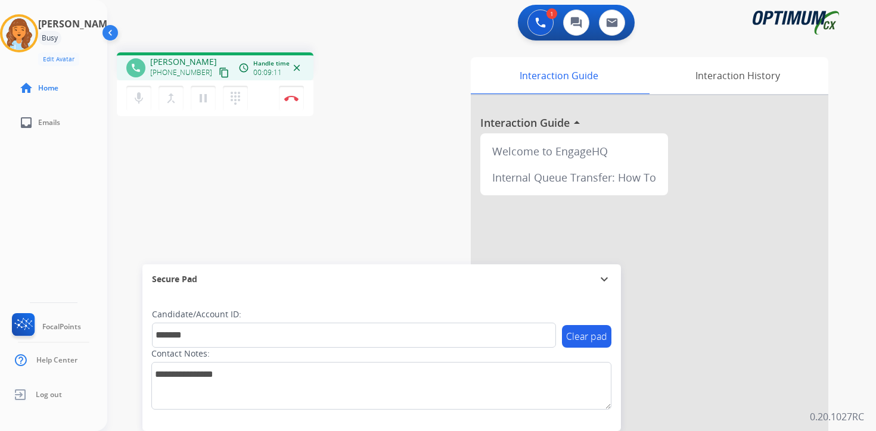
click at [841, 384] on div "Interaction Guide Interaction History Interaction Guide arrow_drop_up Welcome t…" at bounding box center [631, 295] width 432 height 487
click at [835, 394] on div "Interaction Guide Interaction History Interaction Guide arrow_drop_up Welcome t…" at bounding box center [631, 295] width 432 height 487
click at [293, 105] on button "Disconnect" at bounding box center [291, 98] width 25 height 25
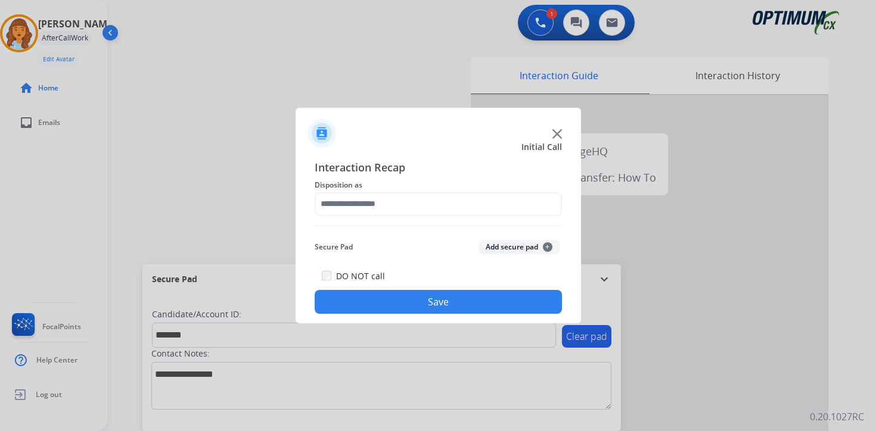
click at [544, 244] on span "+" at bounding box center [548, 248] width 10 height 10
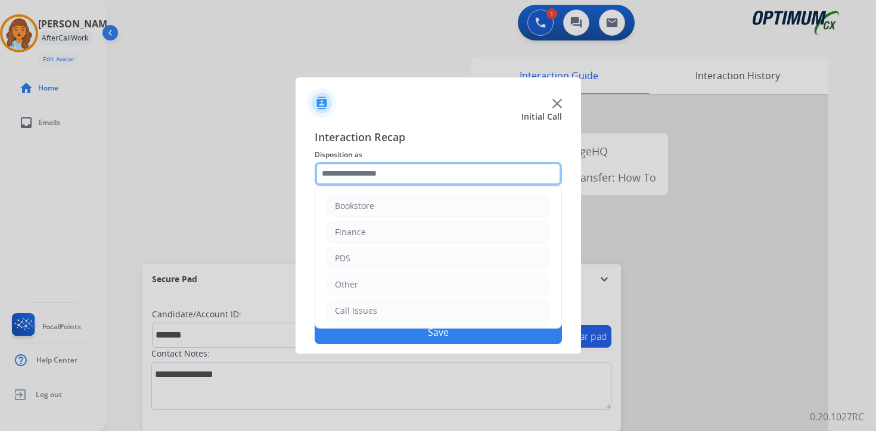
click at [349, 170] on input "text" at bounding box center [438, 174] width 247 height 24
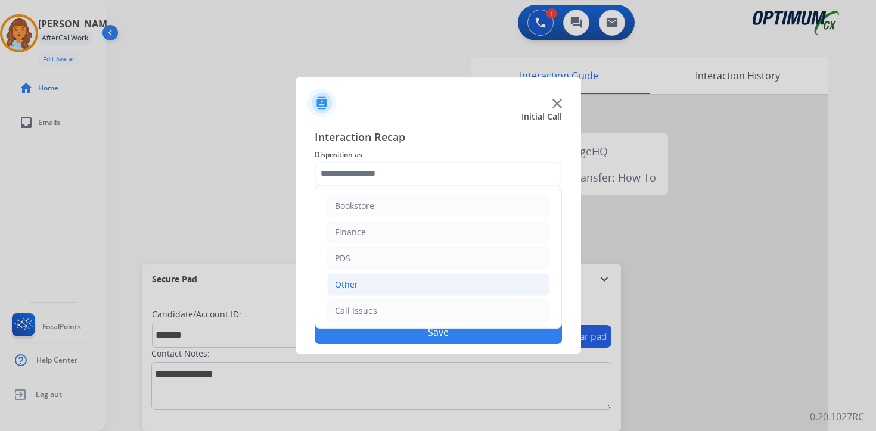
click at [347, 284] on div "Other" at bounding box center [346, 285] width 23 height 12
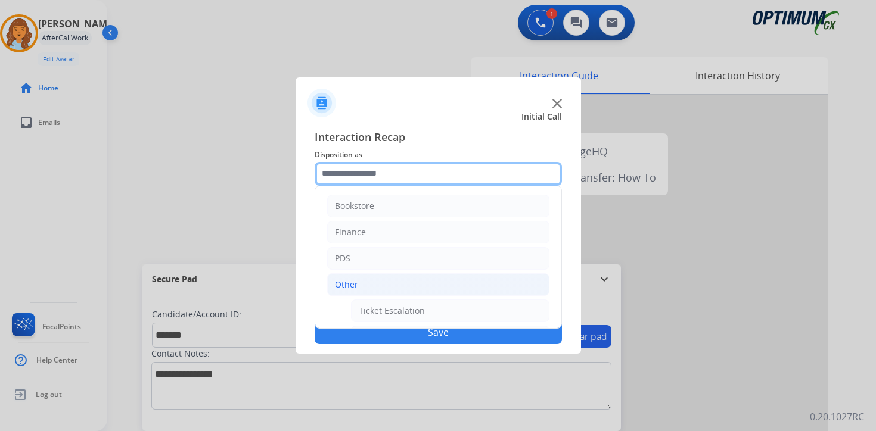
scroll to position [198, 0]
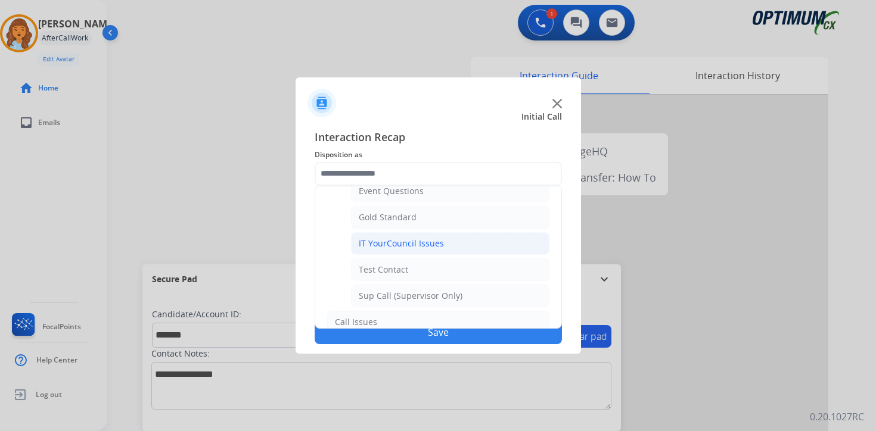
click at [386, 249] on div "IT YourCouncil Issues" at bounding box center [401, 244] width 85 height 12
type input "**********"
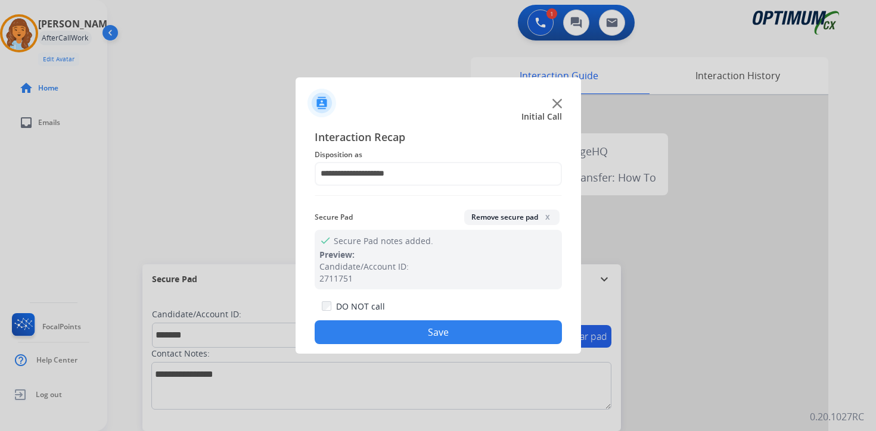
click at [387, 339] on button "Save" at bounding box center [438, 333] width 247 height 24
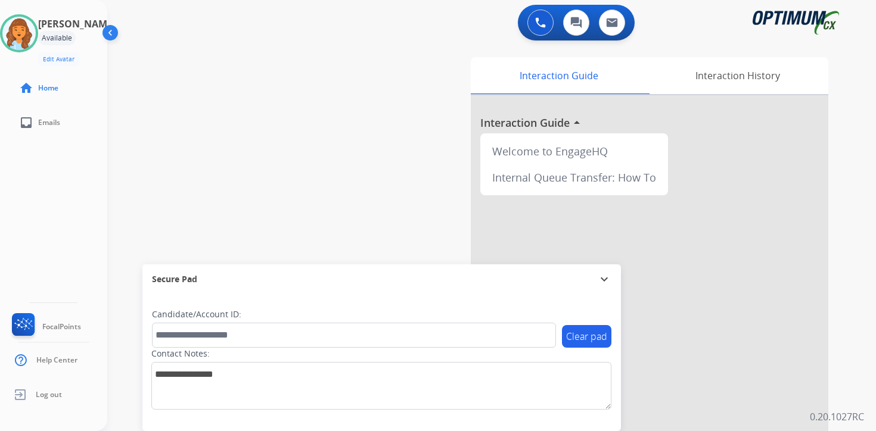
click at [840, 330] on div "Interaction Guide Interaction History Interaction Guide arrow_drop_up Welcome t…" at bounding box center [631, 295] width 432 height 487
click at [860, 361] on div "0 Voice Interactions 0 Chat Interactions 0 Email Interactions swap_horiz Break …" at bounding box center [491, 215] width 769 height 431
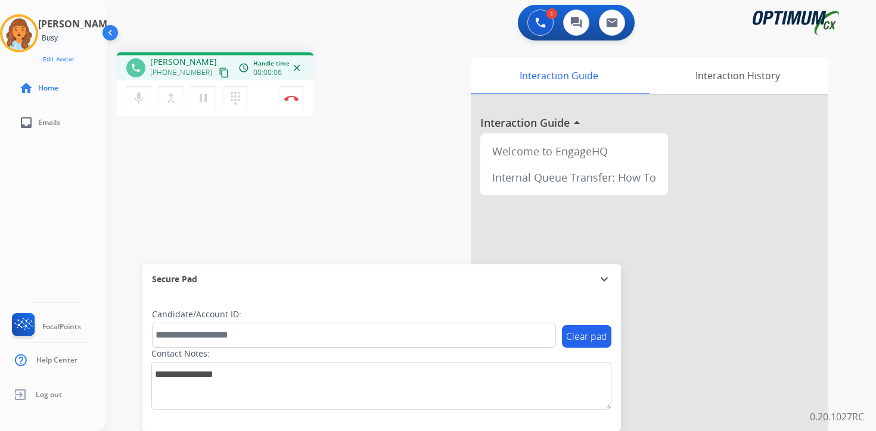
click at [219, 77] on mat-icon "content_copy" at bounding box center [224, 72] width 11 height 11
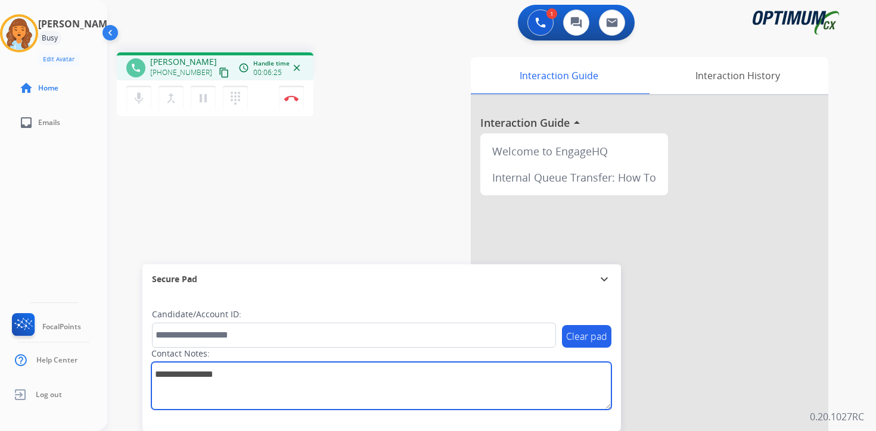
click at [440, 397] on textarea at bounding box center [381, 386] width 460 height 48
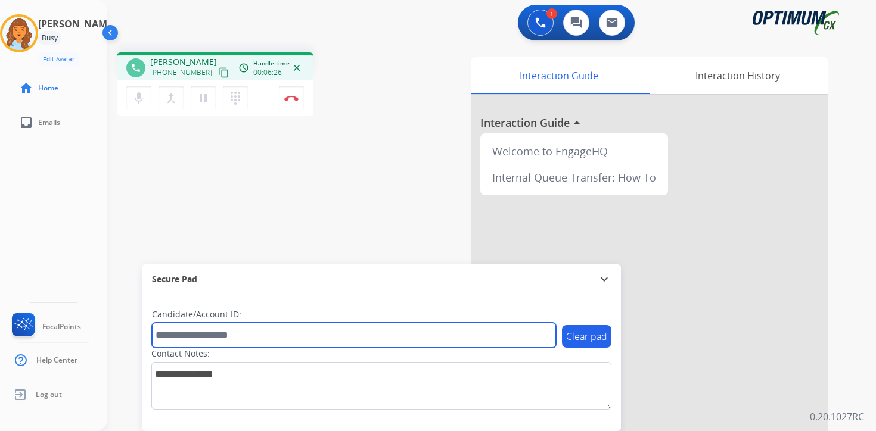
click at [250, 329] on input "text" at bounding box center [354, 335] width 404 height 25
type input "*"
type input "*********"
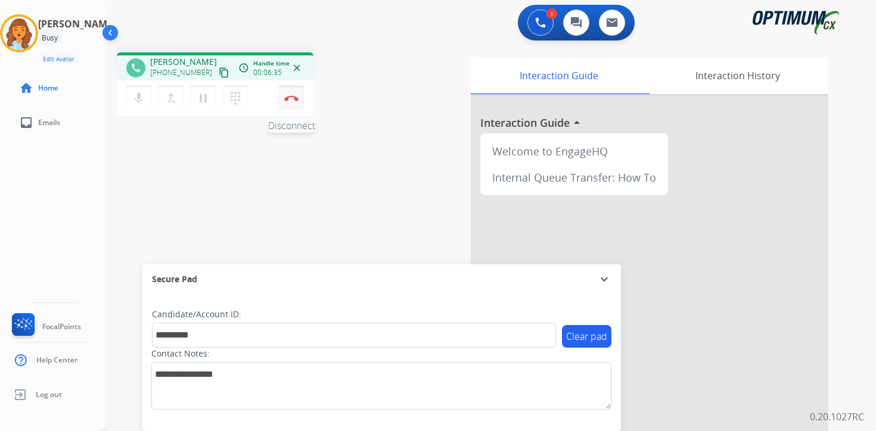
click at [293, 95] on button "Disconnect" at bounding box center [291, 98] width 25 height 25
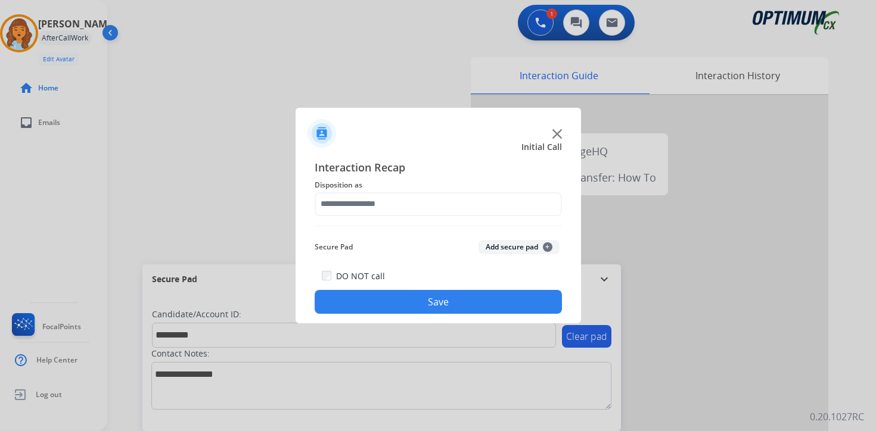
click at [546, 247] on span "+" at bounding box center [548, 248] width 10 height 10
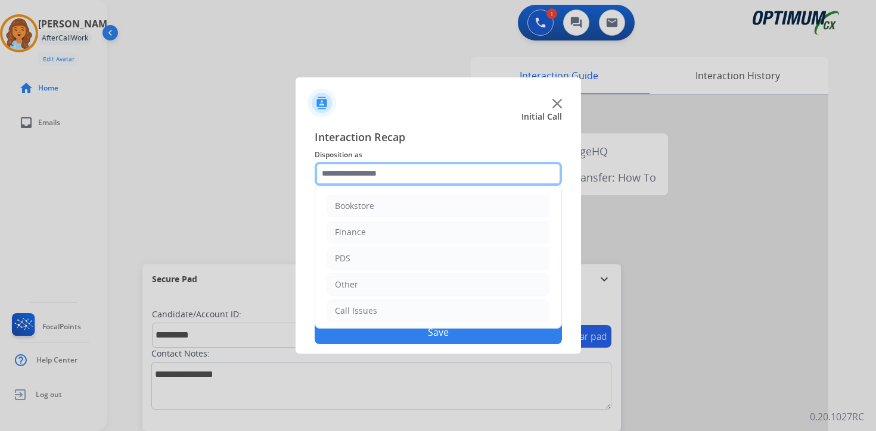
click at [358, 167] on input "text" at bounding box center [438, 174] width 247 height 24
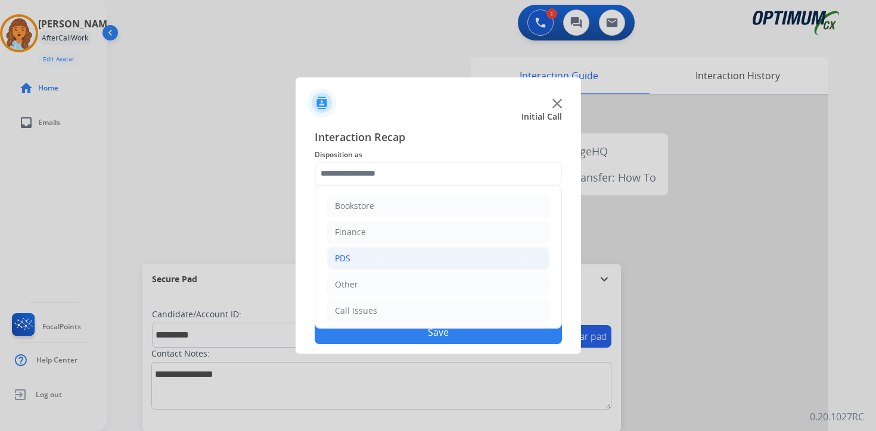
click at [368, 259] on li "PDS" at bounding box center [438, 258] width 222 height 23
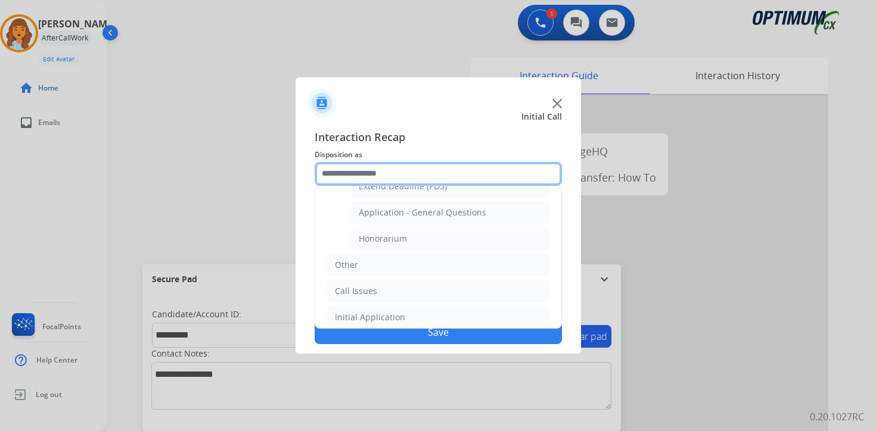
scroll to position [353, 0]
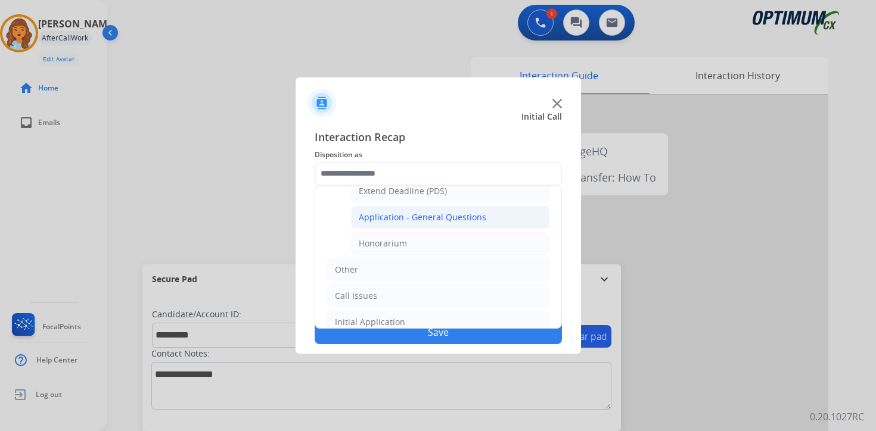
click at [442, 212] on div "Application - General Questions" at bounding box center [423, 218] width 128 height 12
type input "**********"
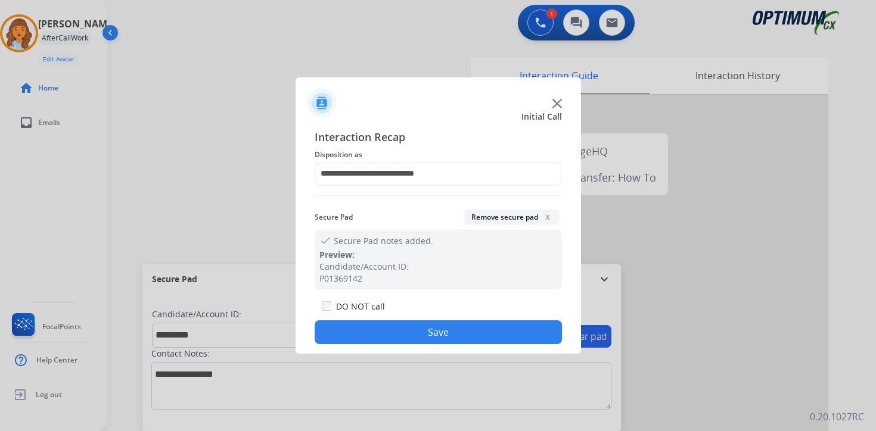
click at [406, 330] on button "Save" at bounding box center [438, 333] width 247 height 24
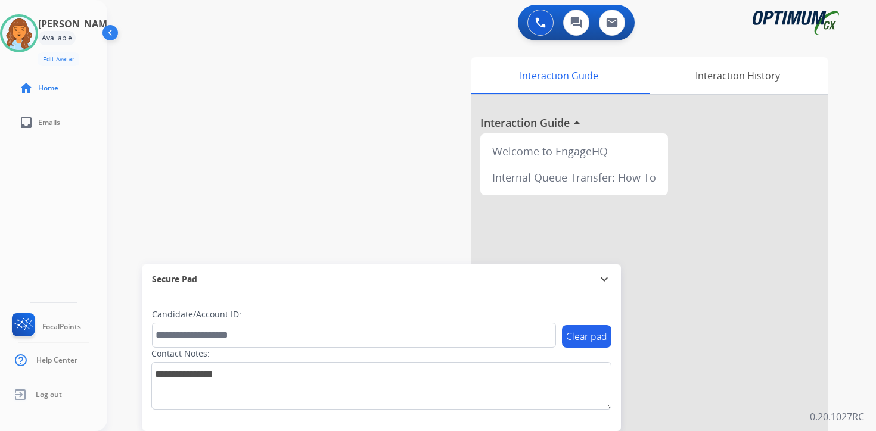
click at [853, 349] on div "0 Voice Interactions 0 Chat Interactions 0 Email Interactions swap_horiz Break …" at bounding box center [491, 215] width 769 height 431
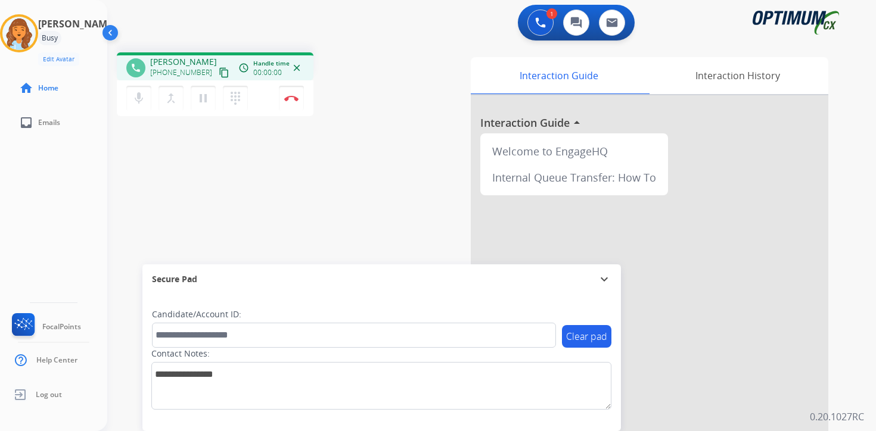
click at [219, 73] on mat-icon "content_copy" at bounding box center [224, 72] width 11 height 11
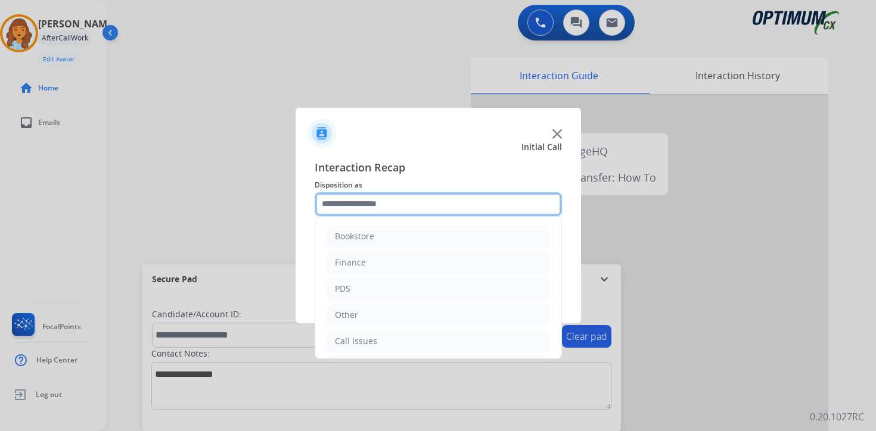
click at [339, 201] on input "text" at bounding box center [438, 204] width 247 height 24
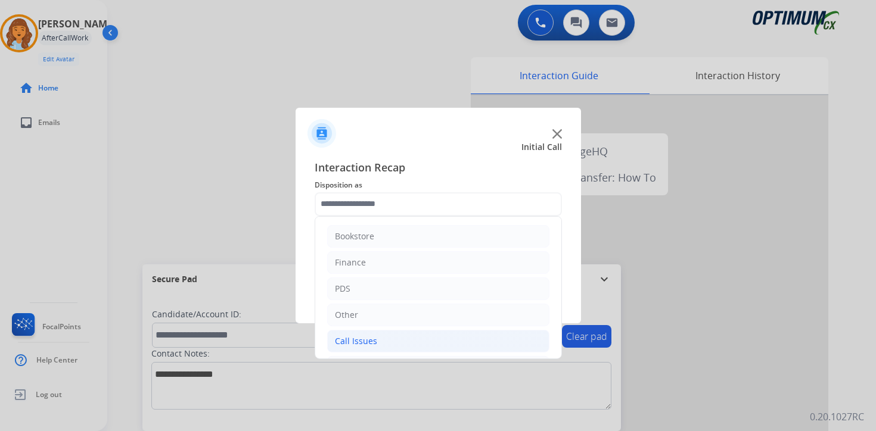
click at [352, 346] on div "Call Issues" at bounding box center [356, 341] width 42 height 12
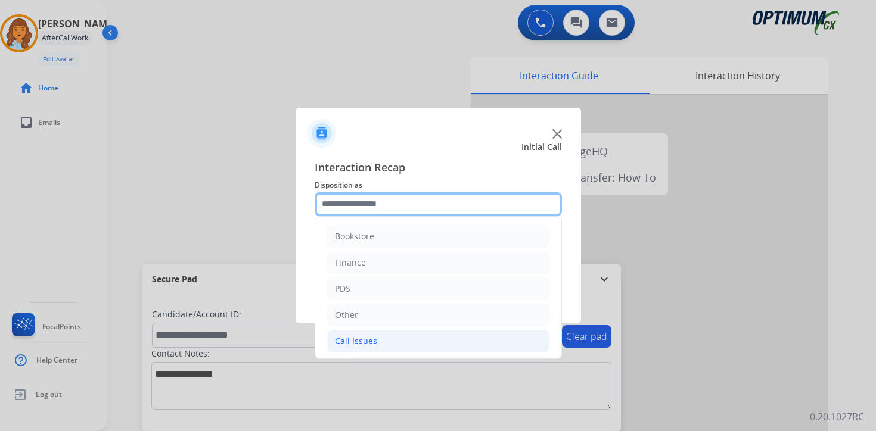
scroll to position [198, 0]
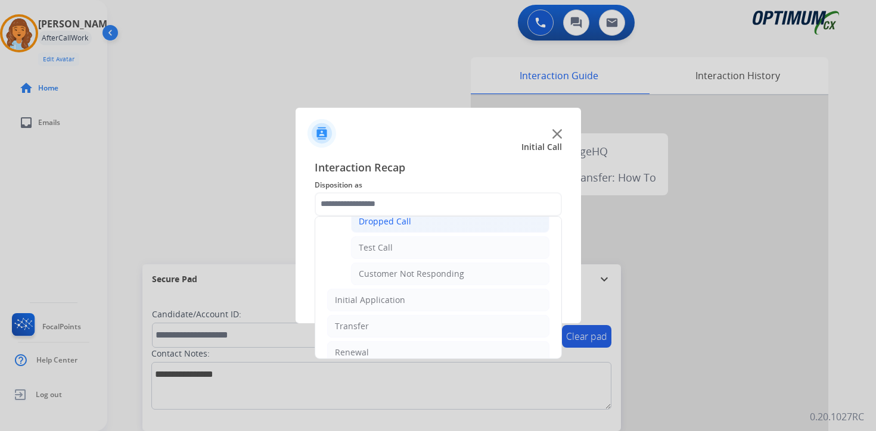
click at [370, 220] on div "Dropped Call" at bounding box center [385, 222] width 52 height 12
type input "**********"
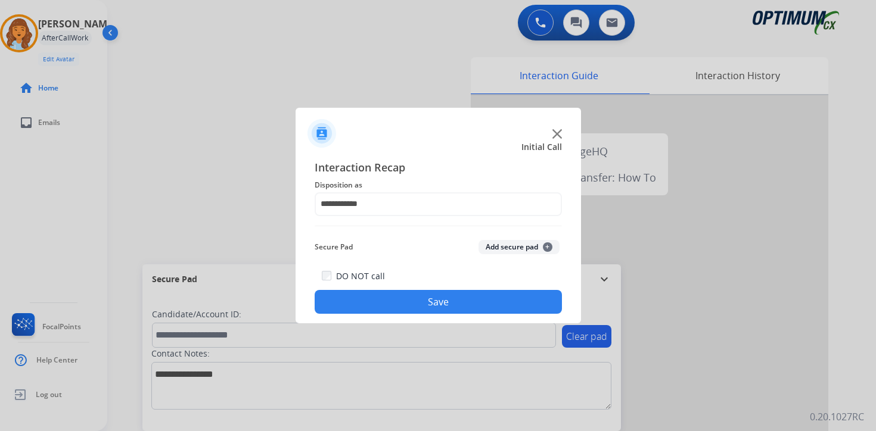
click at [380, 300] on button "Save" at bounding box center [438, 302] width 247 height 24
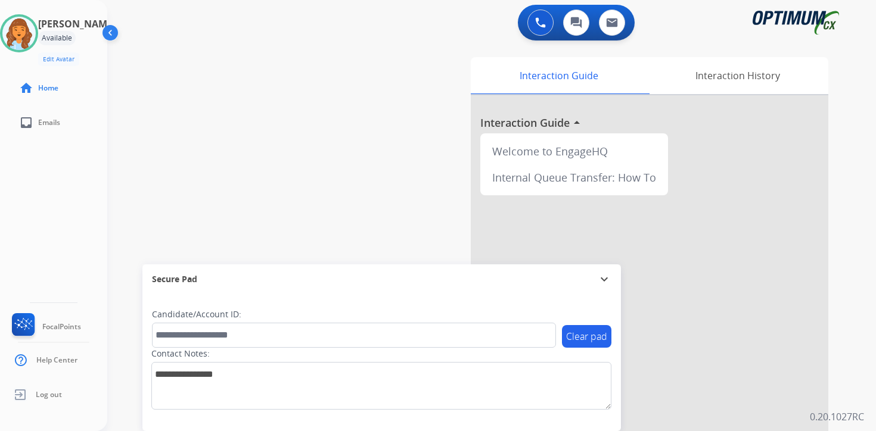
click at [846, 386] on div "Interaction Guide Interaction History Interaction Guide arrow_drop_up Welcome t…" at bounding box center [631, 295] width 432 height 487
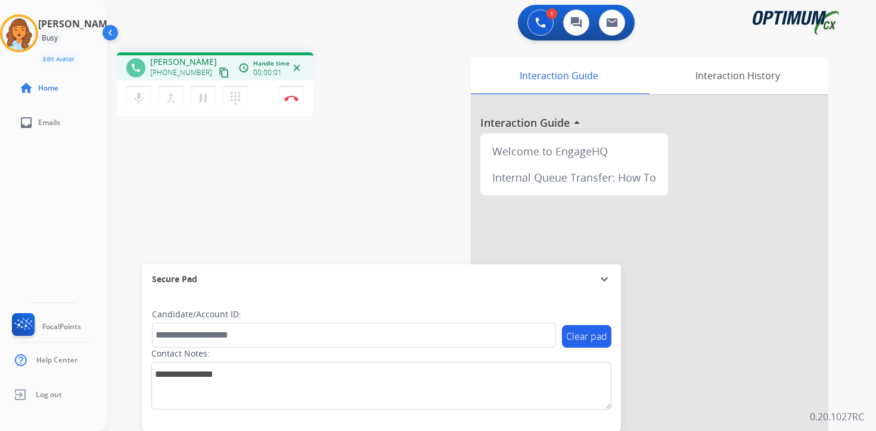
click at [839, 257] on div "Interaction Guide Interaction History Interaction Guide arrow_drop_up Welcome t…" at bounding box center [631, 295] width 432 height 487
click at [217, 74] on button "content_copy" at bounding box center [224, 73] width 14 height 14
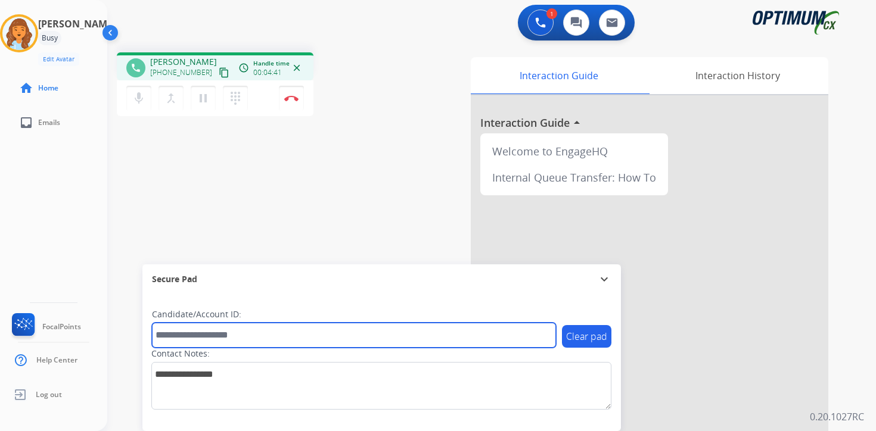
click at [240, 334] on input "text" at bounding box center [354, 335] width 404 height 25
click at [225, 337] on input "text" at bounding box center [354, 335] width 404 height 25
type input "*******"
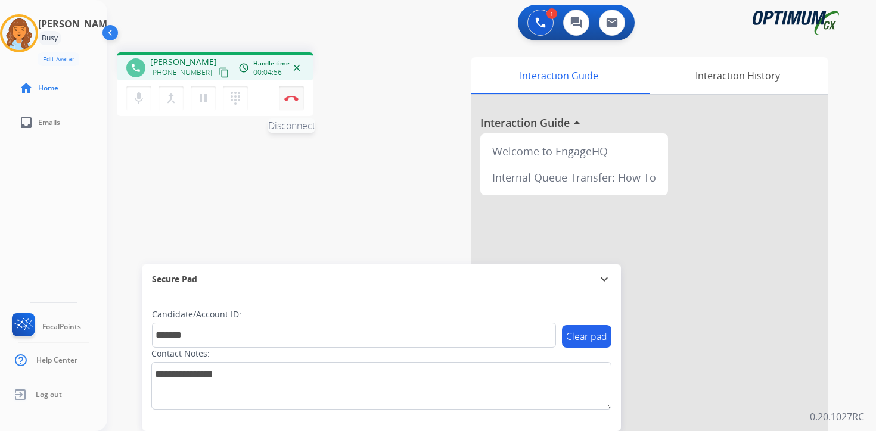
click at [291, 98] on img at bounding box center [291, 98] width 14 height 6
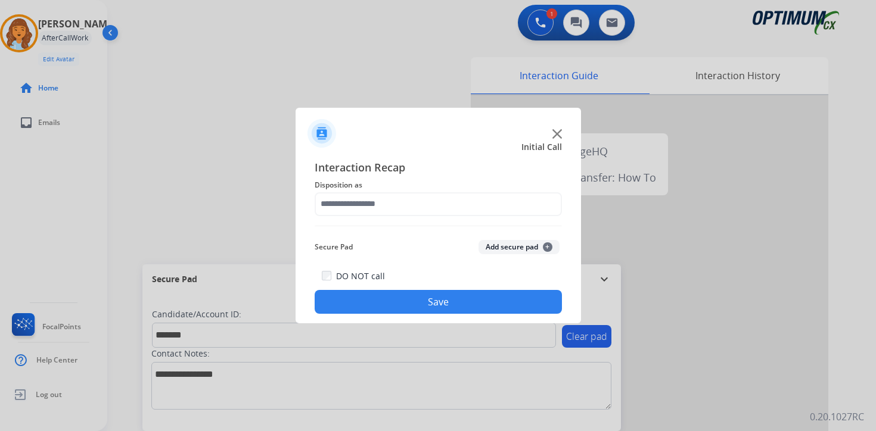
click at [544, 242] on button "Add secure pad +" at bounding box center [518, 247] width 81 height 14
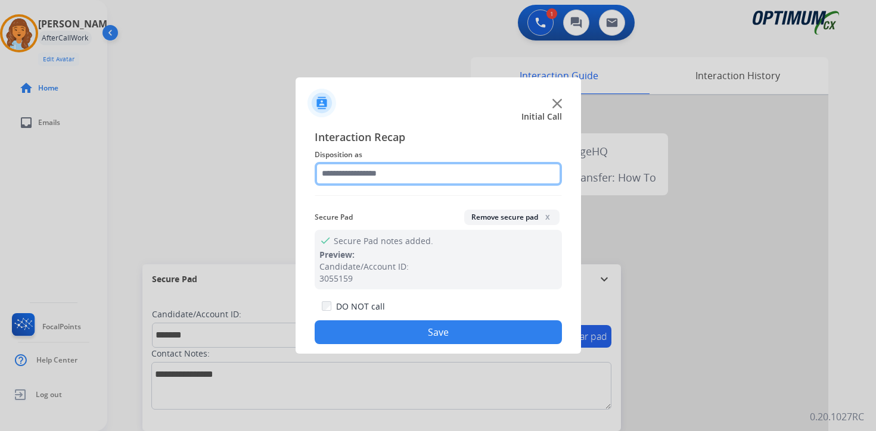
click at [332, 174] on input "text" at bounding box center [438, 174] width 247 height 24
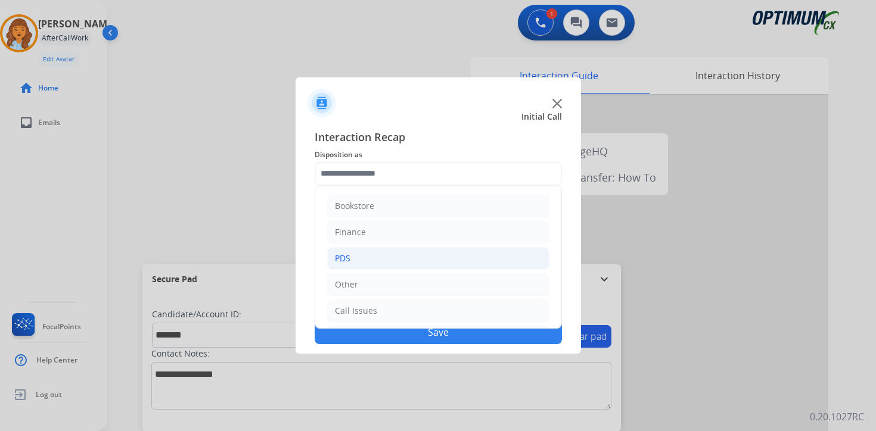
click at [340, 253] on div "PDS" at bounding box center [342, 259] width 15 height 12
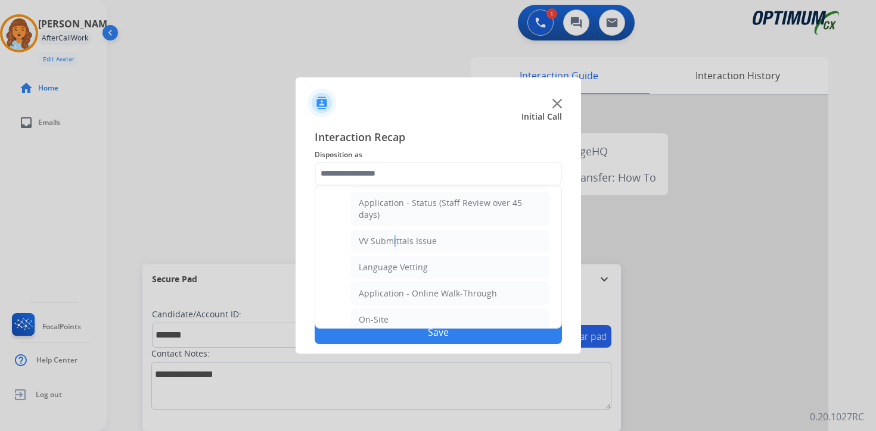
click at [389, 243] on div "VV Submittals Issue" at bounding box center [398, 241] width 78 height 12
type input "**********"
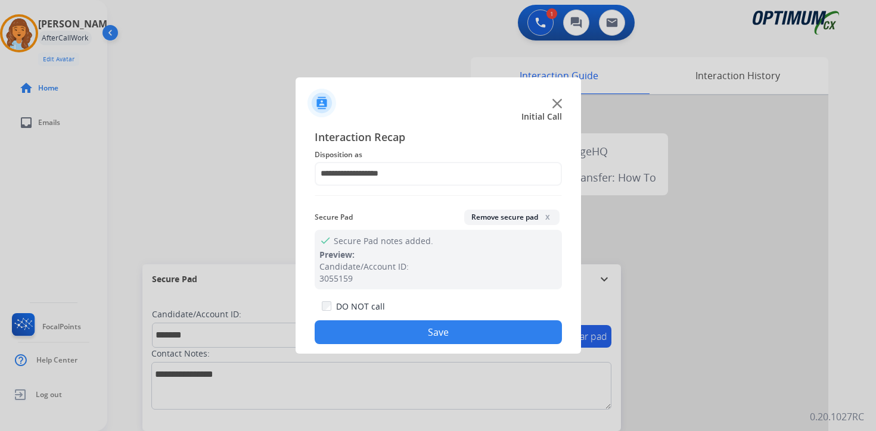
click at [388, 333] on button "Save" at bounding box center [438, 333] width 247 height 24
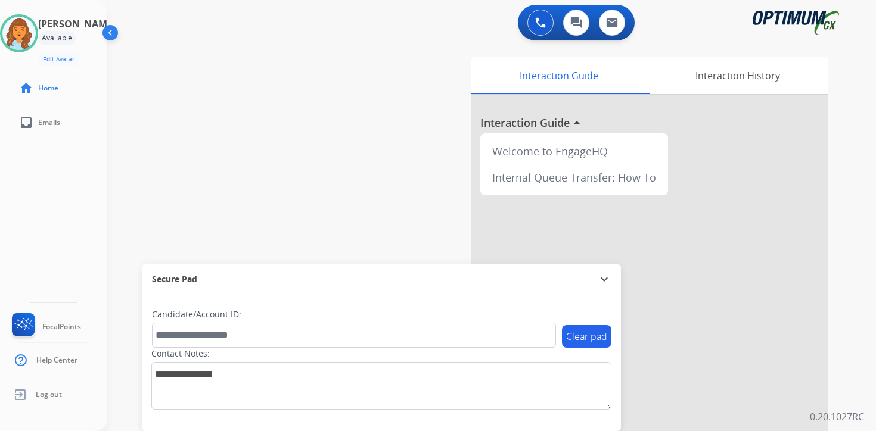
click at [846, 380] on div "Interaction Guide Interaction History Interaction Guide arrow_drop_up Welcome t…" at bounding box center [631, 295] width 432 height 487
click at [850, 412] on p "0.20.1027RC" at bounding box center [837, 417] width 54 height 14
click at [30, 29] on img at bounding box center [18, 33] width 33 height 33
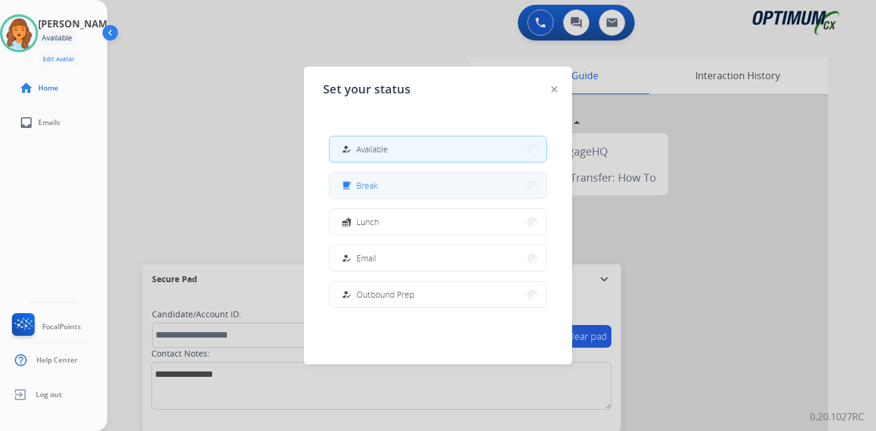
click at [417, 185] on button "free_breakfast Break" at bounding box center [438, 186] width 217 height 26
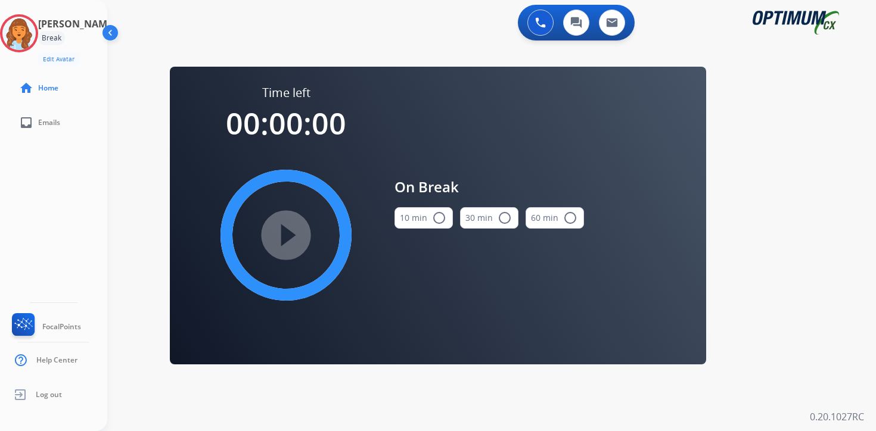
click at [845, 212] on div "0 Voice Interactions 0 Chat Interactions 0 Email Interactions swap_horiz Break …" at bounding box center [491, 215] width 769 height 431
click at [36, 32] on img at bounding box center [18, 33] width 33 height 33
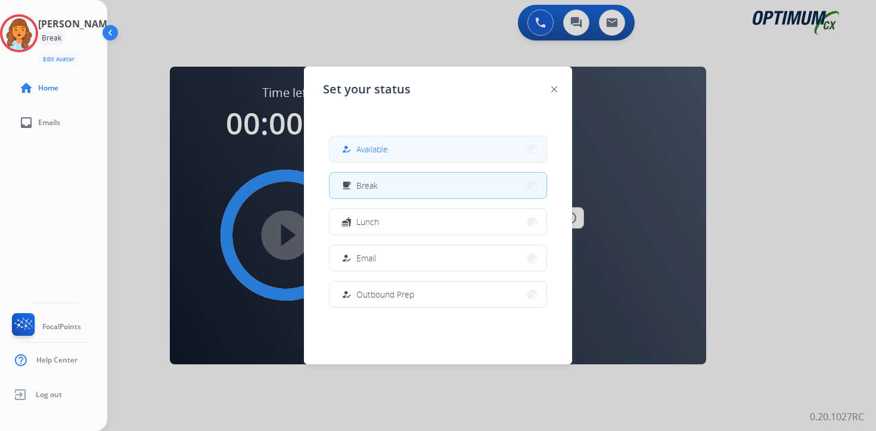
click at [410, 138] on button "how_to_reg Available" at bounding box center [438, 149] width 217 height 26
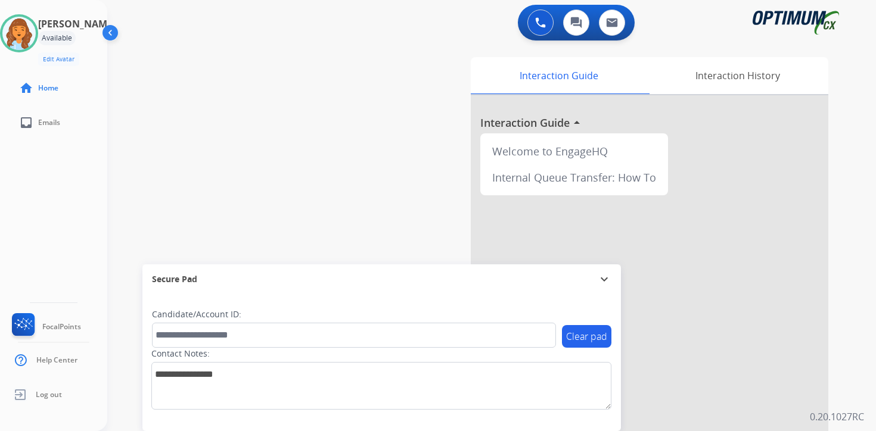
click at [857, 417] on p "0.20.1027RC" at bounding box center [837, 417] width 54 height 14
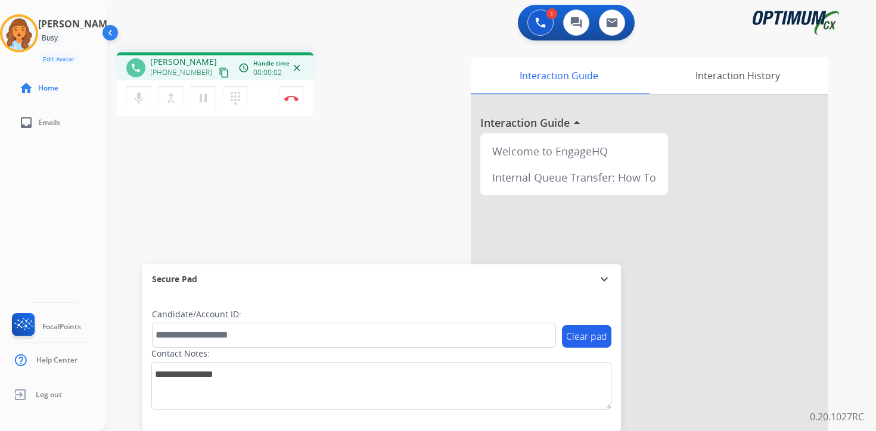
click at [219, 71] on mat-icon "content_copy" at bounding box center [224, 72] width 11 height 11
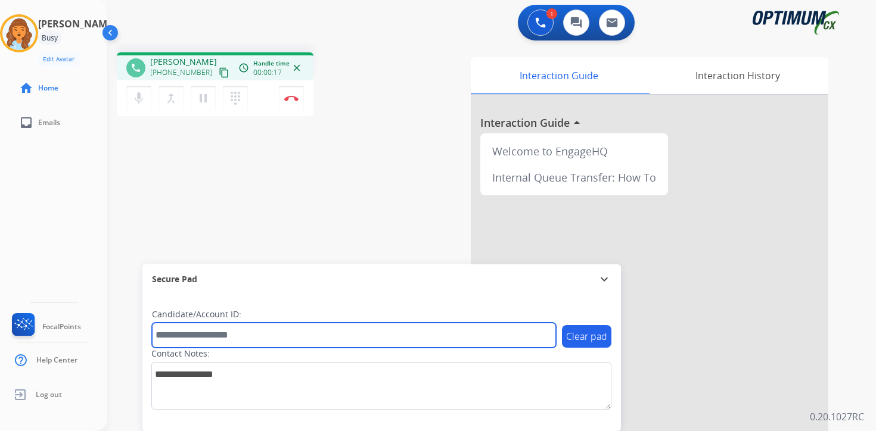
click at [261, 332] on input "text" at bounding box center [354, 335] width 404 height 25
type input "*******"
click at [205, 329] on input "*******" at bounding box center [354, 335] width 404 height 25
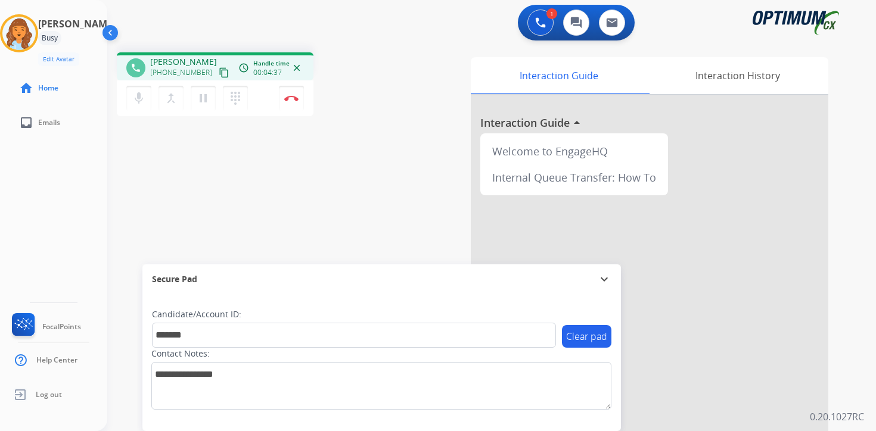
drag, startPoint x: 846, startPoint y: 352, endPoint x: 841, endPoint y: 359, distance: 8.5
click at [846, 352] on div "Interaction Guide Interaction History Interaction Guide arrow_drop_up Welcome t…" at bounding box center [631, 295] width 432 height 487
click at [291, 107] on button "Disconnect" at bounding box center [291, 98] width 25 height 25
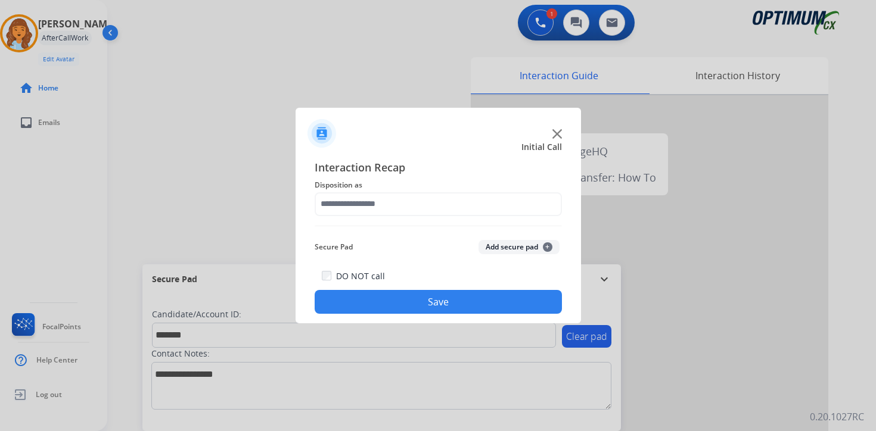
click at [537, 243] on button "Add secure pad +" at bounding box center [518, 247] width 81 height 14
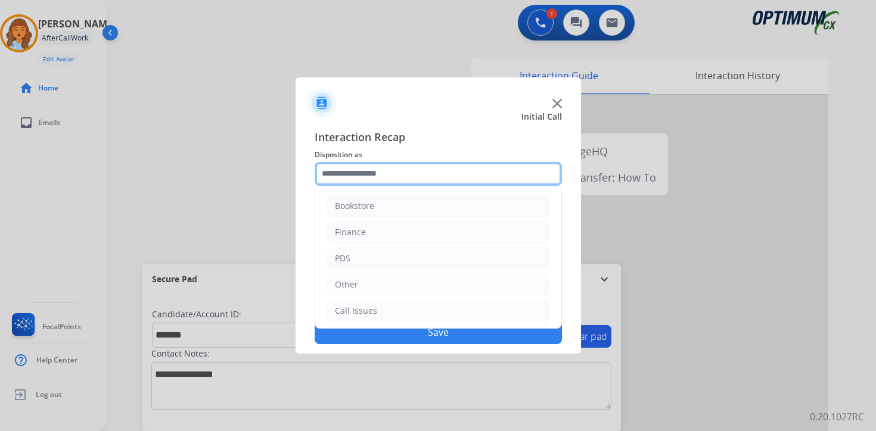
click at [352, 170] on input "text" at bounding box center [438, 174] width 247 height 24
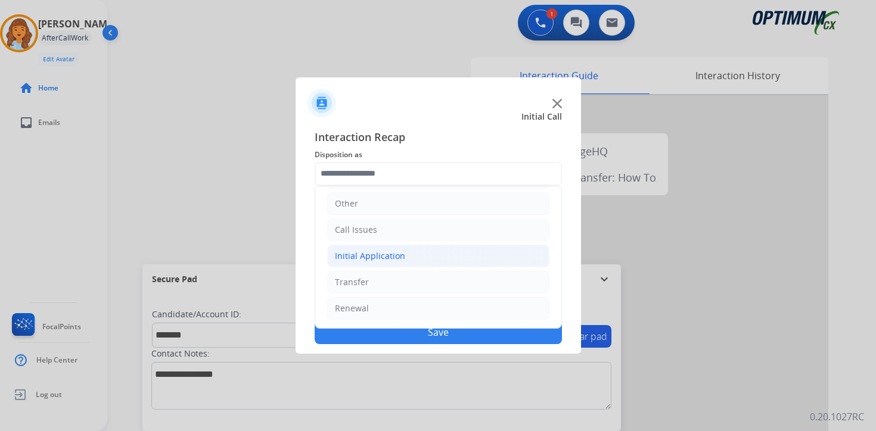
click at [363, 258] on div "Initial Application" at bounding box center [370, 256] width 70 height 12
click at [370, 284] on div "Credential Resend (Initial application)" at bounding box center [434, 282] width 151 height 12
type input "**********"
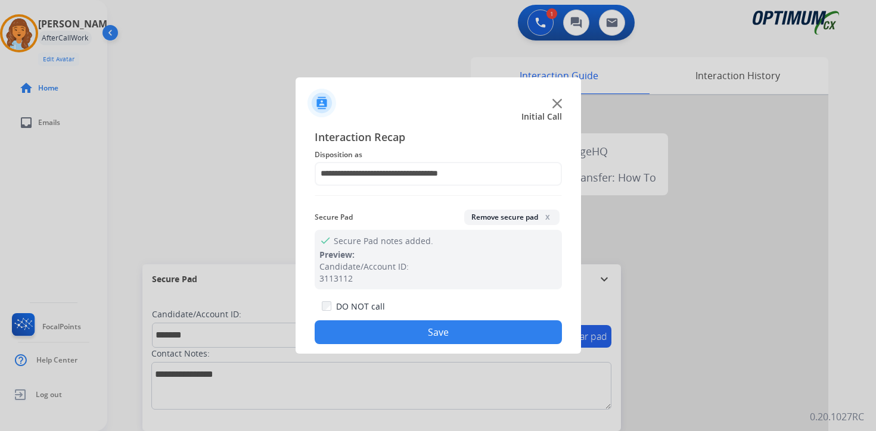
click at [370, 333] on button "Save" at bounding box center [438, 333] width 247 height 24
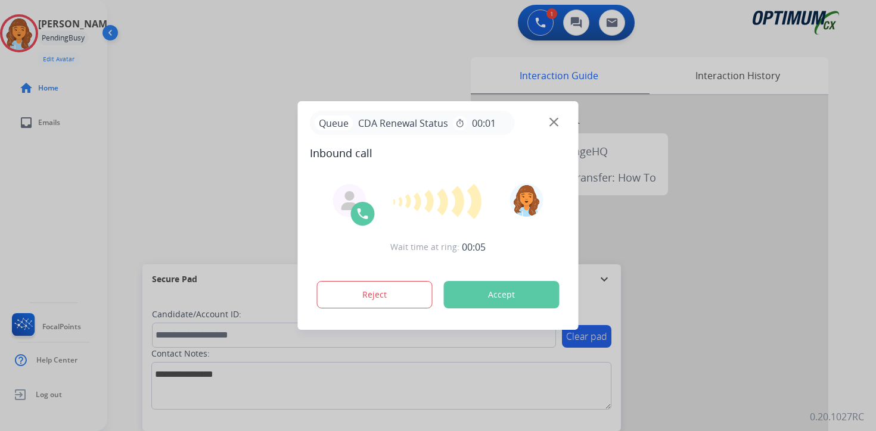
click at [864, 306] on div at bounding box center [438, 215] width 876 height 431
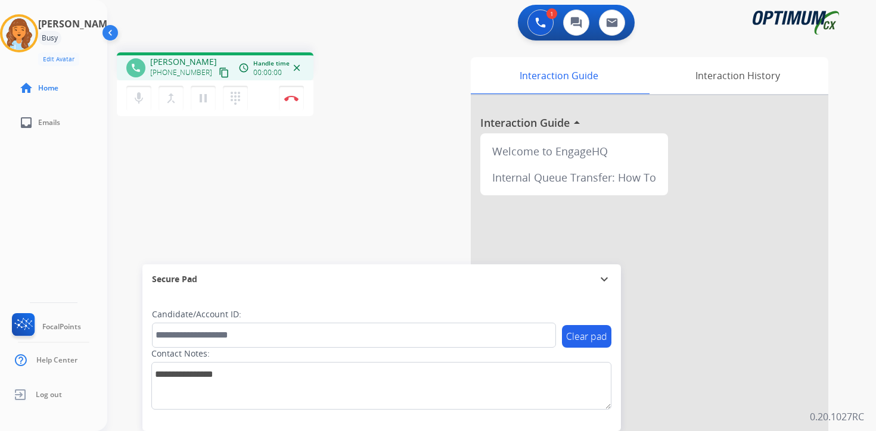
click at [219, 74] on mat-icon "content_copy" at bounding box center [224, 72] width 11 height 11
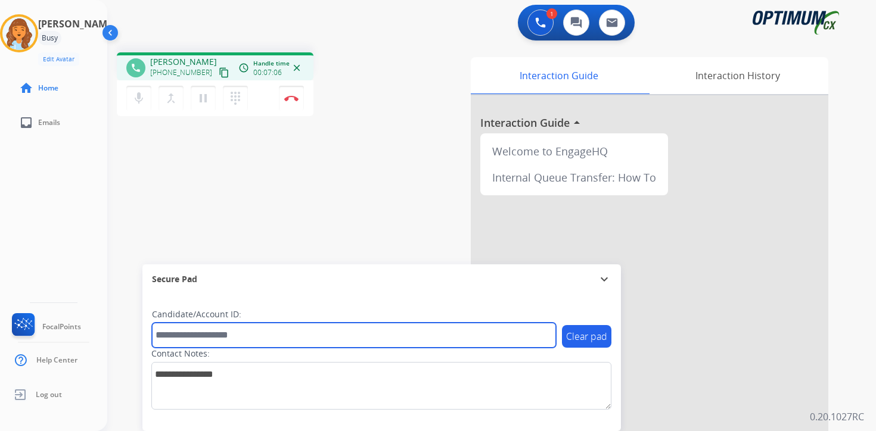
click at [198, 340] on input "text" at bounding box center [354, 335] width 404 height 25
type input "*******"
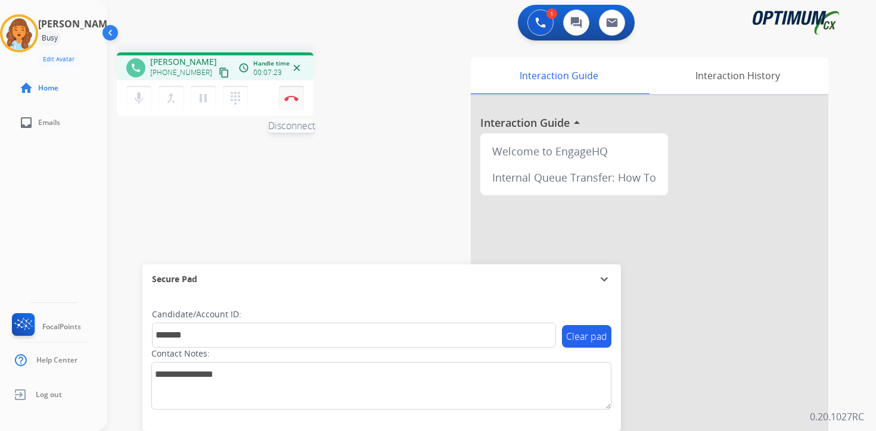
click at [293, 99] on img at bounding box center [291, 98] width 14 height 6
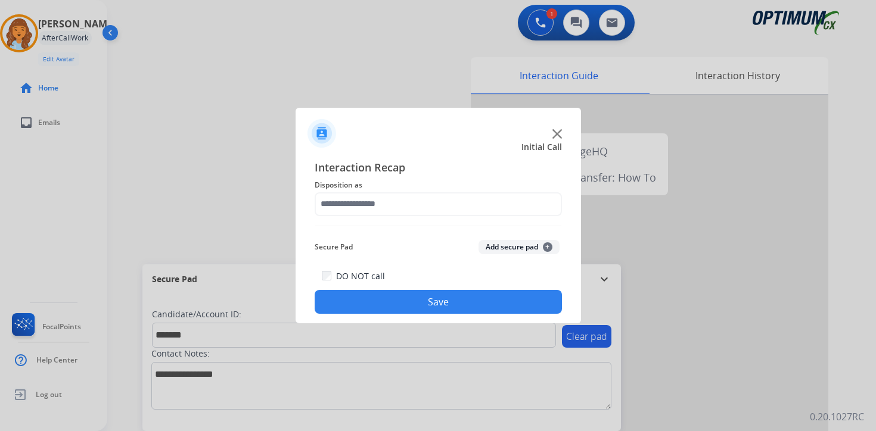
click at [543, 244] on button "Add secure pad +" at bounding box center [518, 247] width 81 height 14
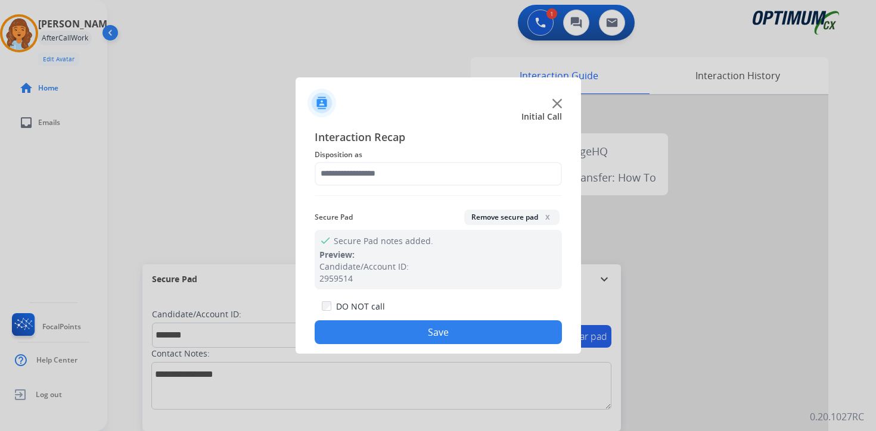
click at [357, 157] on span "Disposition as" at bounding box center [438, 155] width 247 height 14
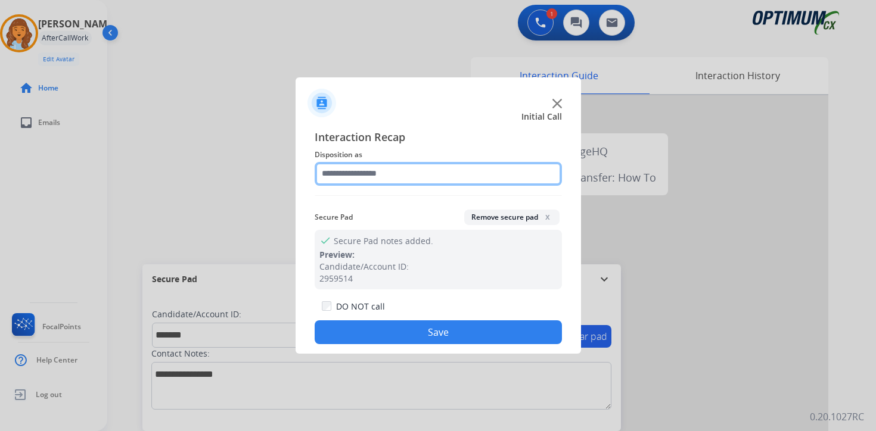
click at [353, 179] on input "text" at bounding box center [438, 174] width 247 height 24
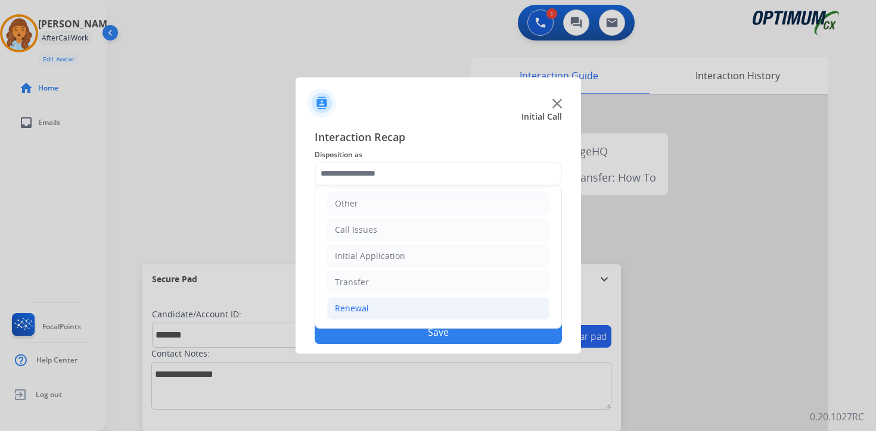
click at [349, 312] on div "Renewal" at bounding box center [352, 309] width 34 height 12
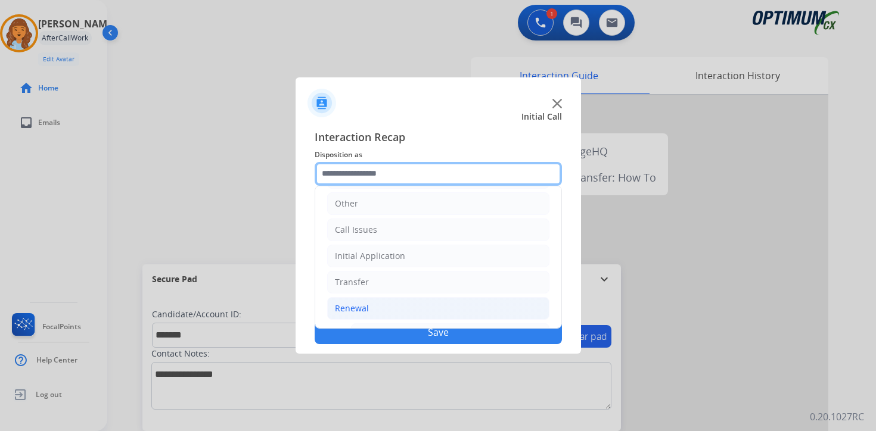
scroll to position [279, 0]
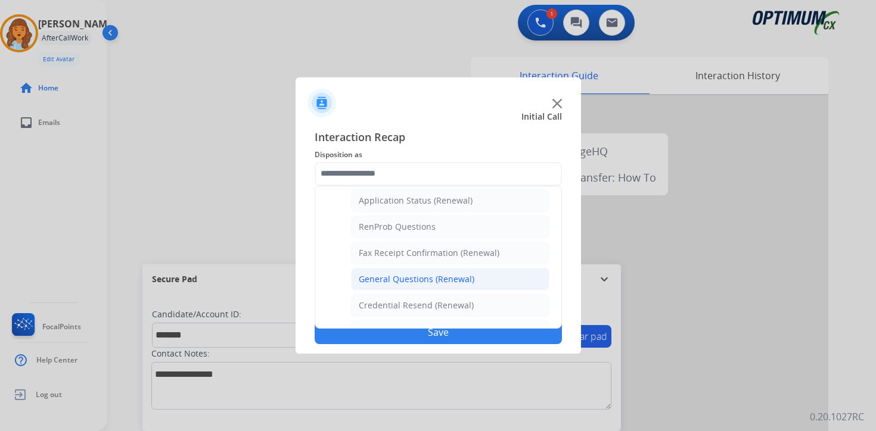
click at [374, 285] on div "General Questions (Renewal)" at bounding box center [417, 280] width 116 height 12
type input "**********"
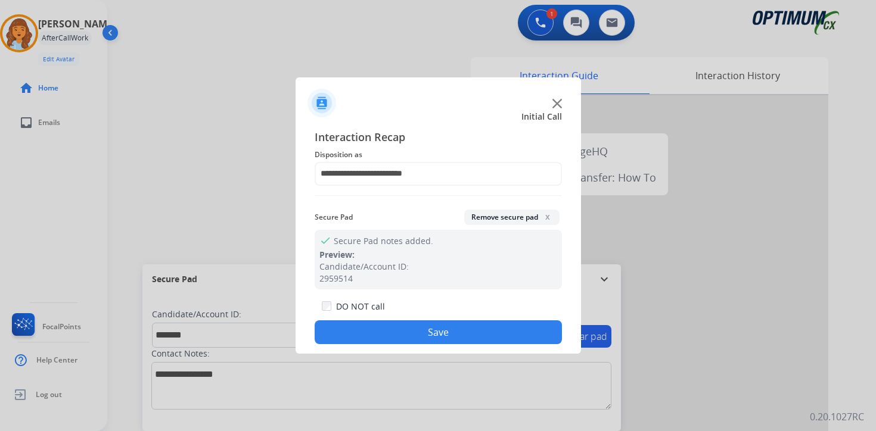
click at [379, 333] on button "Save" at bounding box center [438, 333] width 247 height 24
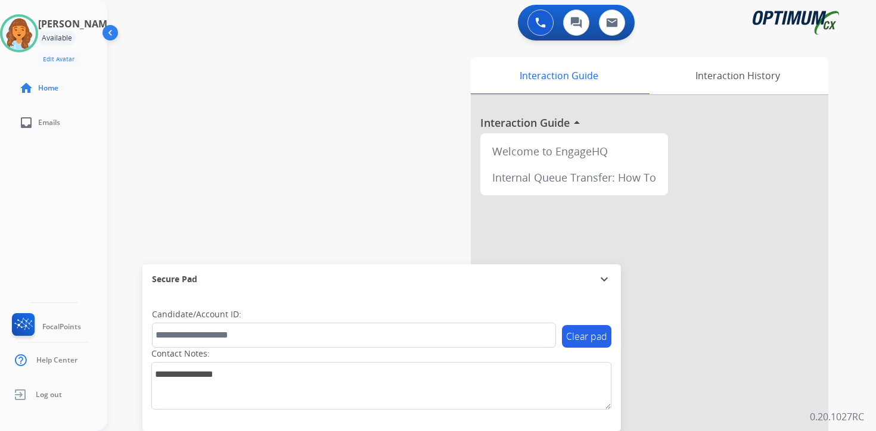
drag, startPoint x: 789, startPoint y: 108, endPoint x: 768, endPoint y: 123, distance: 25.6
click at [788, 108] on div at bounding box center [650, 317] width 358 height 445
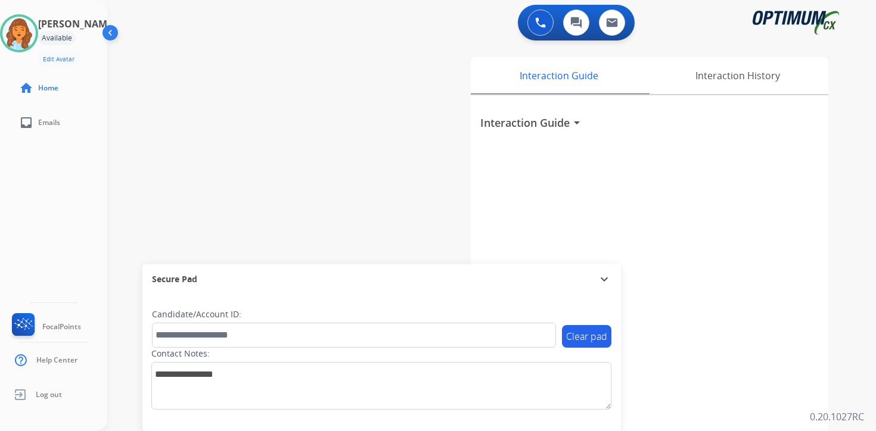
click at [848, 343] on div "0 Voice Interactions 0 Chat Interactions 0 Email Interactions swap_horiz Break …" at bounding box center [491, 215] width 769 height 431
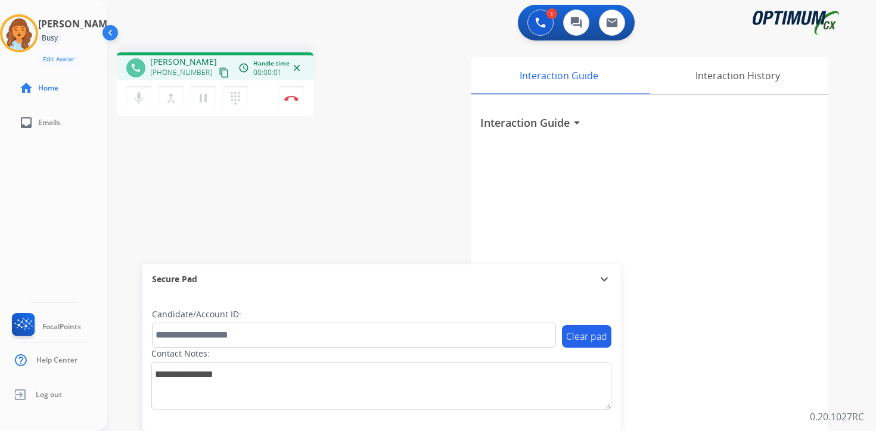
click at [219, 73] on mat-icon "content_copy" at bounding box center [224, 72] width 11 height 11
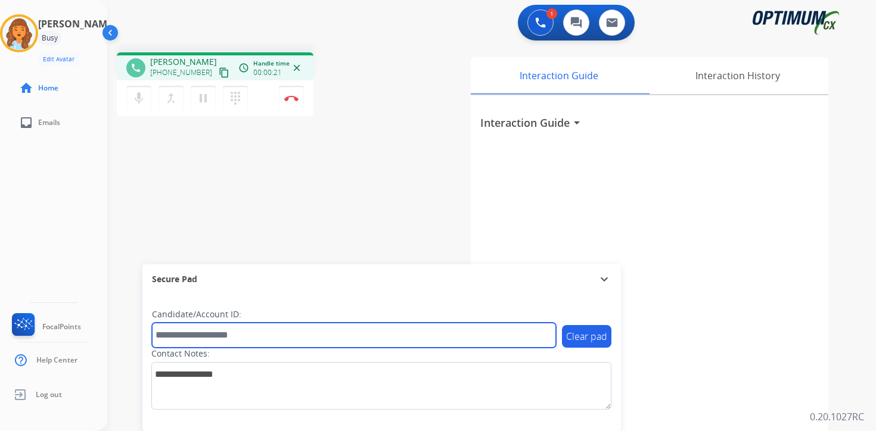
click at [309, 337] on input "text" at bounding box center [354, 335] width 404 height 25
type input "*******"
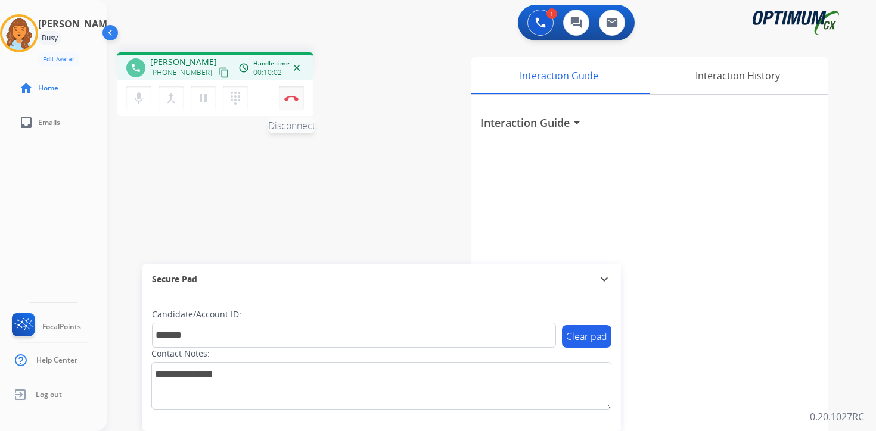
click at [298, 101] on button "Disconnect" at bounding box center [291, 98] width 25 height 25
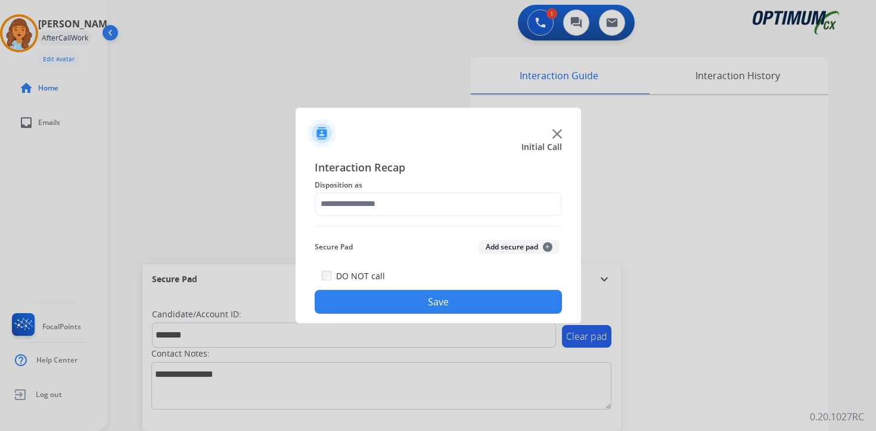
click at [530, 246] on button "Add secure pad +" at bounding box center [518, 247] width 81 height 14
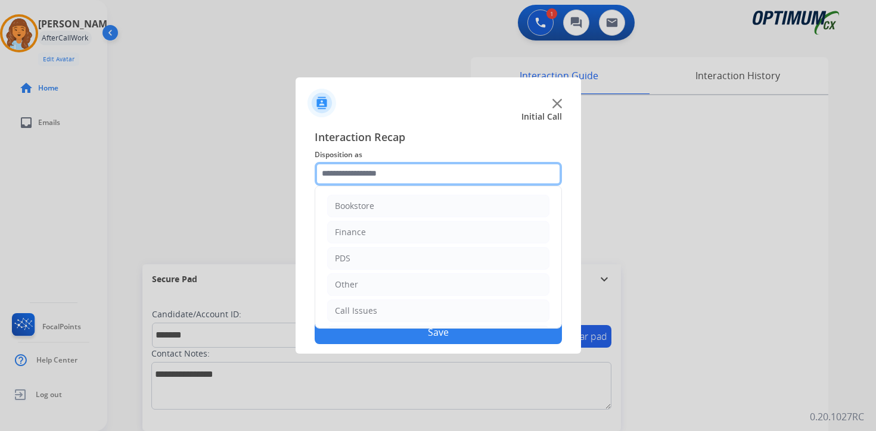
click at [346, 170] on input "text" at bounding box center [438, 174] width 247 height 24
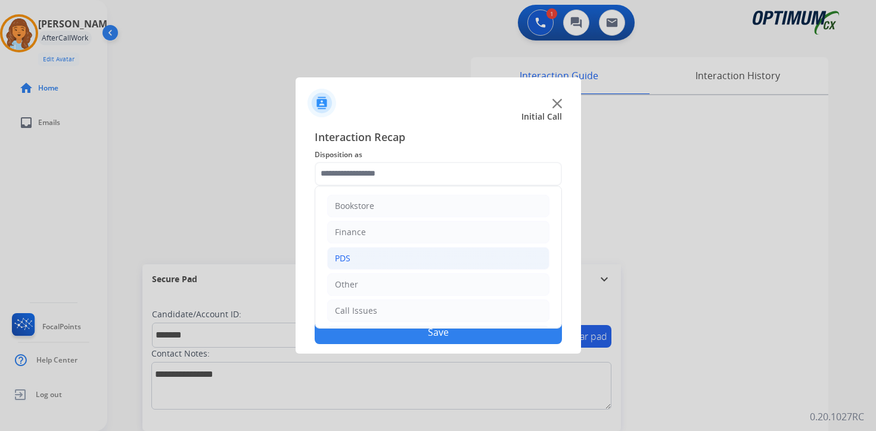
click at [368, 253] on li "PDS" at bounding box center [438, 258] width 222 height 23
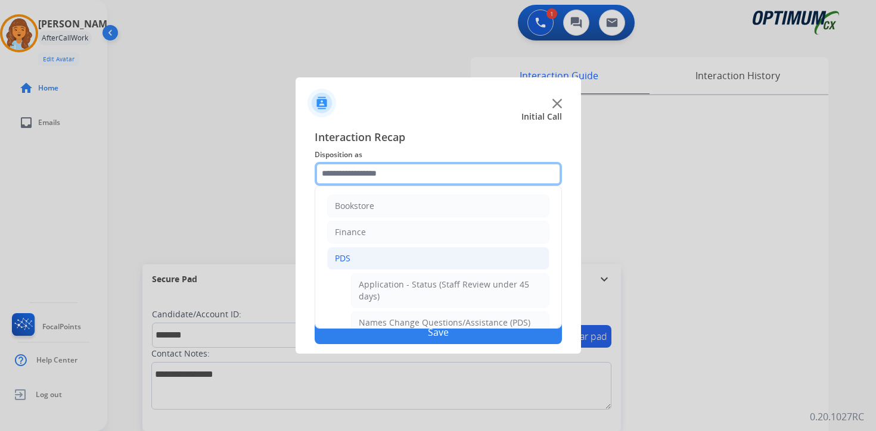
scroll to position [198, 0]
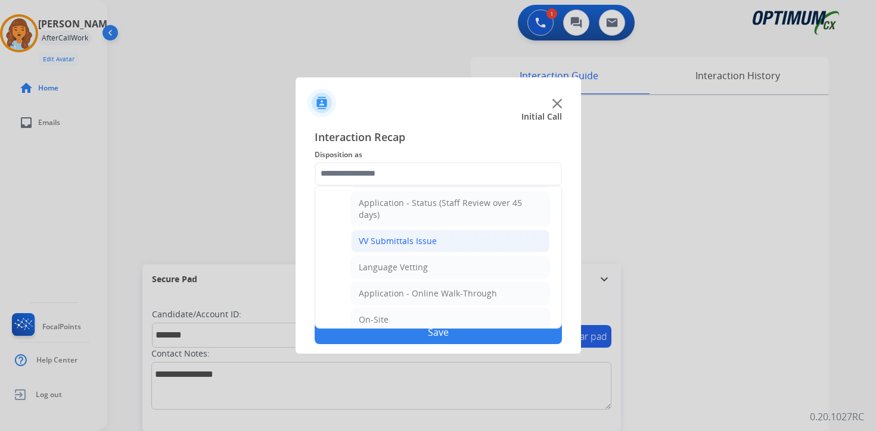
click at [368, 237] on div "VV Submittals Issue" at bounding box center [398, 241] width 78 height 12
type input "**********"
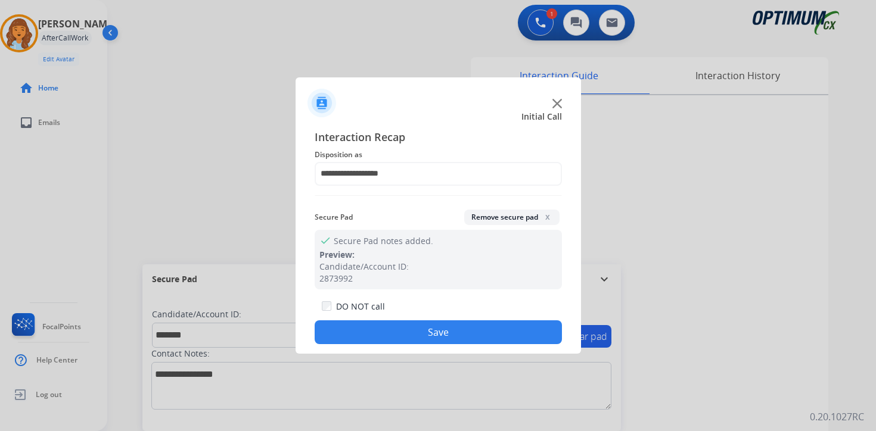
click at [376, 333] on button "Save" at bounding box center [438, 333] width 247 height 24
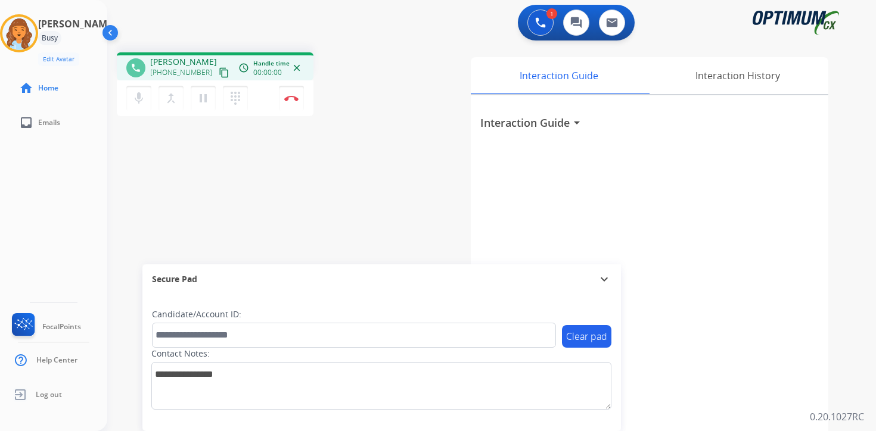
click at [219, 77] on mat-icon "content_copy" at bounding box center [224, 72] width 11 height 11
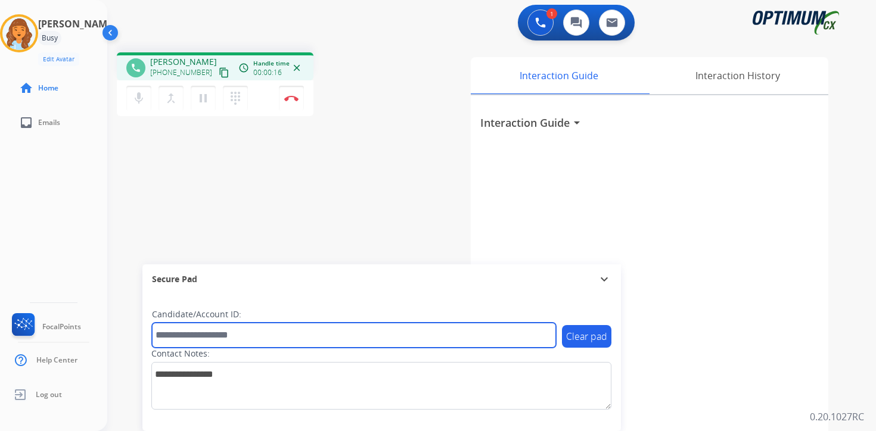
click at [195, 336] on input "text" at bounding box center [354, 335] width 404 height 25
type input "*******"
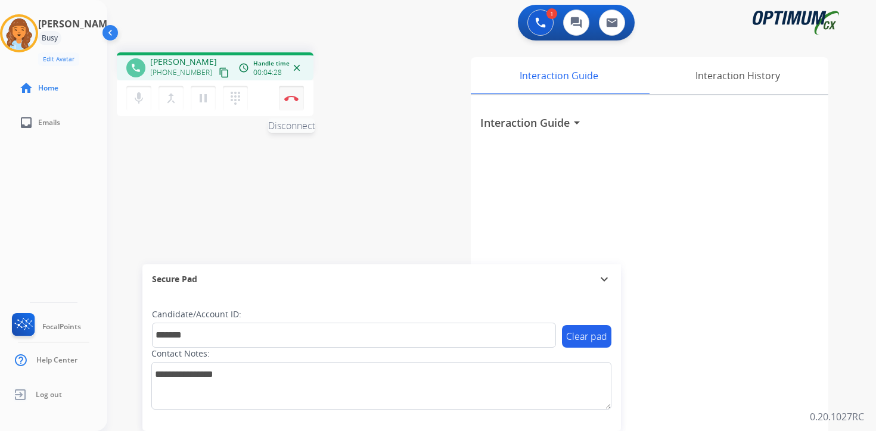
click at [295, 101] on button "Disconnect" at bounding box center [291, 98] width 25 height 25
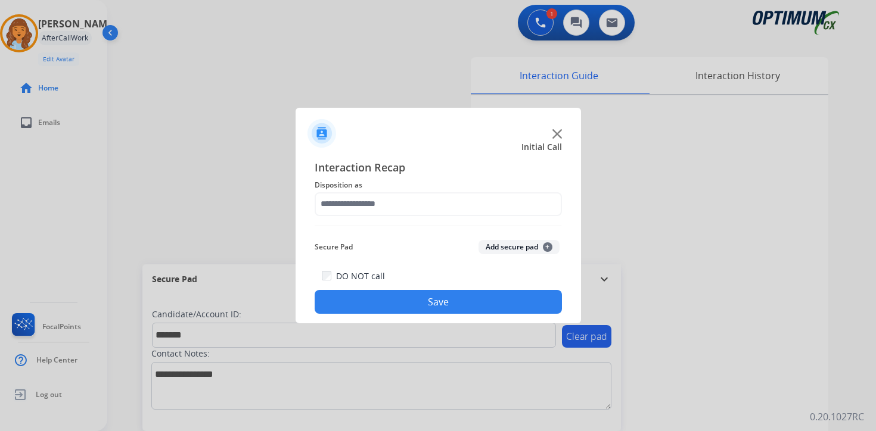
click at [501, 248] on button "Add secure pad +" at bounding box center [518, 247] width 81 height 14
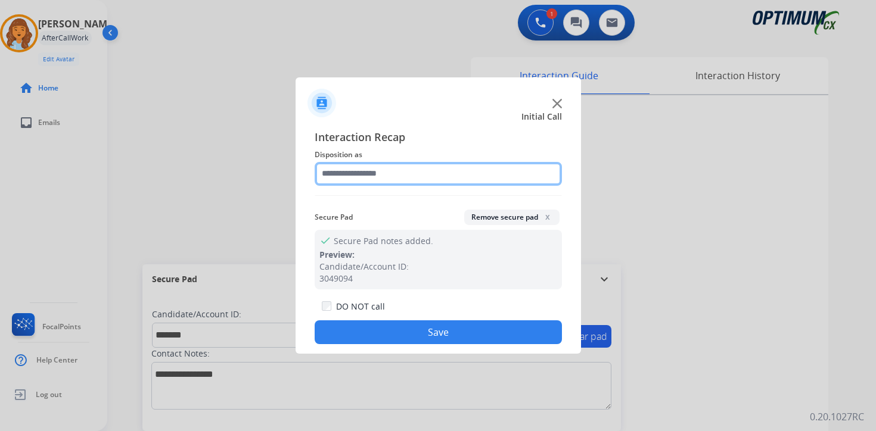
click at [344, 179] on input "text" at bounding box center [438, 174] width 247 height 24
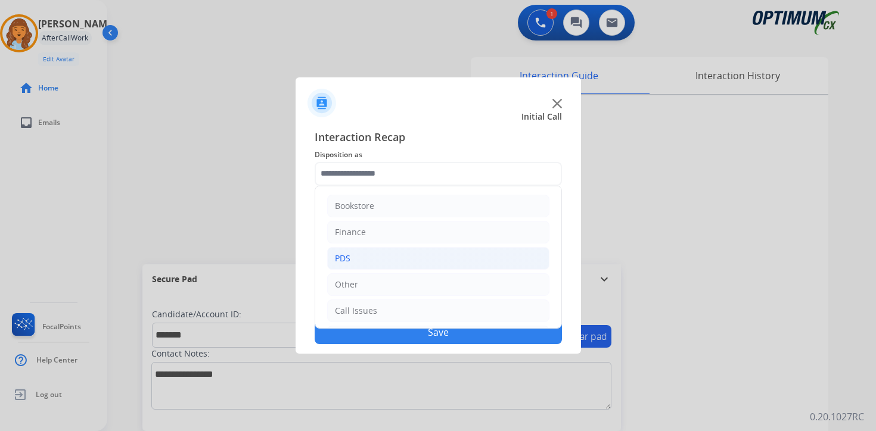
click at [350, 250] on li "PDS" at bounding box center [438, 258] width 222 height 23
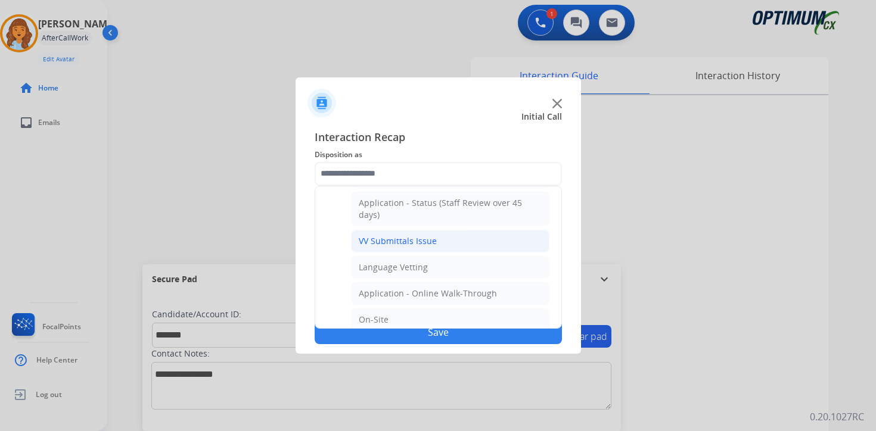
click at [361, 245] on div "VV Submittals Issue" at bounding box center [398, 241] width 78 height 12
type input "**********"
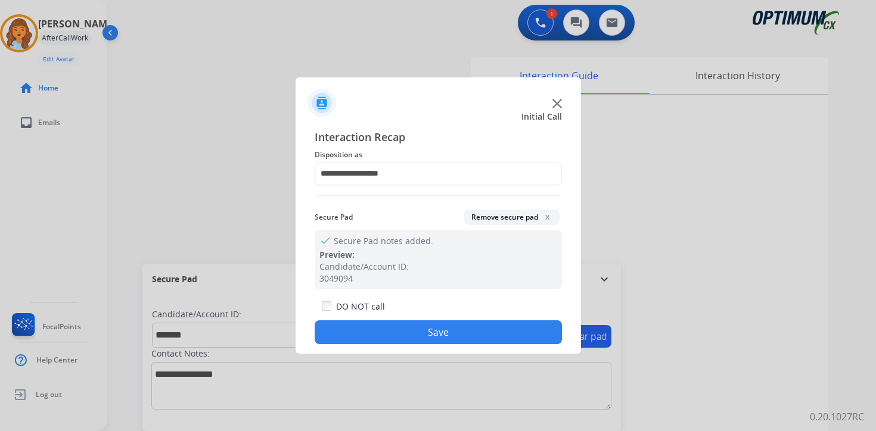
click at [380, 334] on button "Save" at bounding box center [438, 333] width 247 height 24
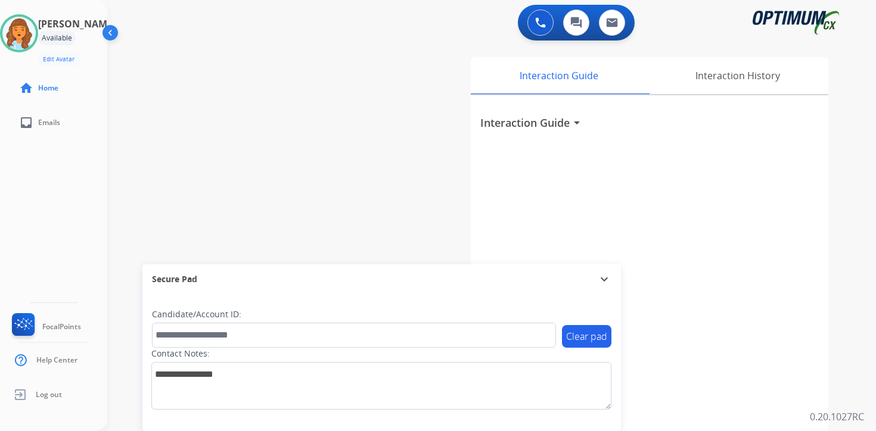
drag, startPoint x: 856, startPoint y: 371, endPoint x: 775, endPoint y: 383, distance: 81.9
click at [856, 371] on div "0 Voice Interactions 0 Chat Interactions 0 Email Interactions swap_horiz Break …" at bounding box center [491, 215] width 769 height 431
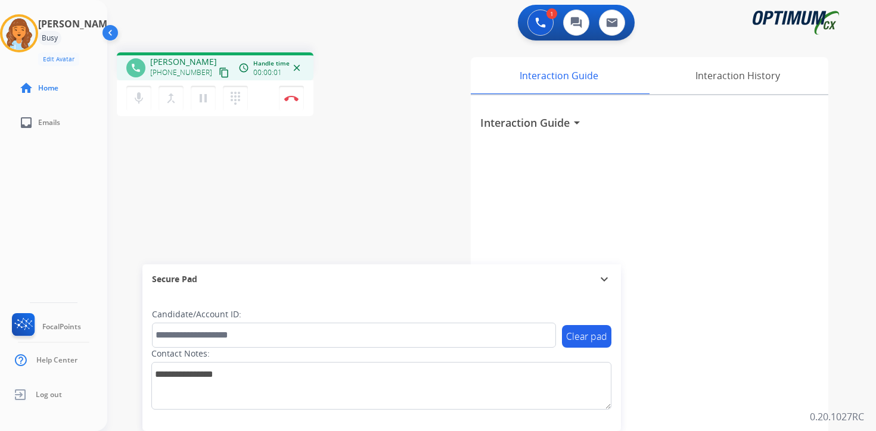
click at [219, 73] on mat-icon "content_copy" at bounding box center [224, 72] width 11 height 11
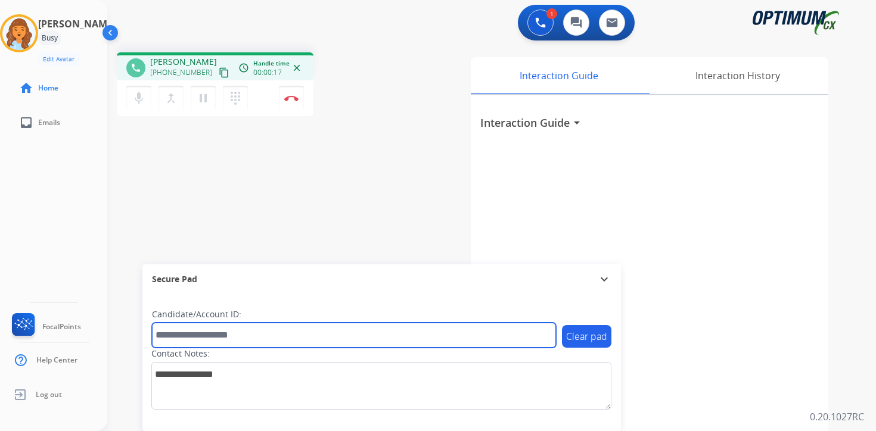
click at [229, 338] on input "text" at bounding box center [354, 335] width 404 height 25
type input "*******"
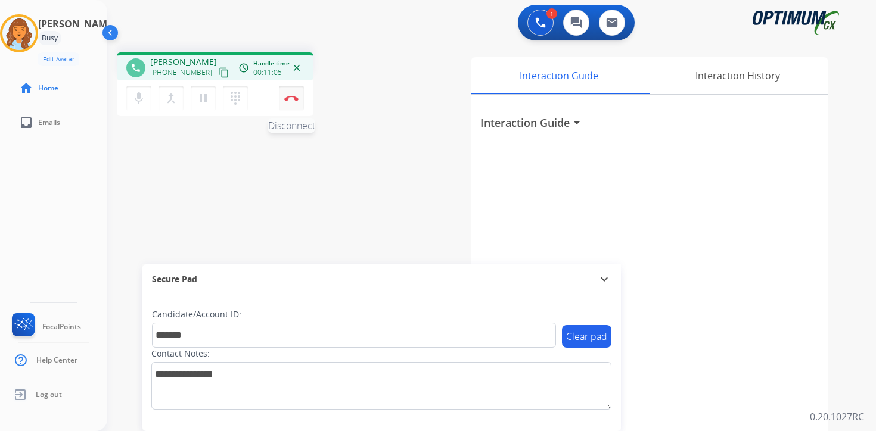
click at [291, 102] on button "Disconnect" at bounding box center [291, 98] width 25 height 25
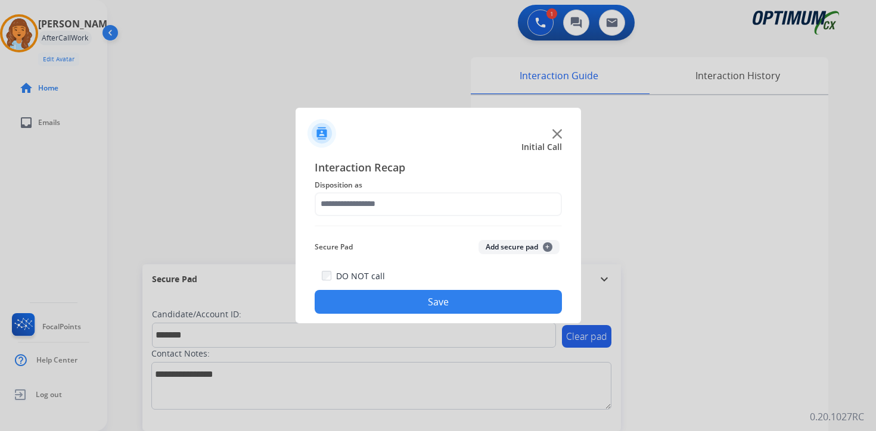
click at [542, 247] on button "Add secure pad +" at bounding box center [518, 247] width 81 height 14
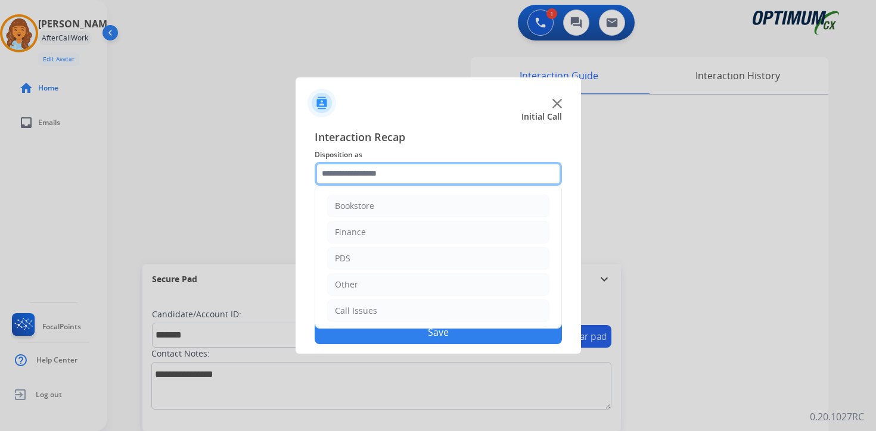
click at [360, 171] on input "text" at bounding box center [438, 174] width 247 height 24
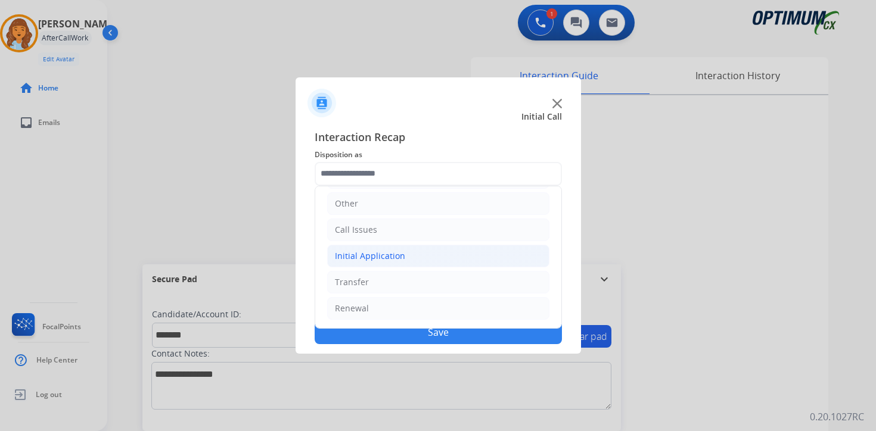
click at [367, 256] on div "Initial Application" at bounding box center [370, 256] width 70 height 12
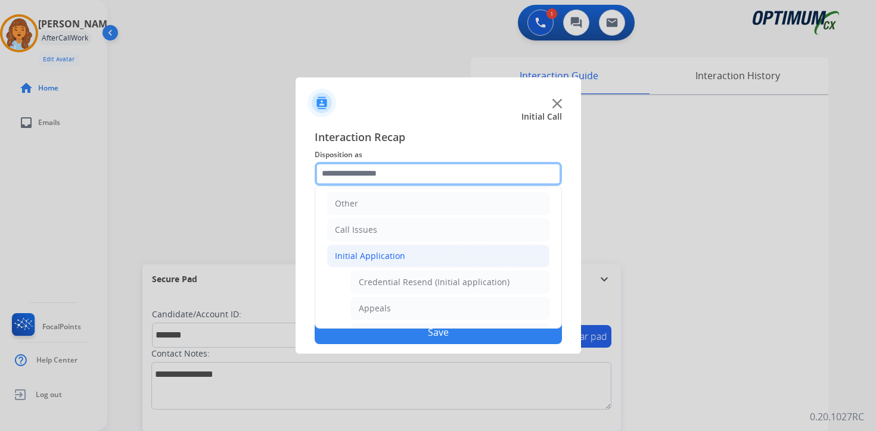
scroll to position [279, 0]
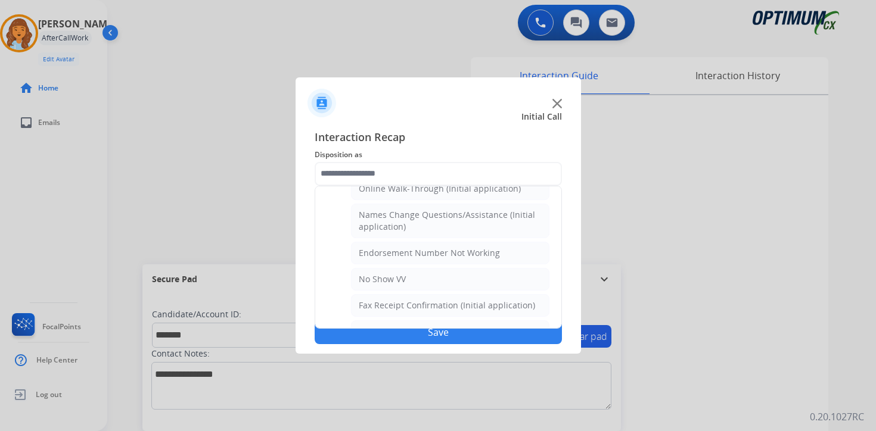
click at [370, 257] on div "Endorsement Number Not Working" at bounding box center [429, 253] width 141 height 12
type input "**********"
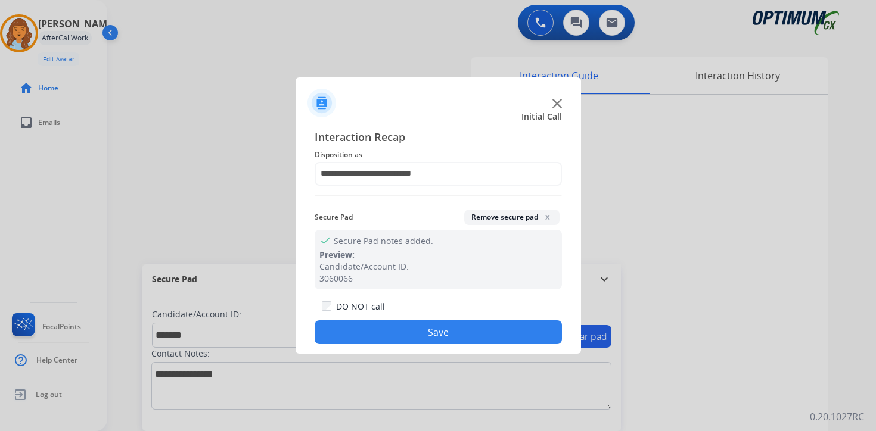
click at [378, 335] on button "Save" at bounding box center [438, 333] width 247 height 24
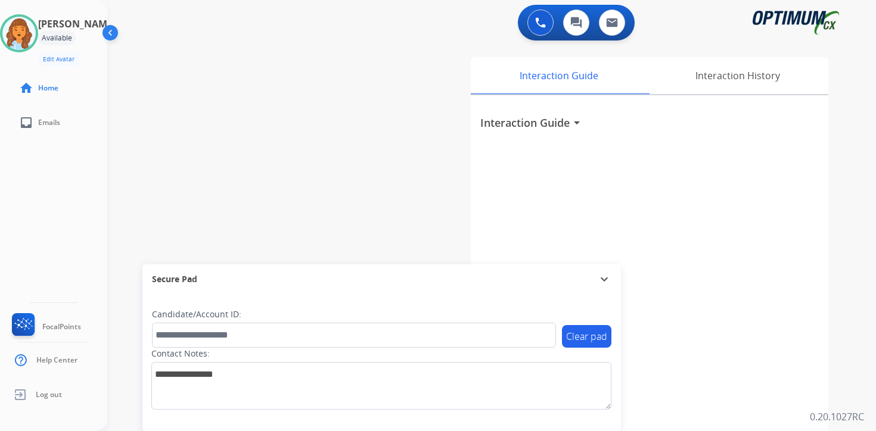
click at [831, 331] on div "Interaction Guide Interaction History Interaction Guide arrow_drop_down" at bounding box center [631, 295] width 432 height 487
click at [32, 38] on img at bounding box center [18, 33] width 33 height 33
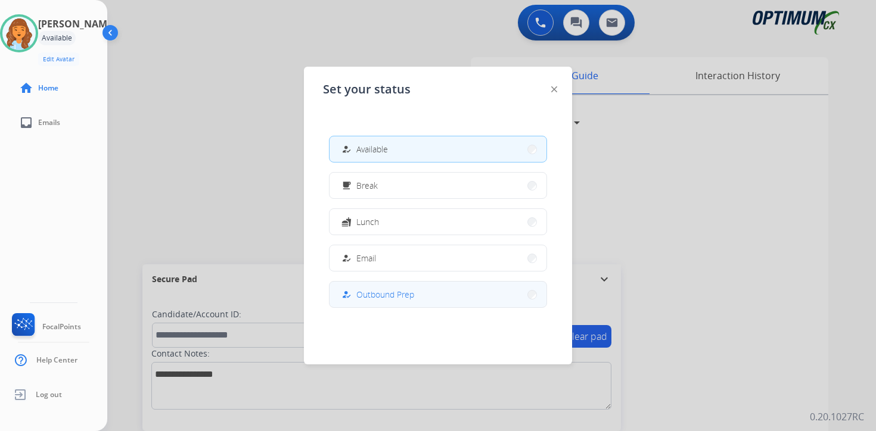
scroll to position [297, 0]
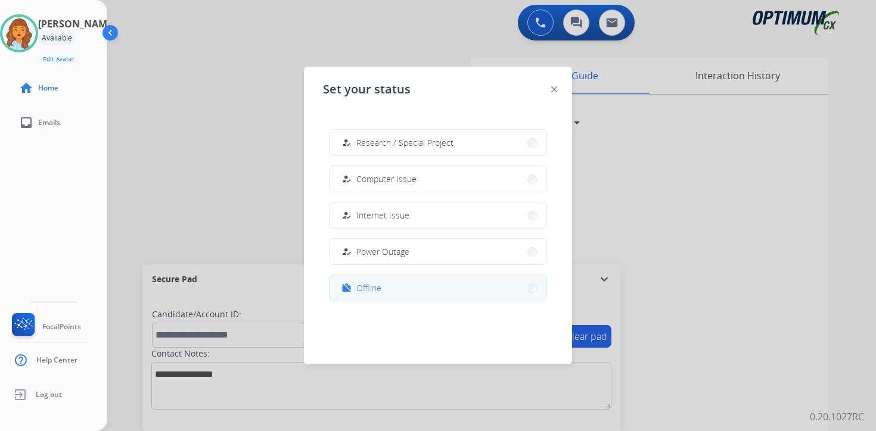
click at [393, 285] on button "work_off Offline" at bounding box center [438, 288] width 217 height 26
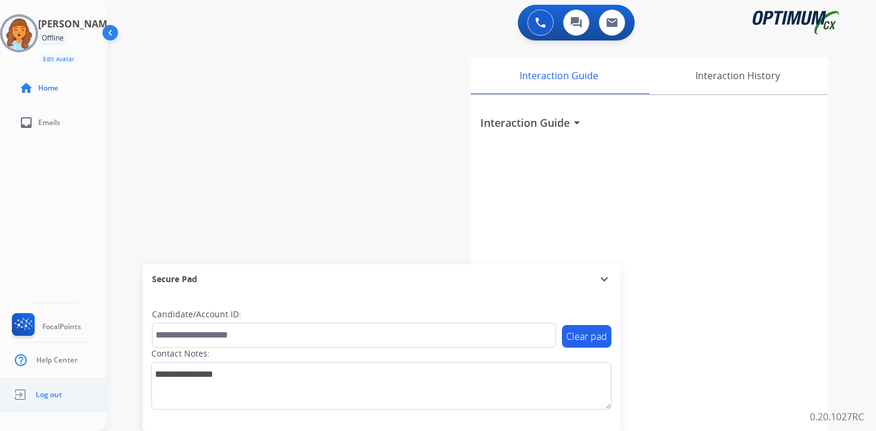
click at [50, 395] on span "Log out" at bounding box center [49, 395] width 26 height 10
